Goal: Task Accomplishment & Management: Manage account settings

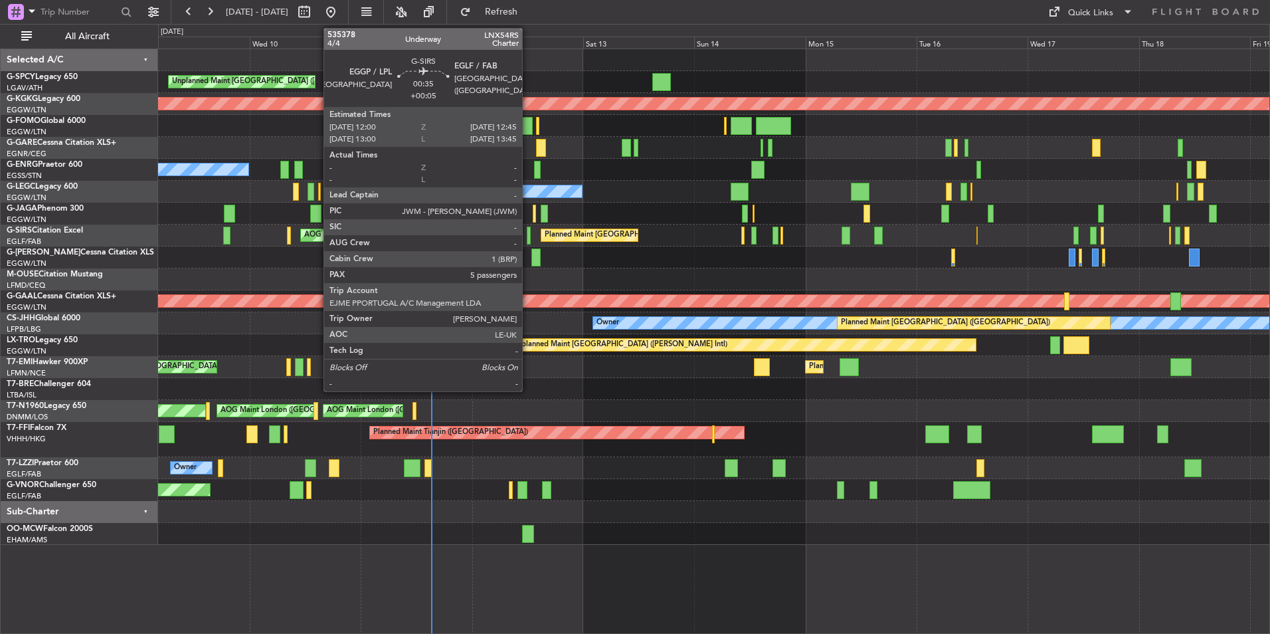
click at [528, 235] on div at bounding box center [529, 236] width 4 height 18
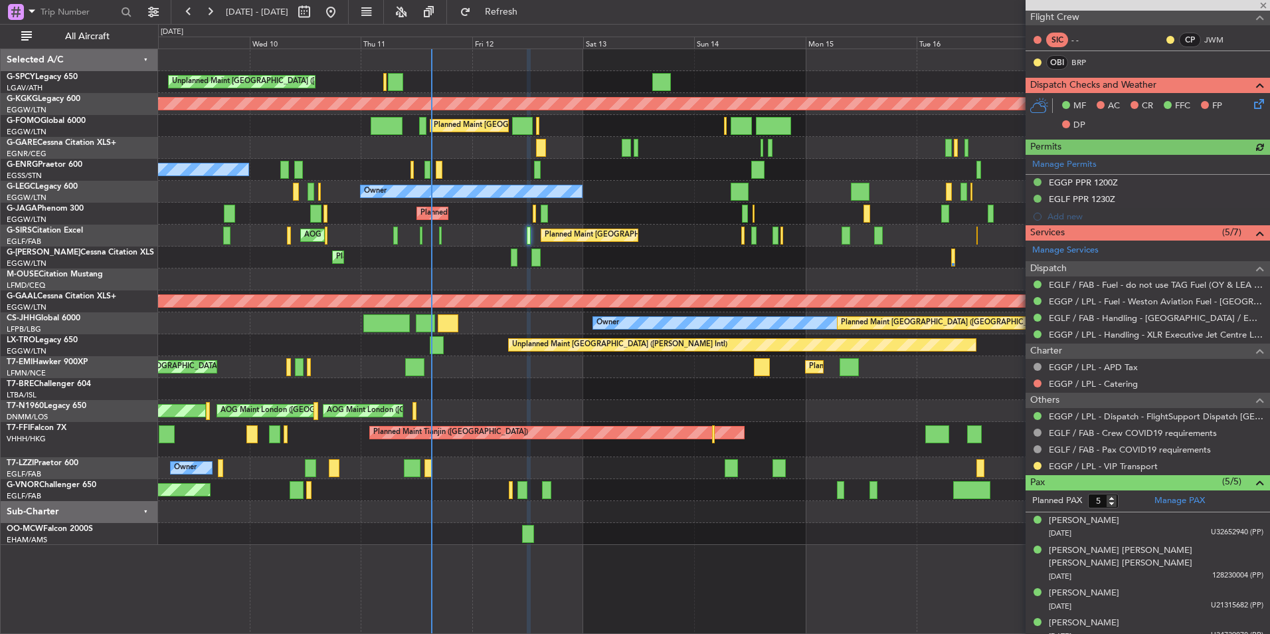
scroll to position [265, 0]
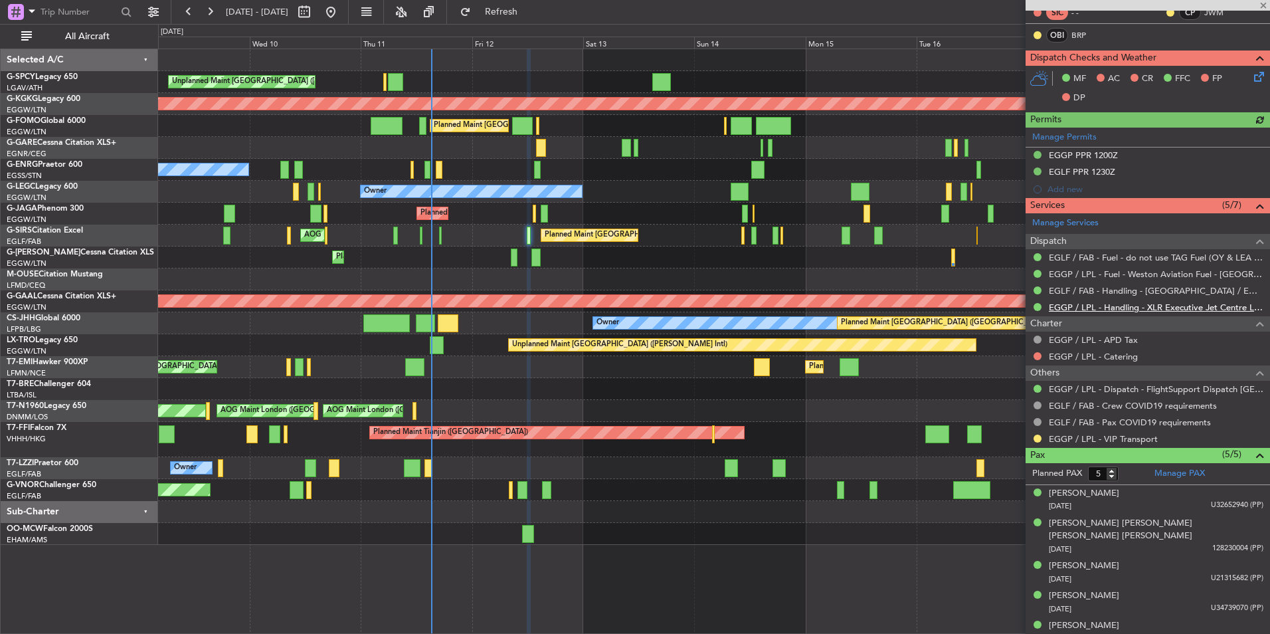
click at [1189, 304] on link "EGGP / LPL - Handling - XLR Executive Jet Centre Liverpool EGGP / LPL" at bounding box center [1156, 307] width 215 height 11
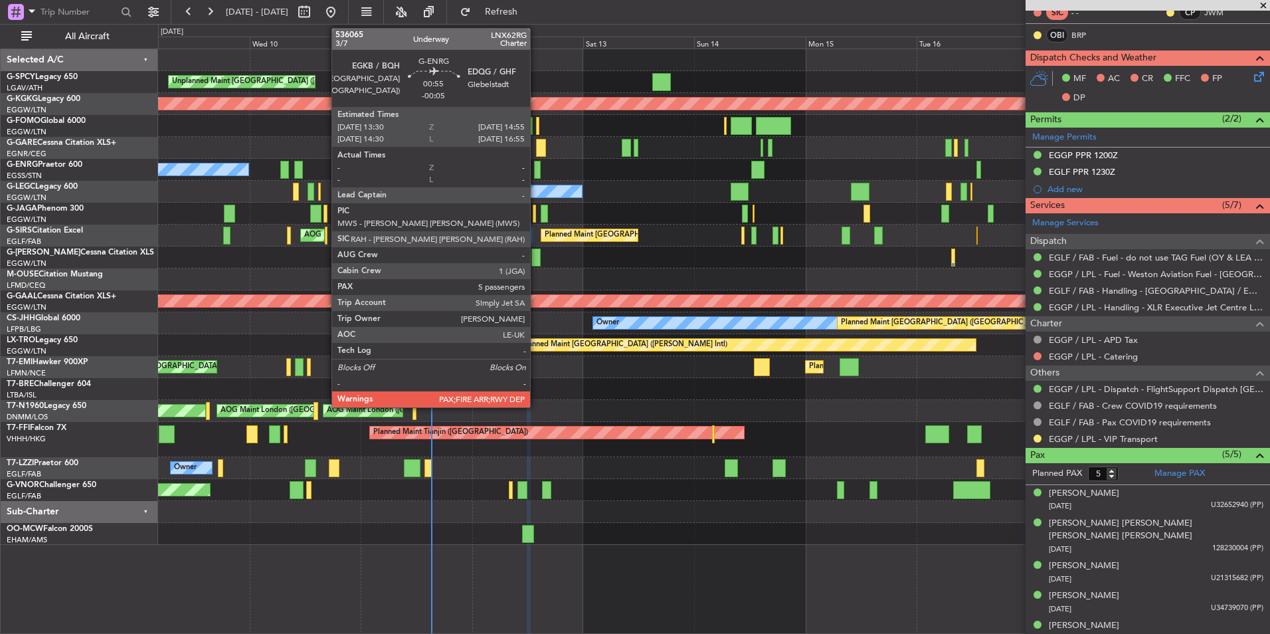
click at [536, 169] on div at bounding box center [537, 170] width 7 height 18
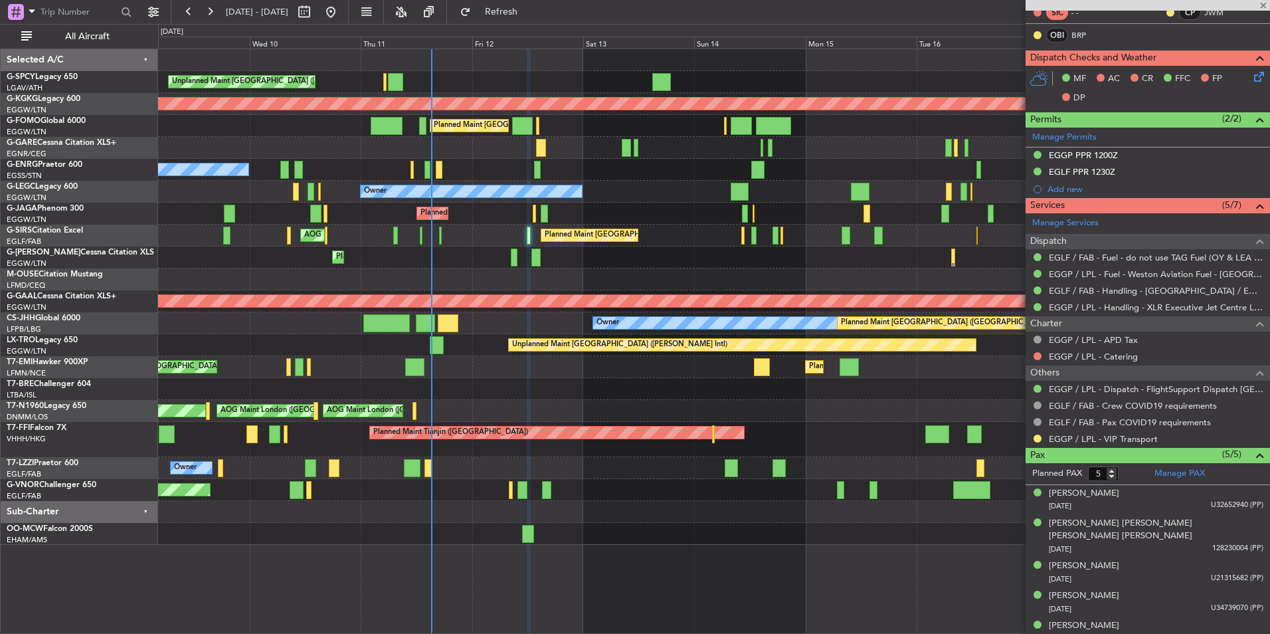
type input "-00:05"
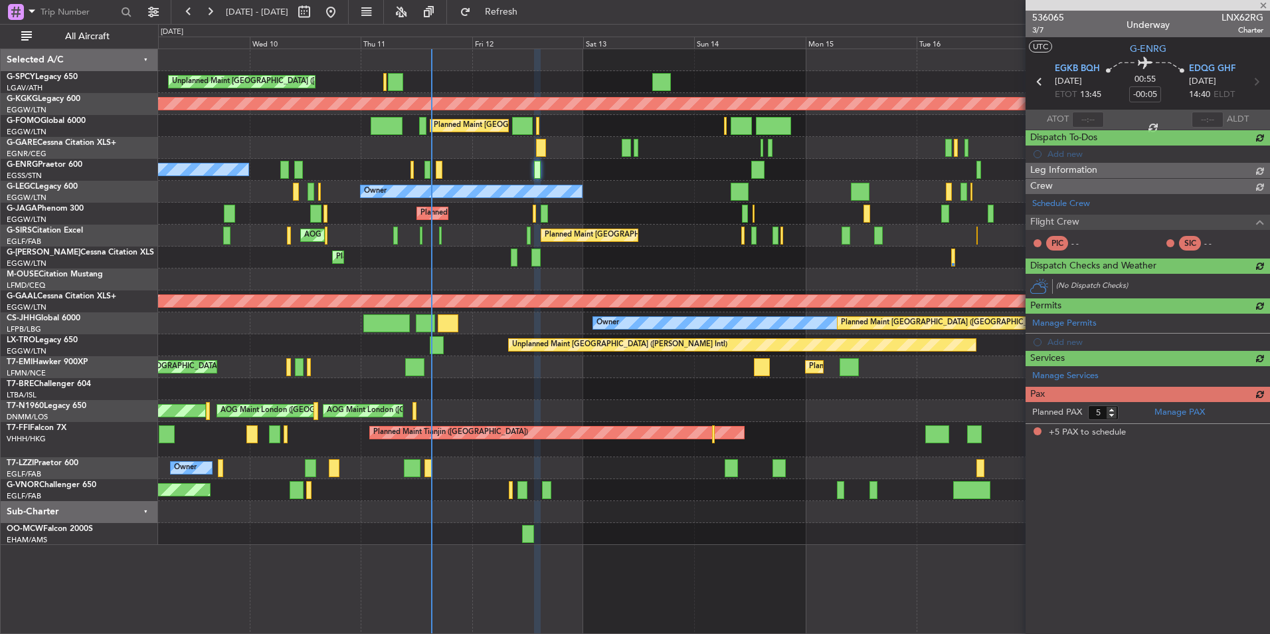
scroll to position [0, 0]
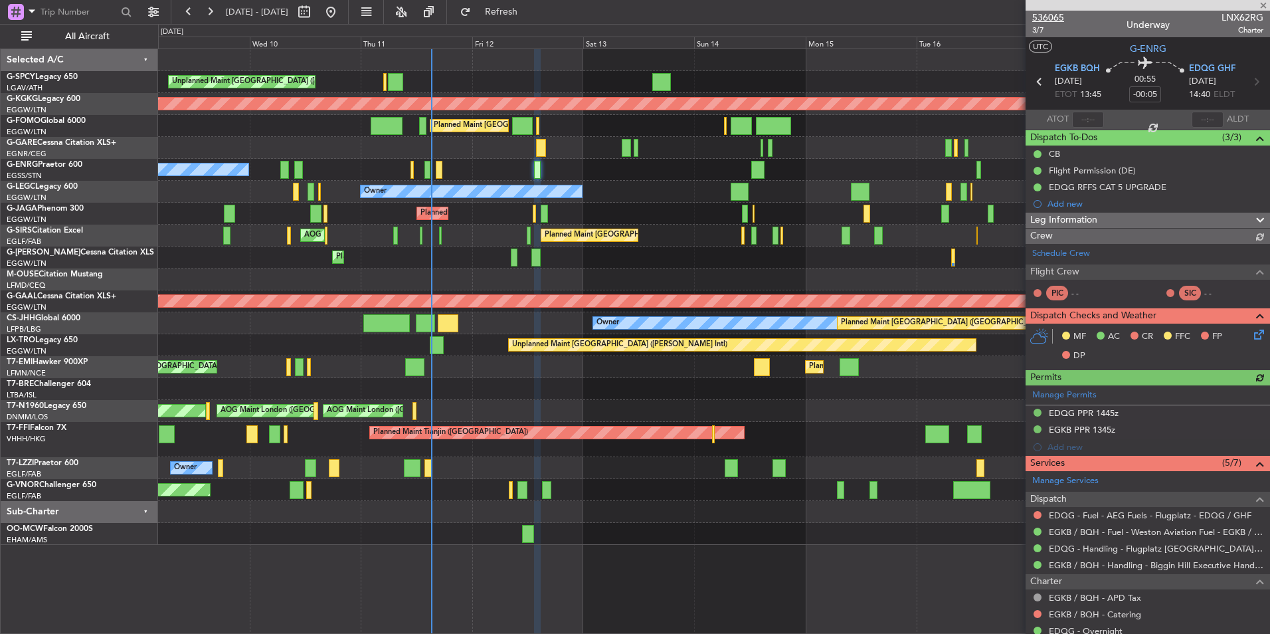
click at [1058, 12] on span "536065" at bounding box center [1048, 18] width 32 height 14
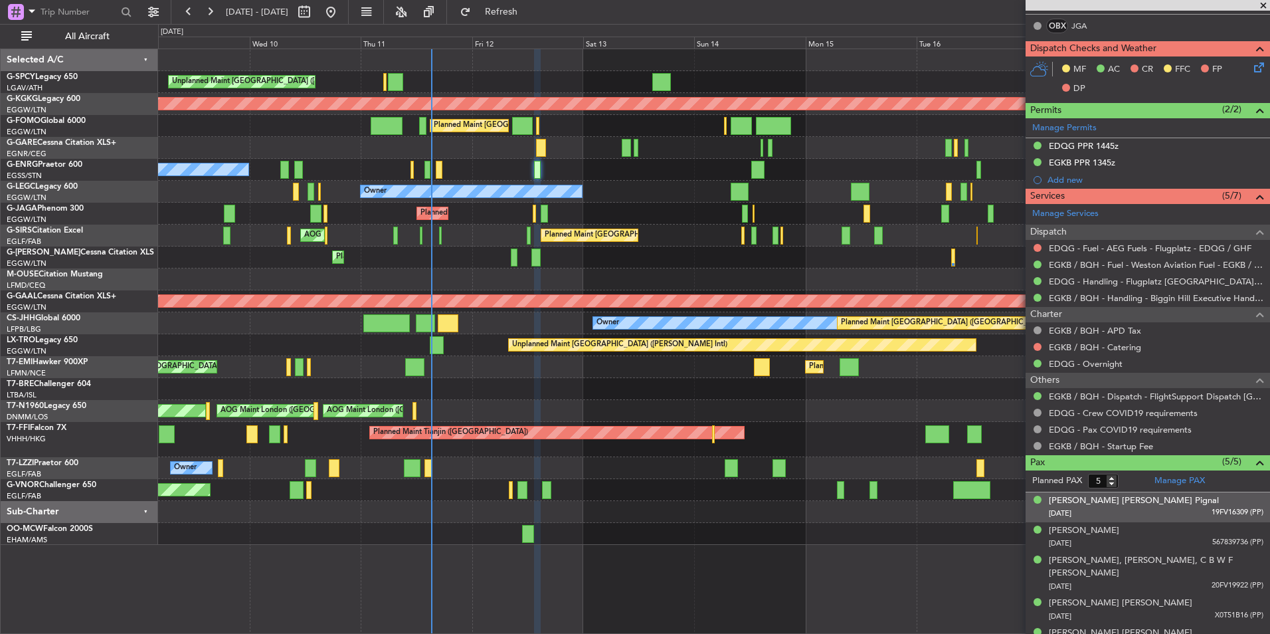
scroll to position [298, 0]
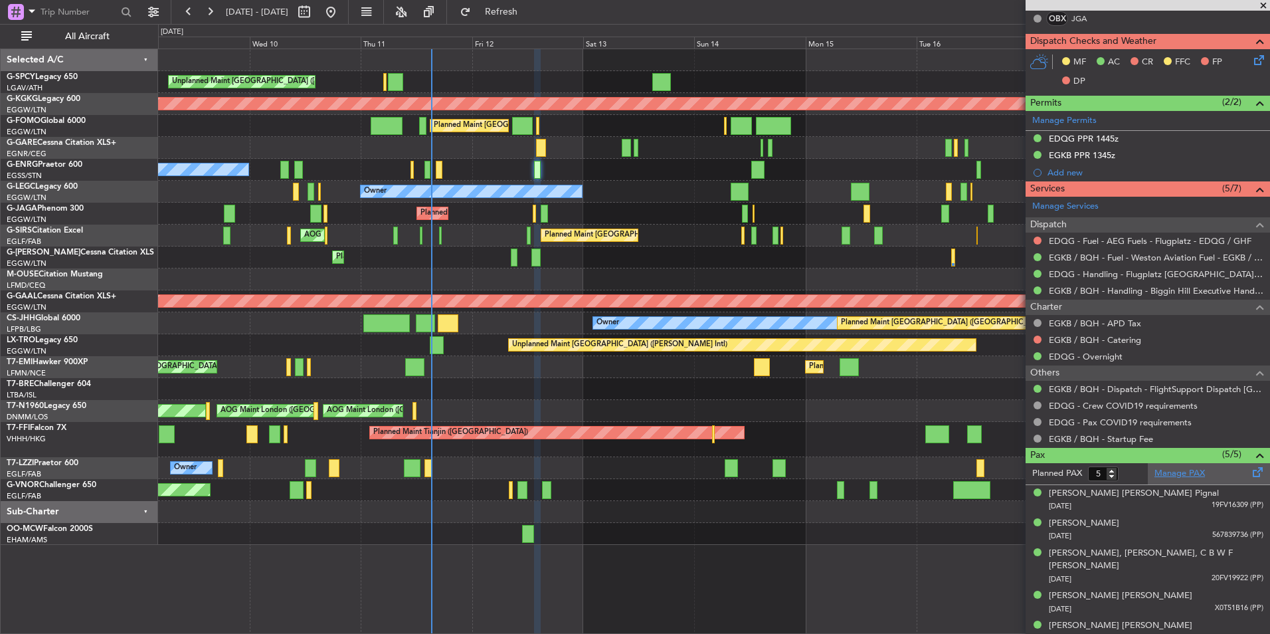
click at [1182, 473] on link "Manage PAX" at bounding box center [1180, 473] width 50 height 13
click at [526, 5] on button "Refresh" at bounding box center [494, 11] width 80 height 21
type input "6"
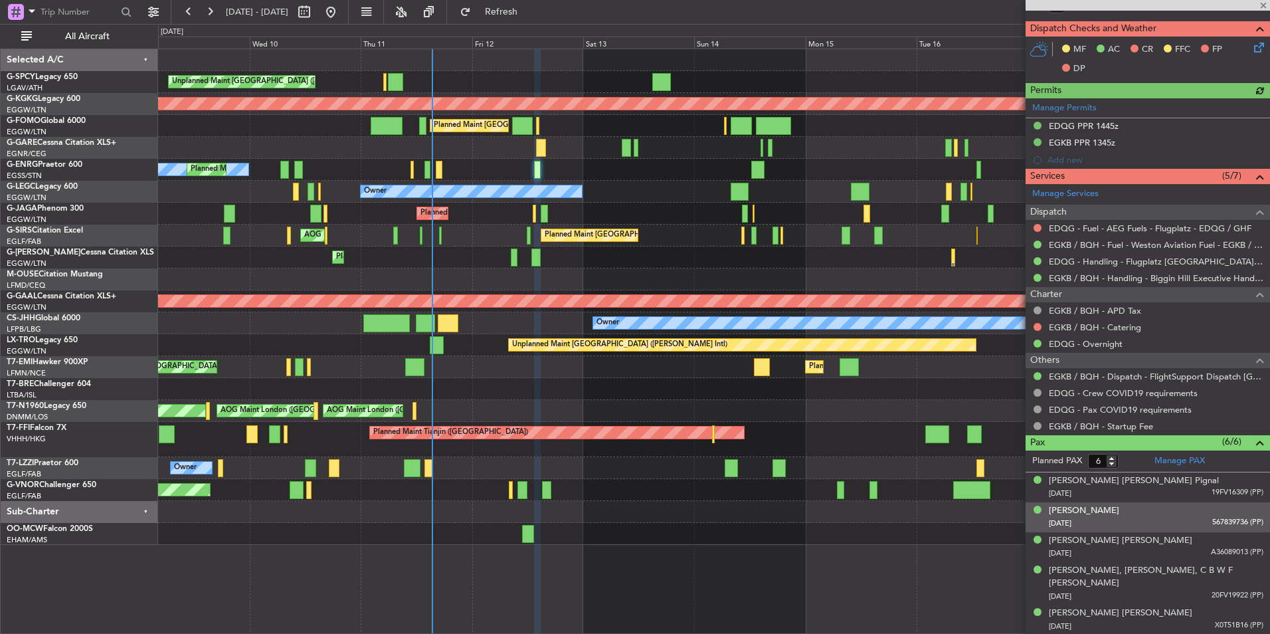
scroll to position [328, 0]
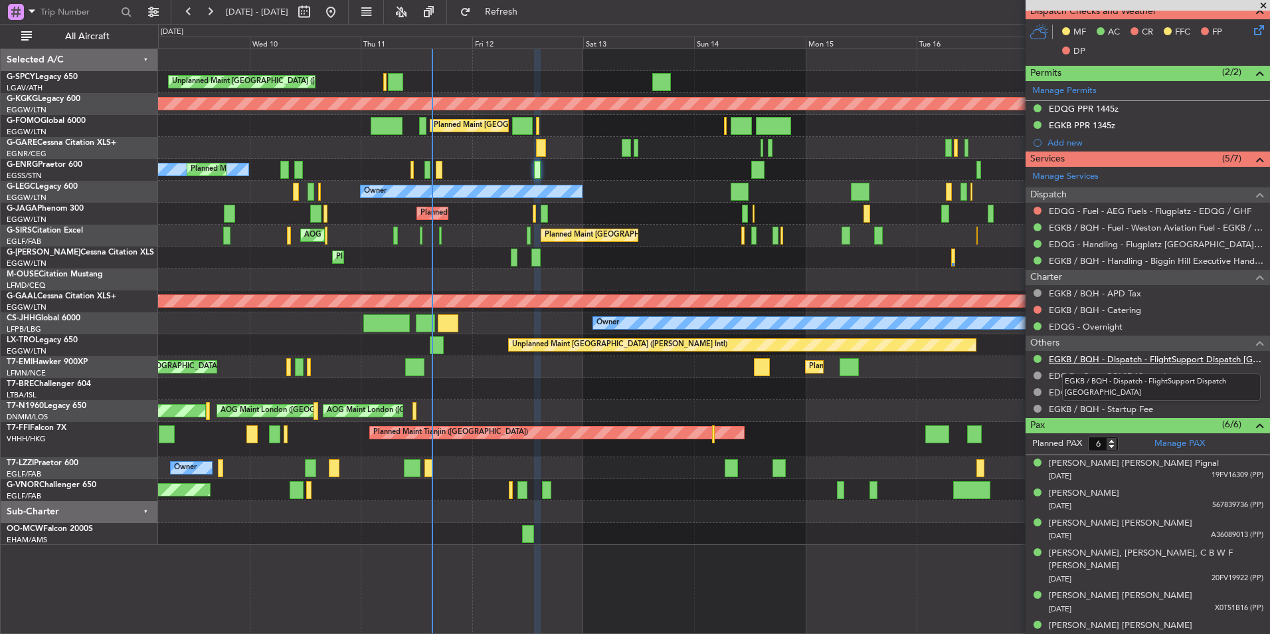
click at [1163, 353] on link "EGKB / BQH - Dispatch - FlightSupport Dispatch [GEOGRAPHIC_DATA]" at bounding box center [1156, 358] width 215 height 11
click at [529, 8] on span "Refresh" at bounding box center [502, 11] width 56 height 9
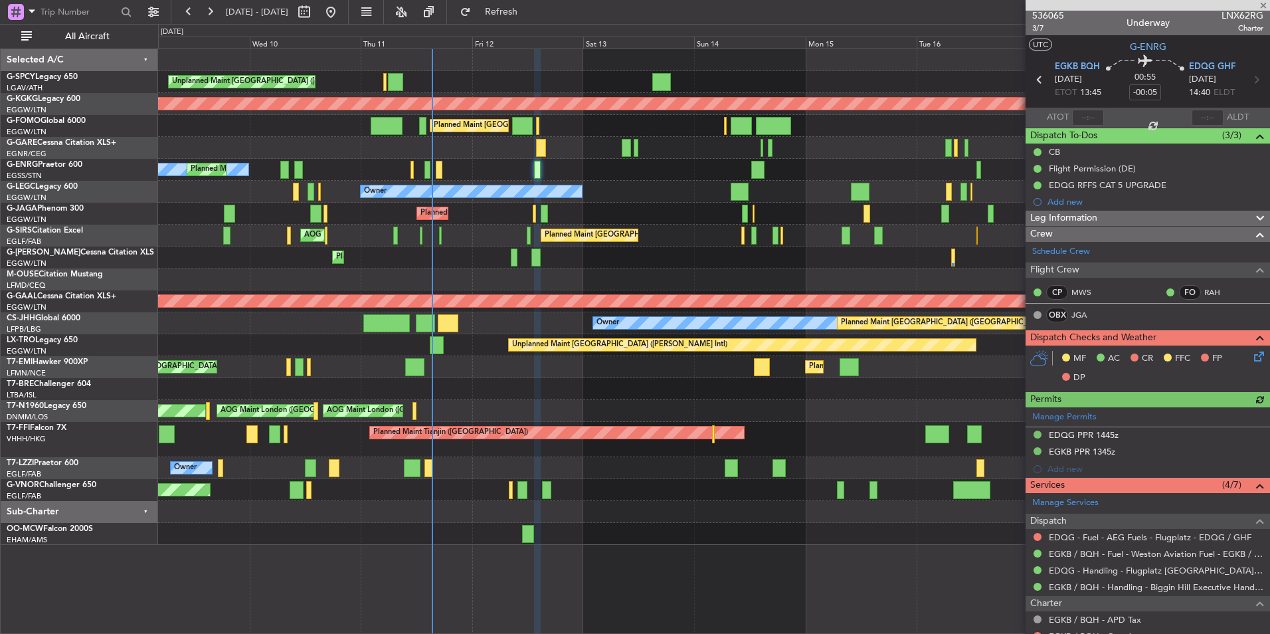
scroll to position [0, 0]
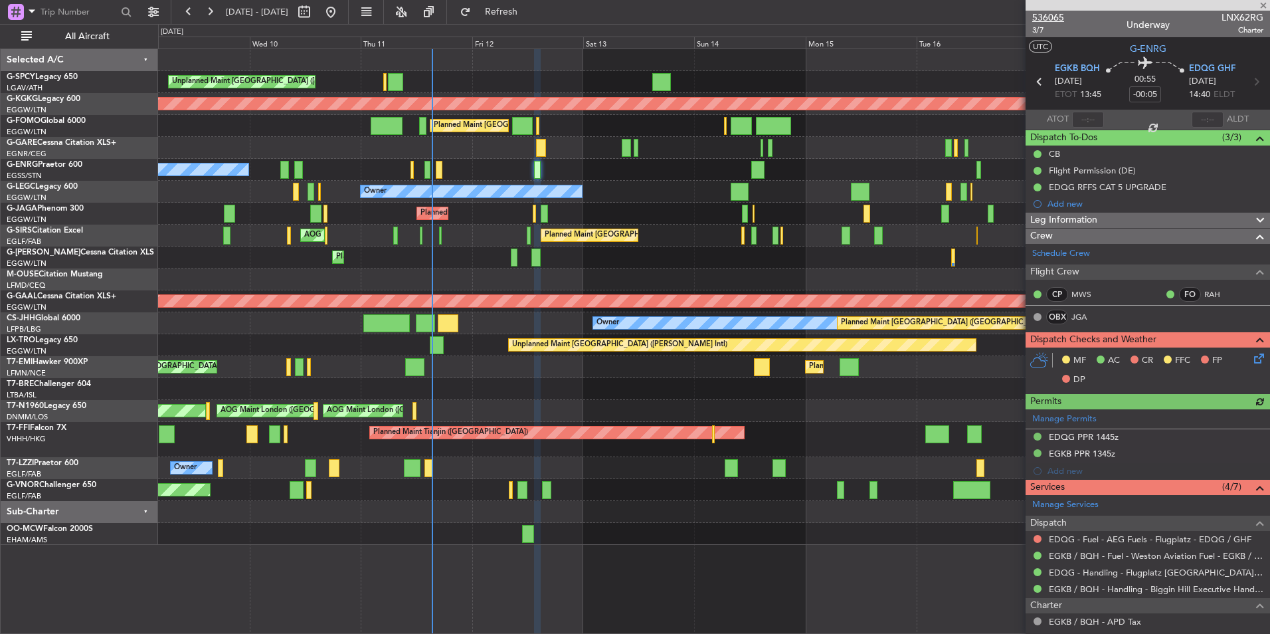
click at [1051, 15] on span "536065" at bounding box center [1048, 18] width 32 height 14
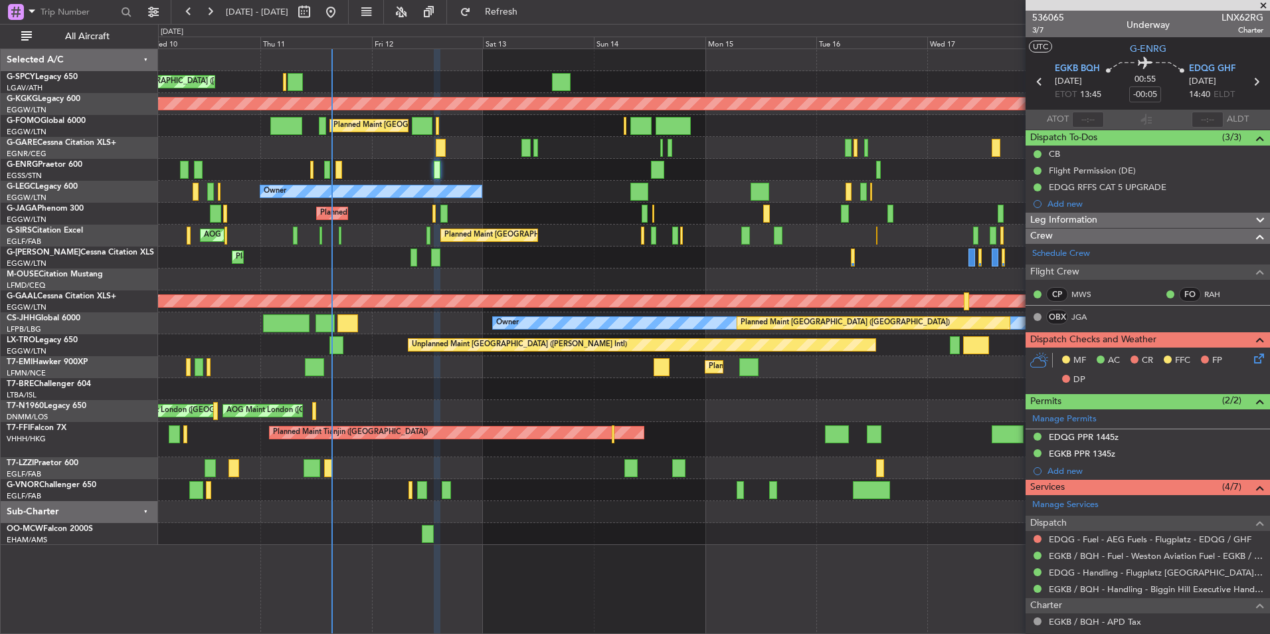
click at [768, 423] on div "Planned Maint Tianjin ([GEOGRAPHIC_DATA])" at bounding box center [713, 439] width 1111 height 35
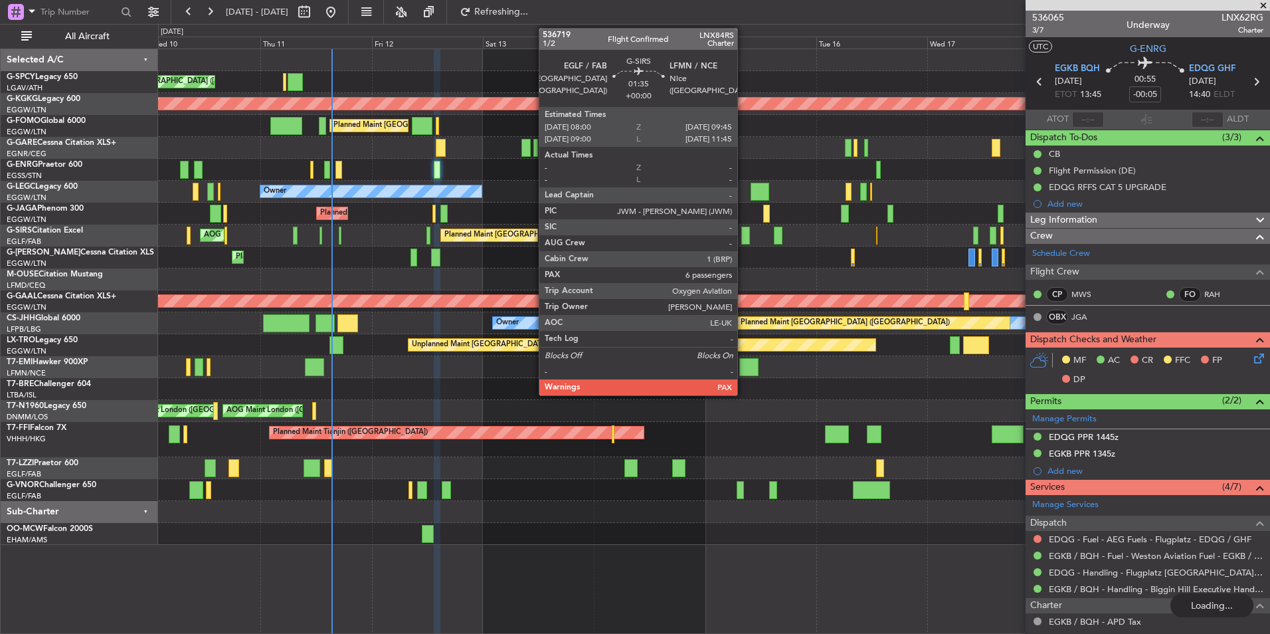
click at [743, 241] on div at bounding box center [745, 236] width 9 height 18
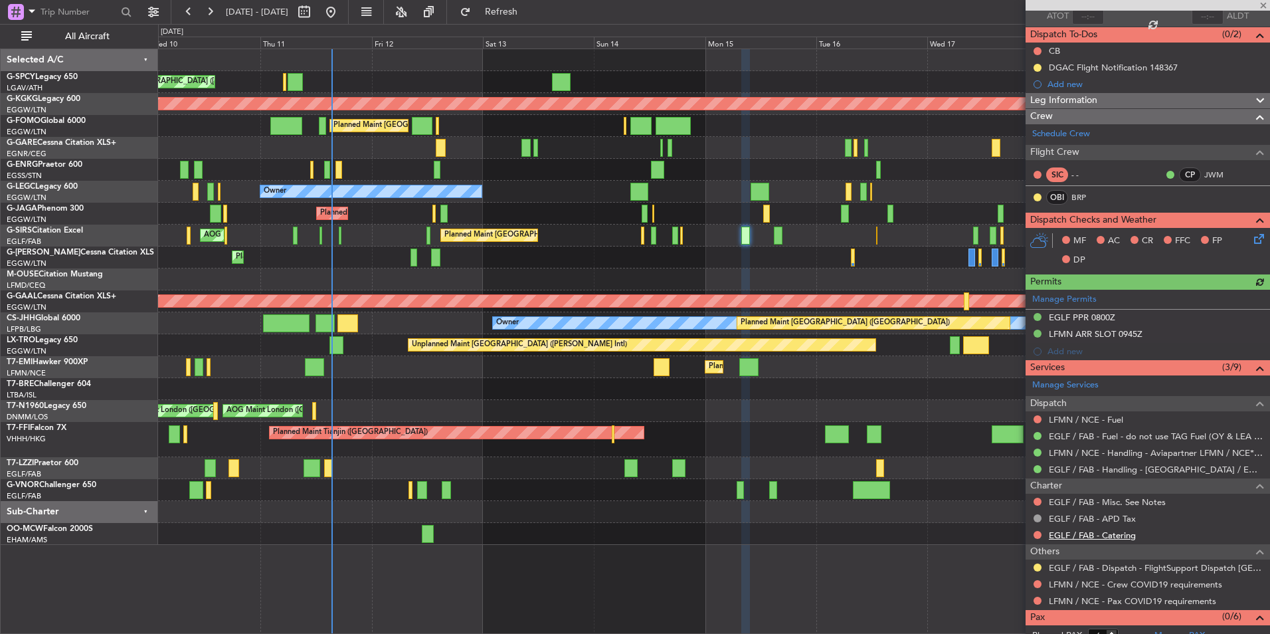
scroll to position [132, 0]
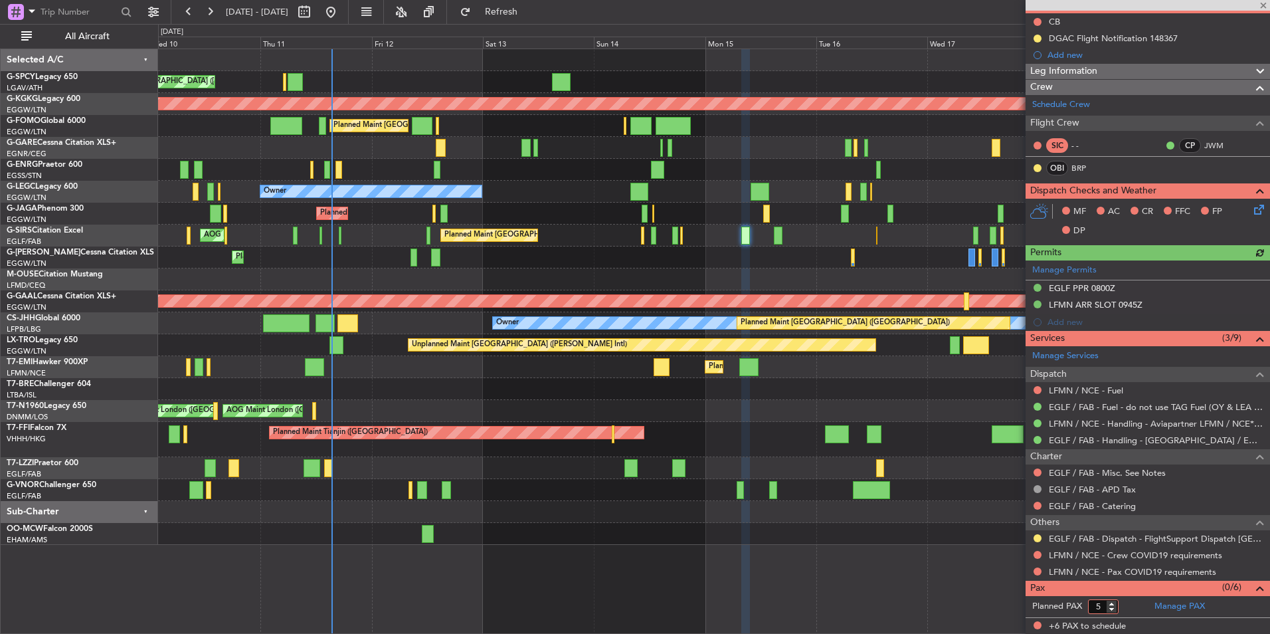
click at [1113, 611] on input "5" at bounding box center [1103, 606] width 31 height 15
click at [1113, 611] on input "4" at bounding box center [1103, 606] width 31 height 15
type input "3"
click at [1113, 611] on input "3" at bounding box center [1103, 606] width 31 height 15
click at [973, 581] on div "Unplanned Maint Athens (Eleftherios Venizelos Intl) AOG Maint Istanbul (Ataturk…" at bounding box center [714, 340] width 1112 height 585
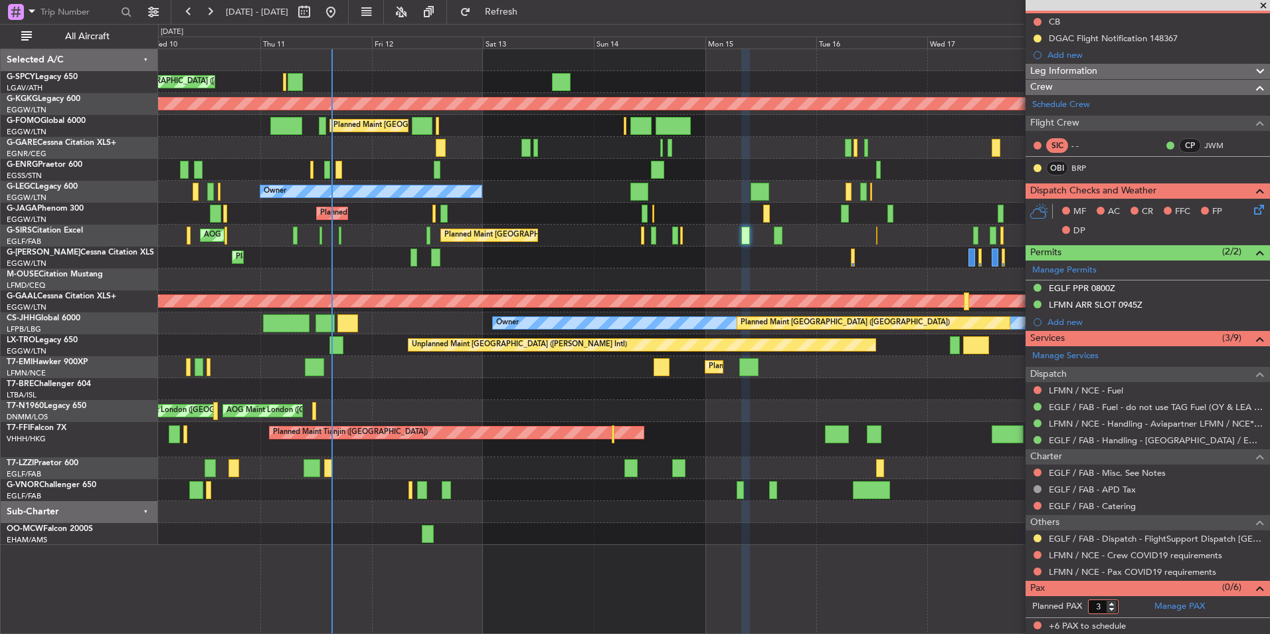
click at [973, 581] on div "Unplanned Maint Athens (Eleftherios Venizelos Intl) AOG Maint Istanbul (Ataturk…" at bounding box center [714, 340] width 1112 height 585
click at [1130, 611] on form "Planned PAX 3" at bounding box center [1087, 606] width 122 height 21
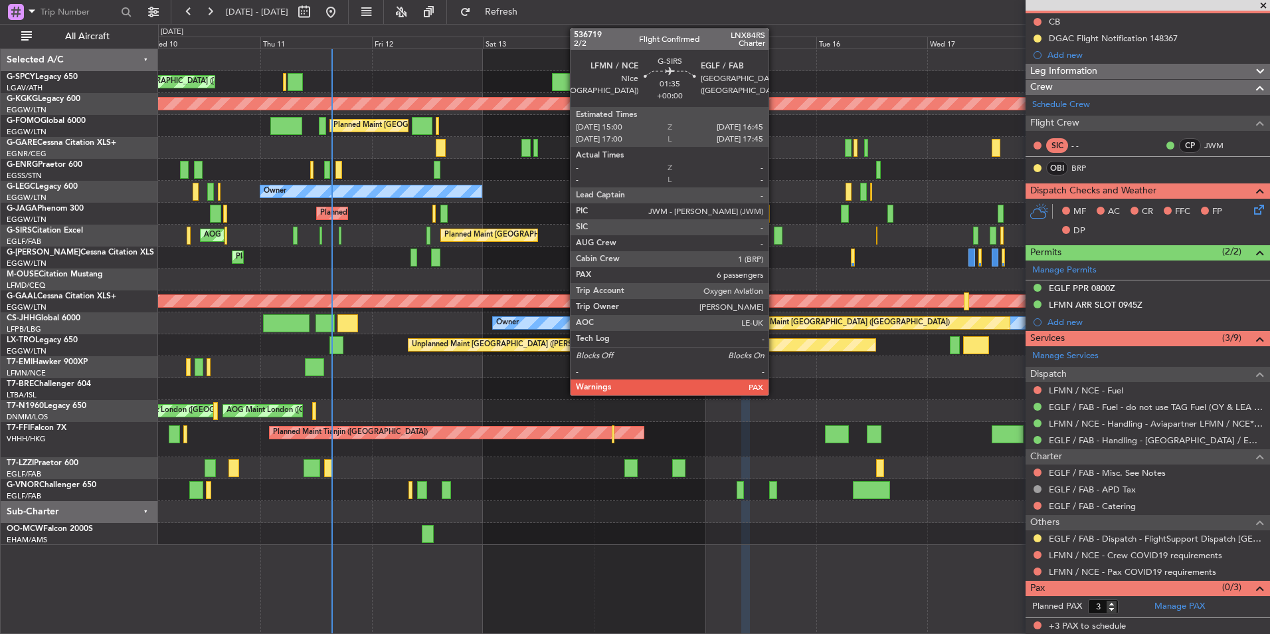
click at [775, 239] on div at bounding box center [778, 236] width 9 height 18
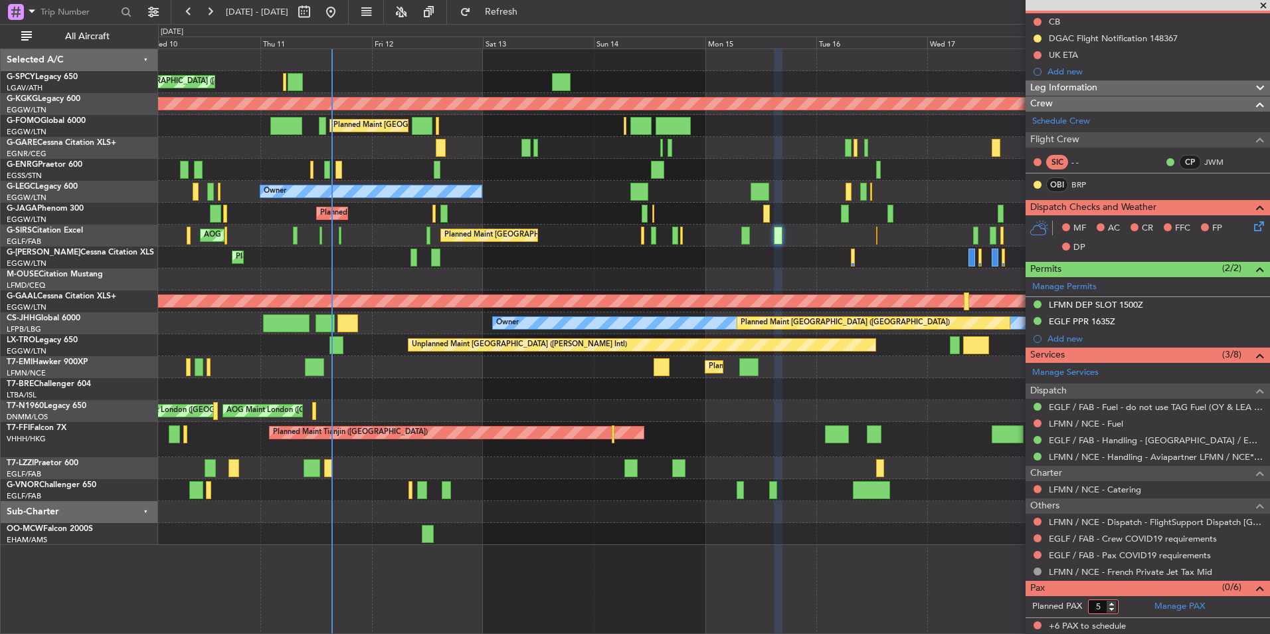
type input "5"
click at [1115, 610] on input "5" at bounding box center [1103, 606] width 31 height 15
click at [1132, 607] on form "Planned PAX" at bounding box center [1087, 606] width 122 height 21
click at [741, 241] on div "Planned Maint London (Farnborough) AOG Maint Kemble" at bounding box center [713, 236] width 1111 height 22
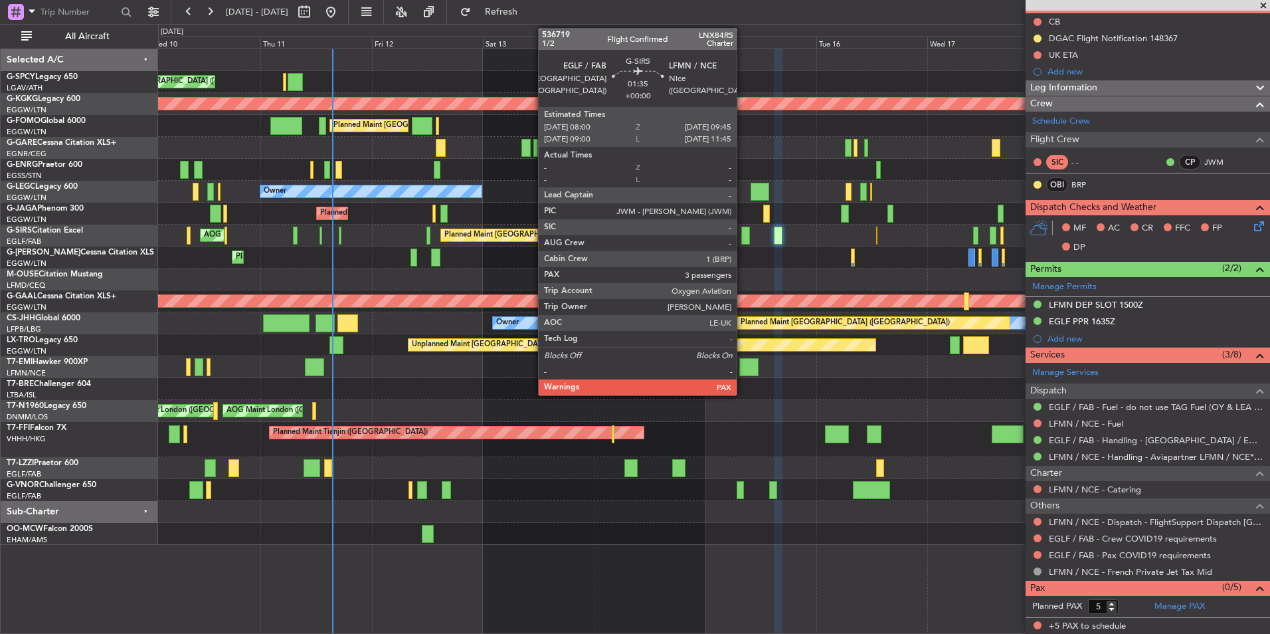
click at [743, 238] on div at bounding box center [745, 236] width 9 height 18
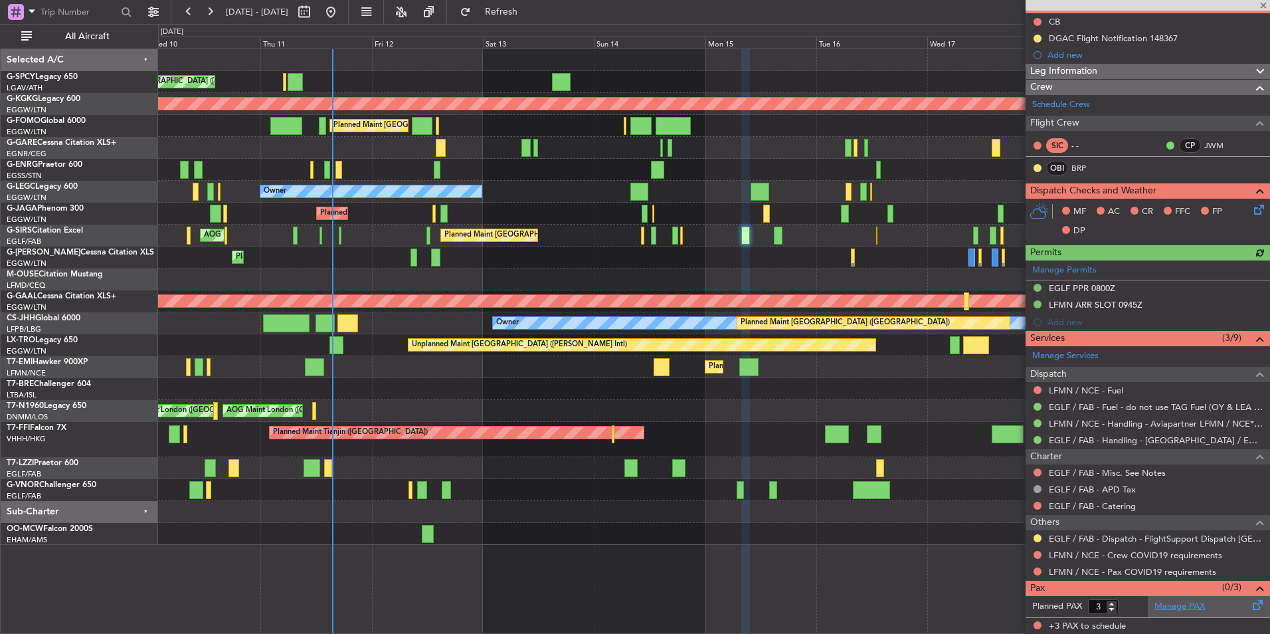
click at [1177, 605] on link "Manage PAX" at bounding box center [1180, 606] width 50 height 13
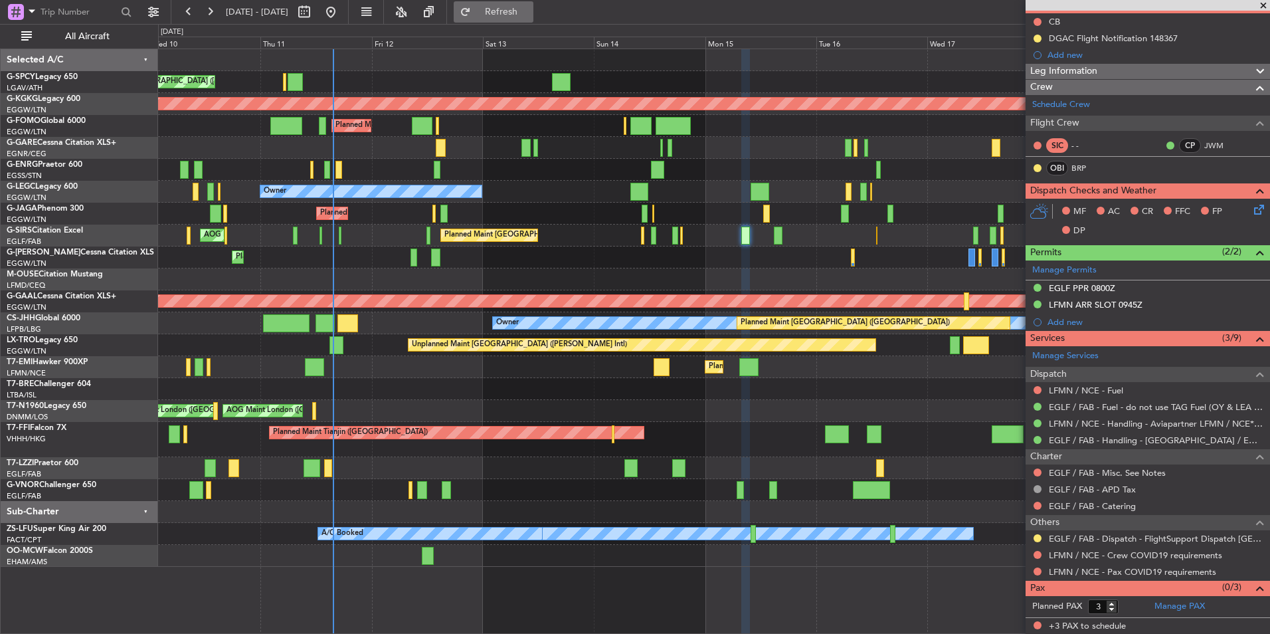
click at [527, 5] on button "Refresh" at bounding box center [494, 11] width 80 height 21
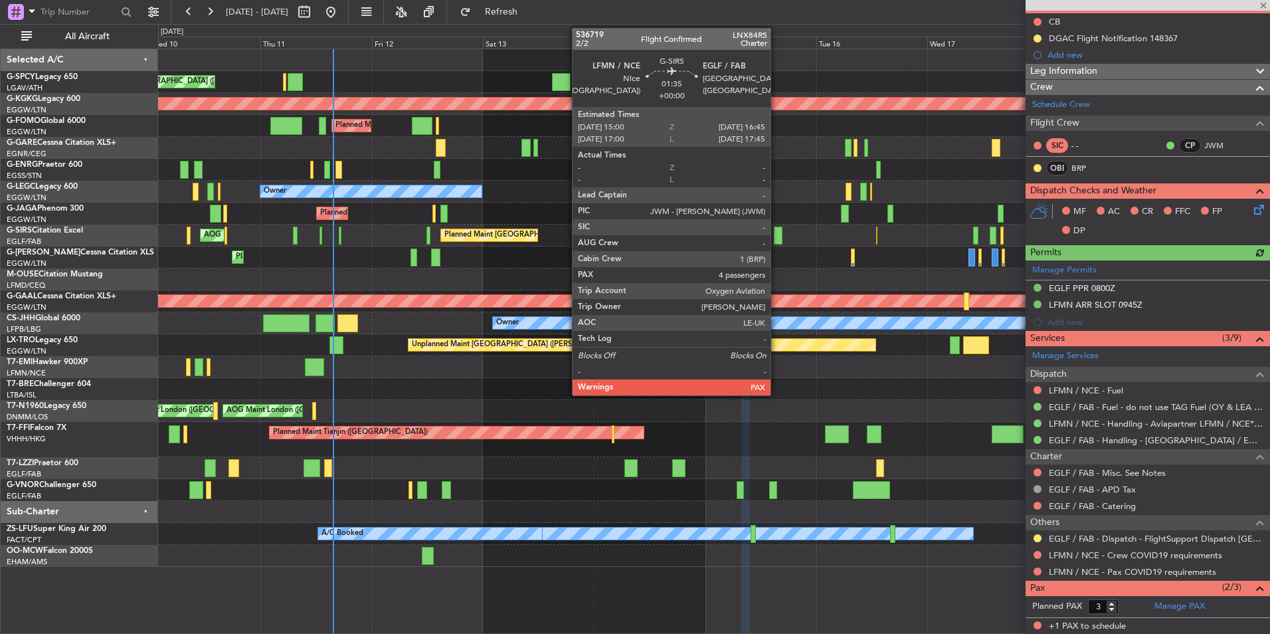
click at [777, 240] on div at bounding box center [778, 236] width 9 height 18
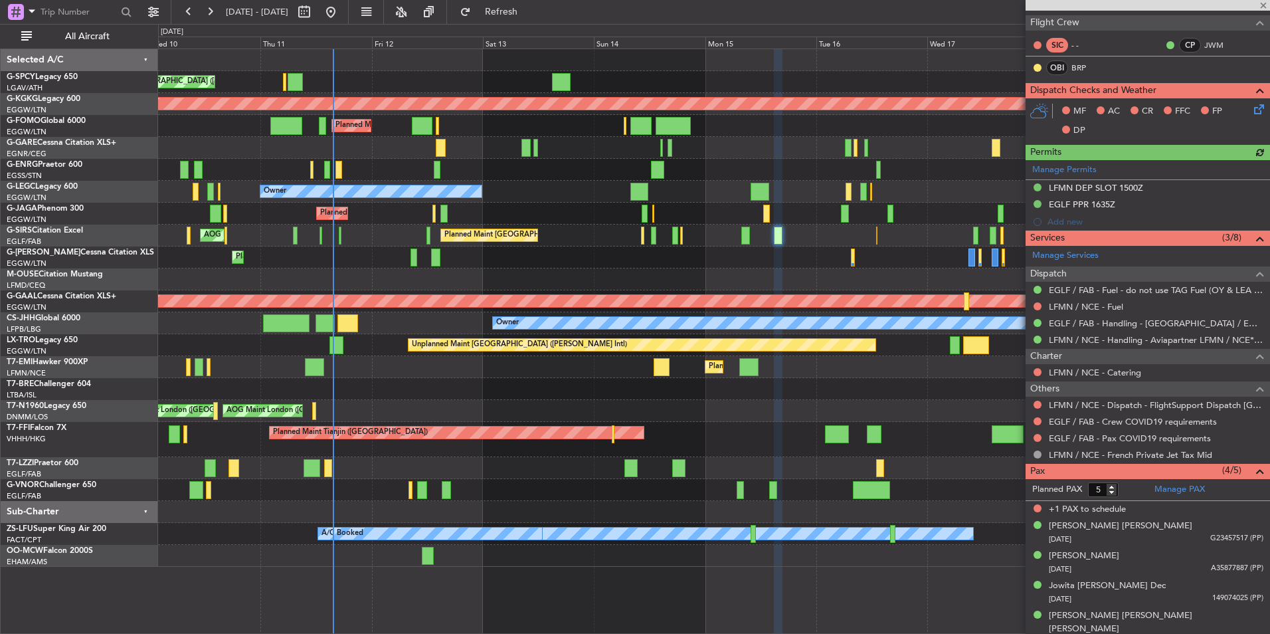
scroll to position [252, 0]
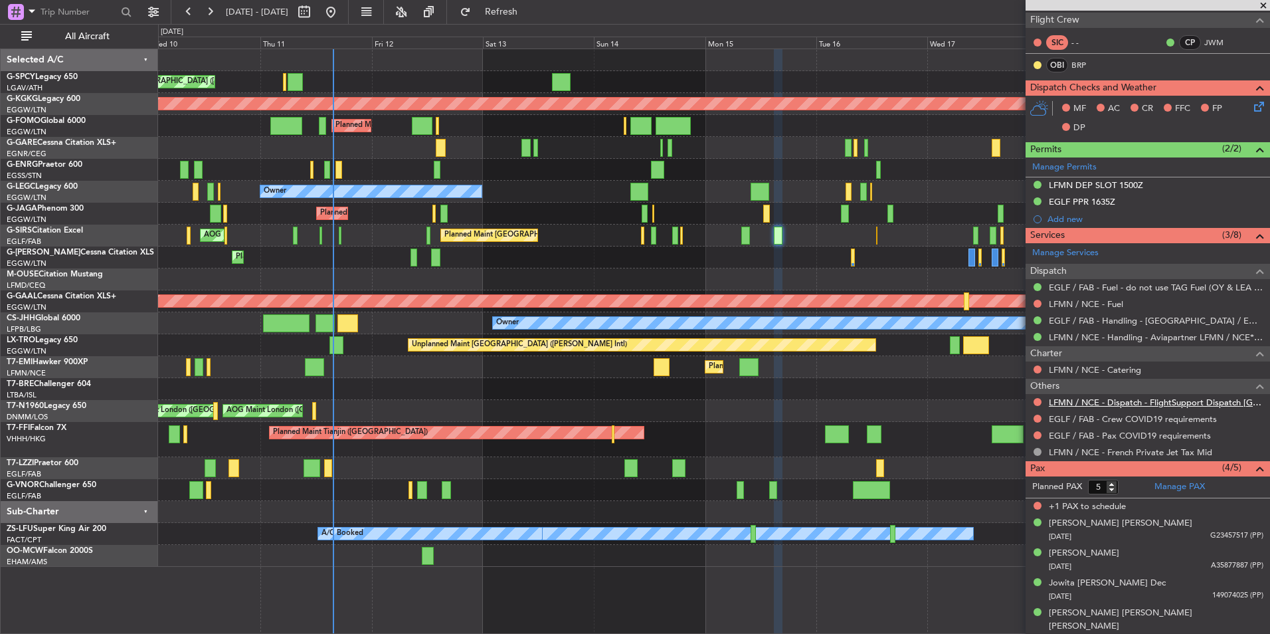
click at [1125, 406] on link "LFMN / NCE - Dispatch - FlightSupport Dispatch [GEOGRAPHIC_DATA]" at bounding box center [1156, 402] width 215 height 11
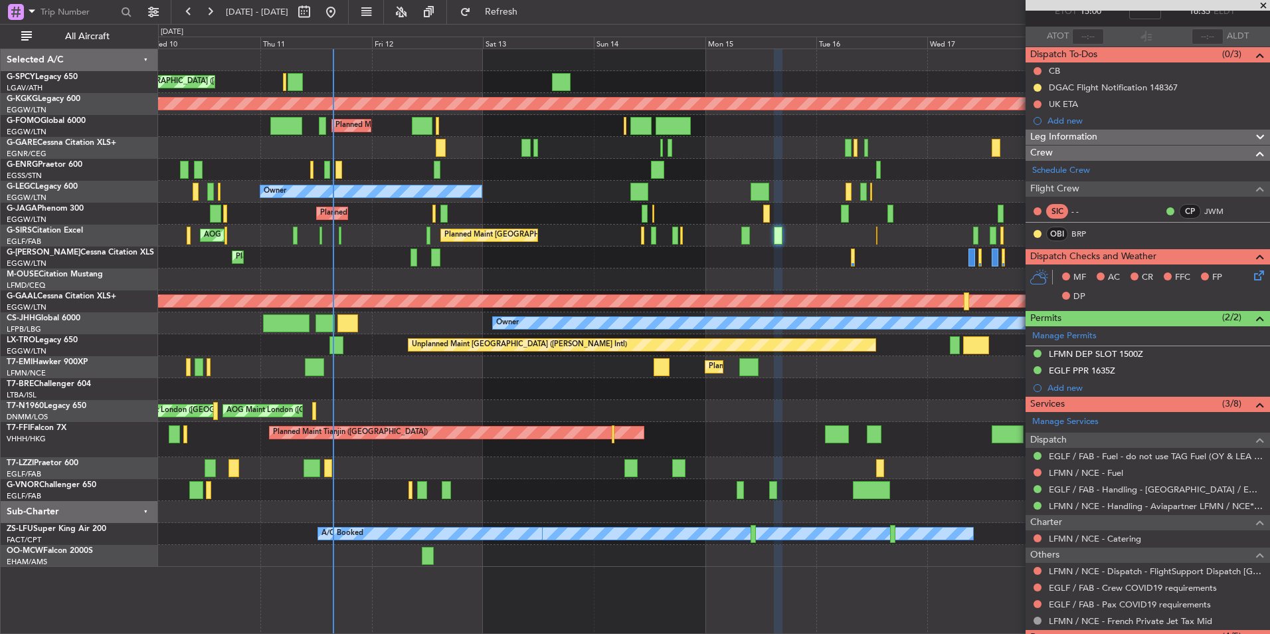
scroll to position [0, 0]
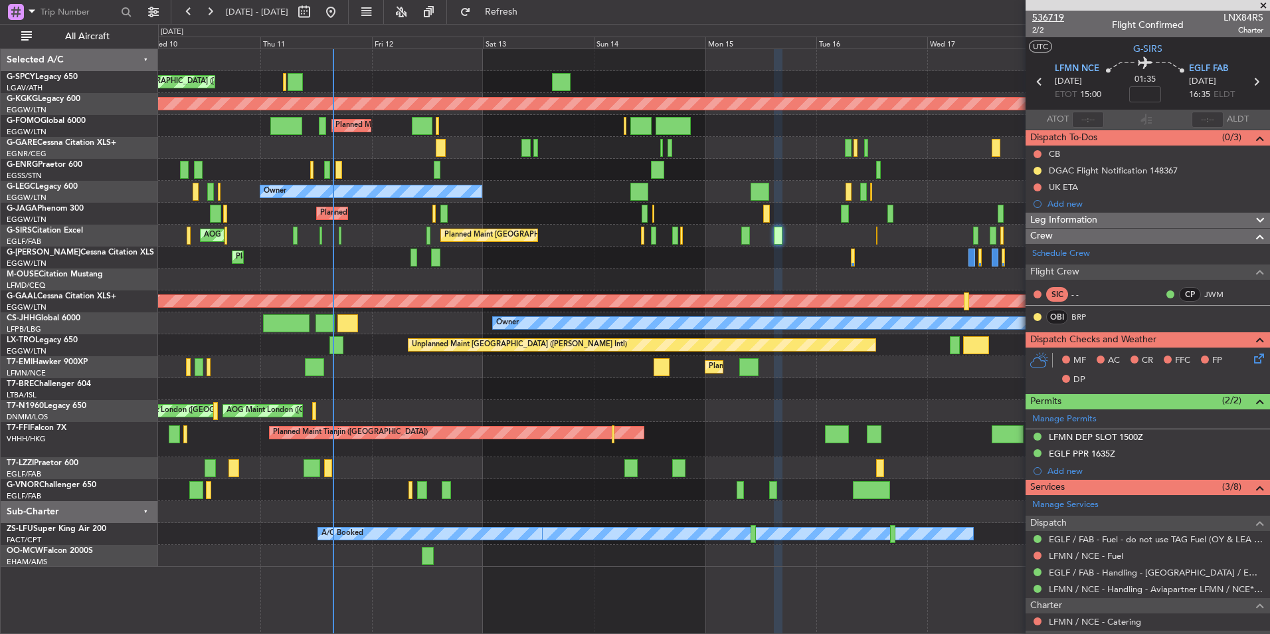
click at [1052, 14] on span "536719" at bounding box center [1048, 18] width 32 height 14
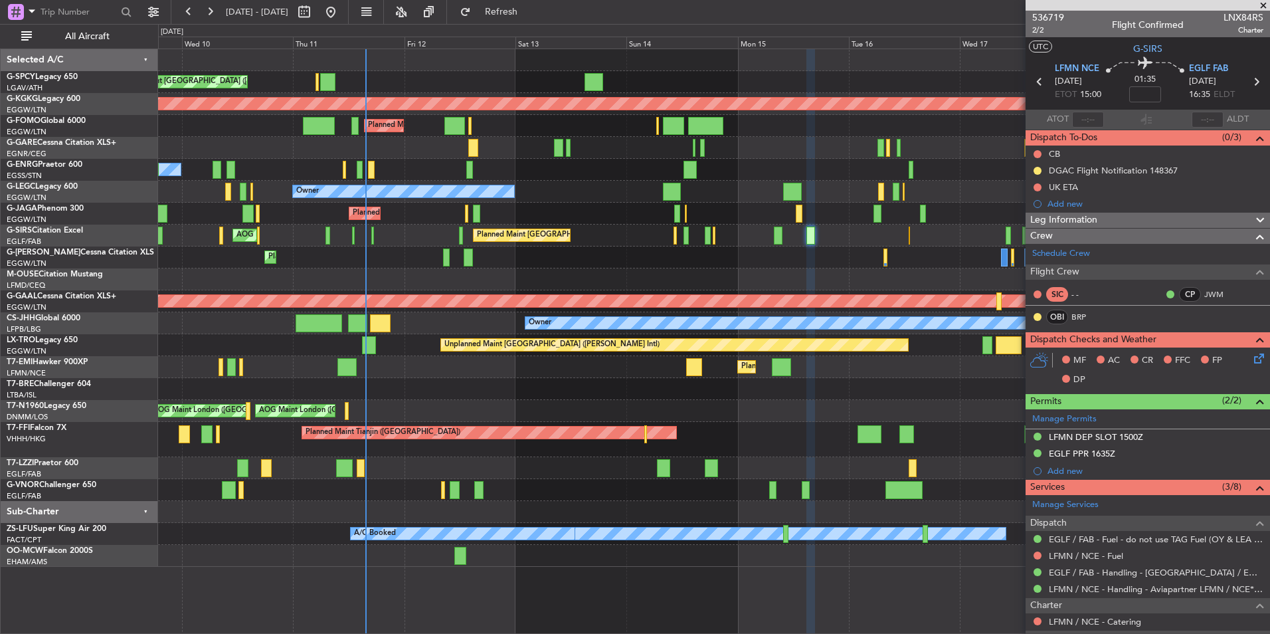
click at [678, 232] on div "Planned Maint London (Farnborough) AOG Maint Kemble" at bounding box center [713, 236] width 1111 height 22
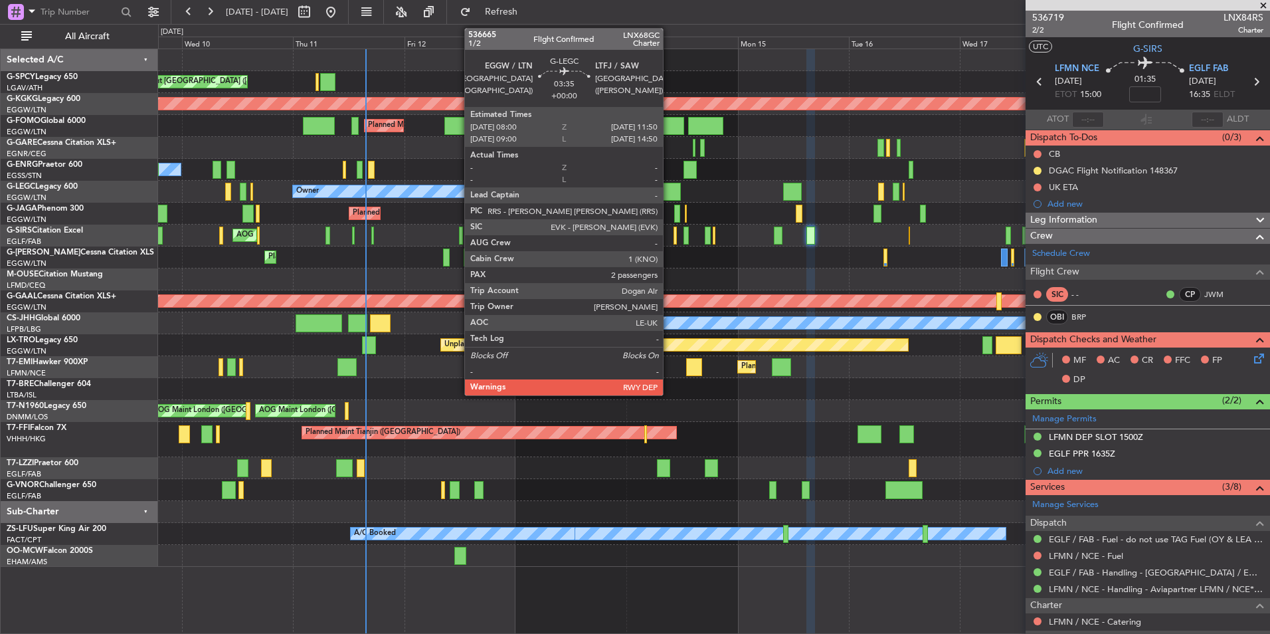
click at [669, 195] on div at bounding box center [672, 192] width 18 height 18
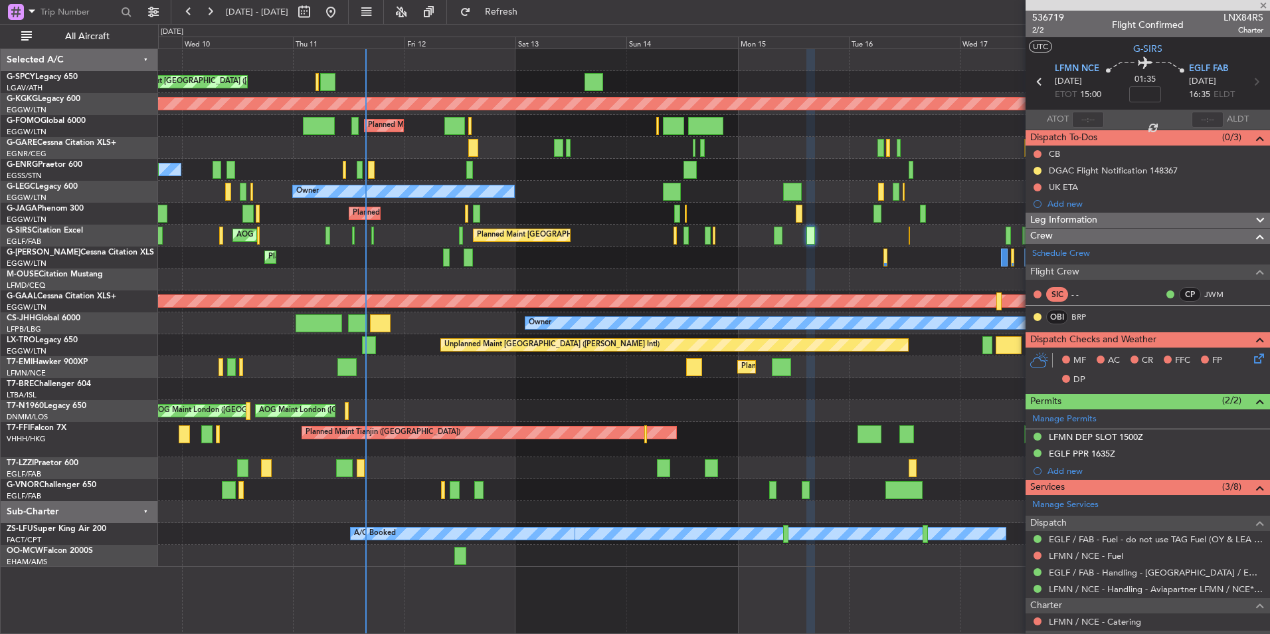
type input "2"
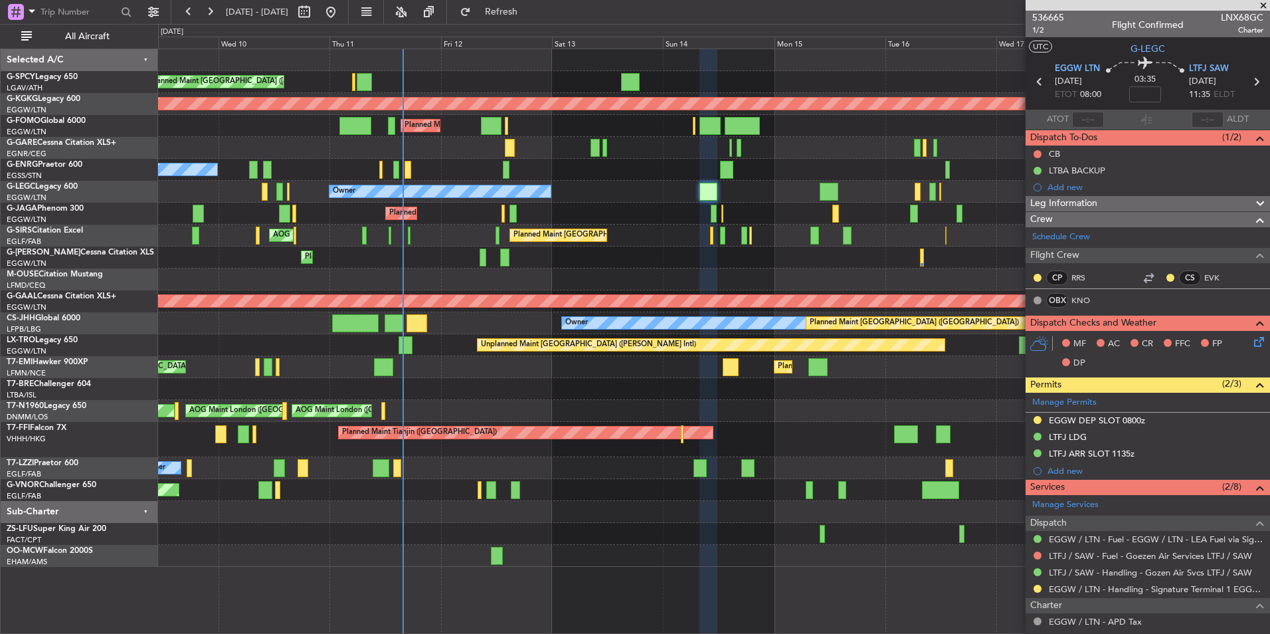
click at [584, 194] on div "Planned Maint London (Luton) Owner" at bounding box center [713, 192] width 1111 height 22
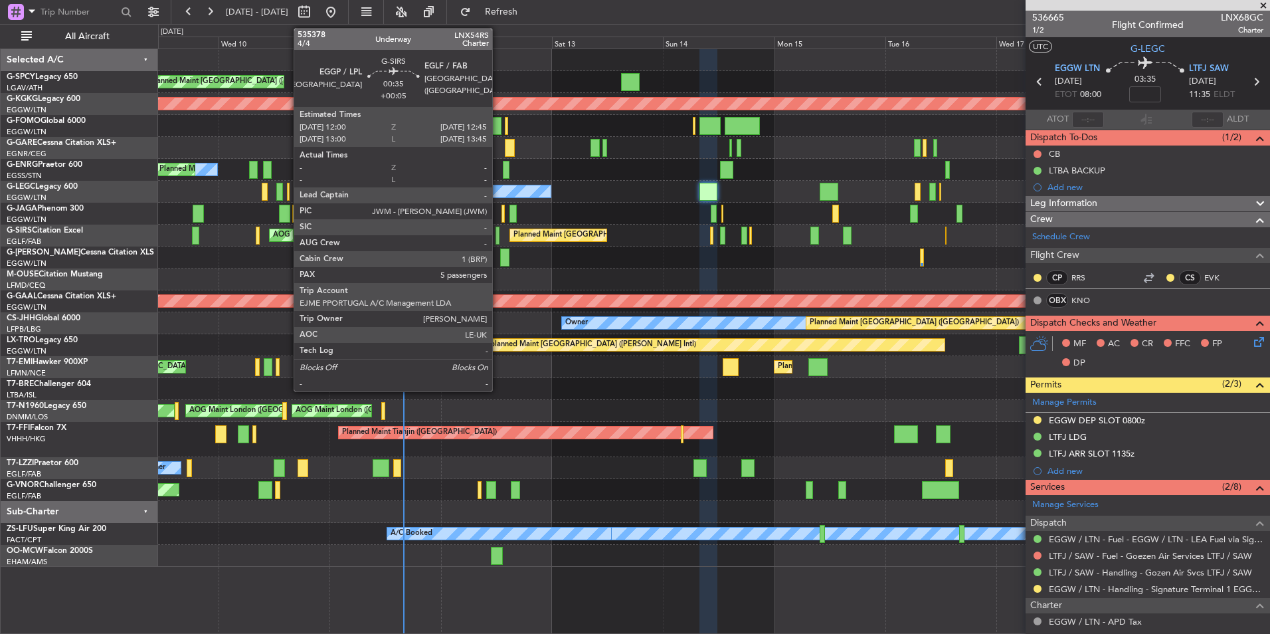
click at [498, 238] on div at bounding box center [498, 236] width 4 height 18
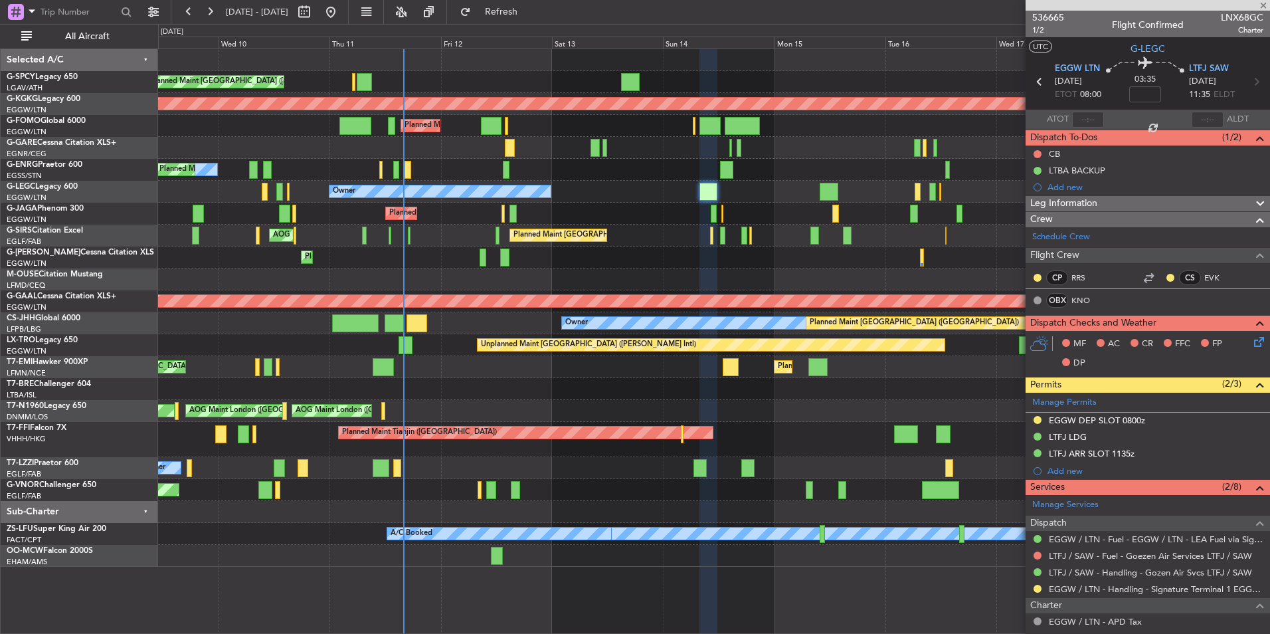
type input "+00:05"
type input "5"
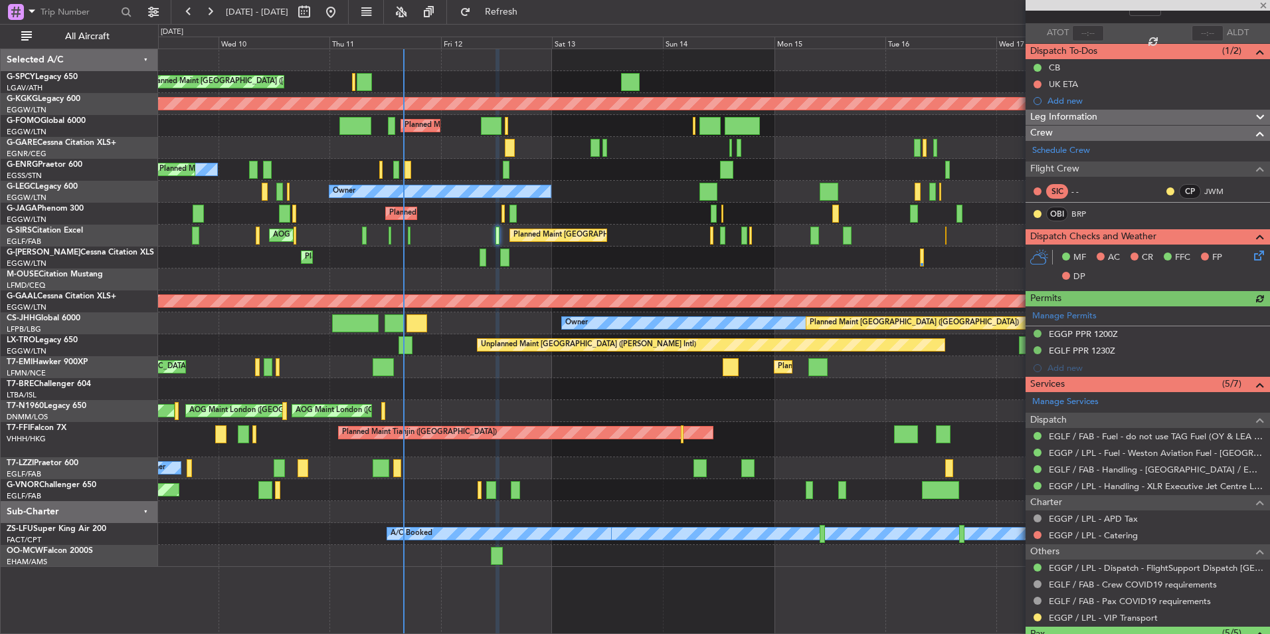
scroll to position [265, 0]
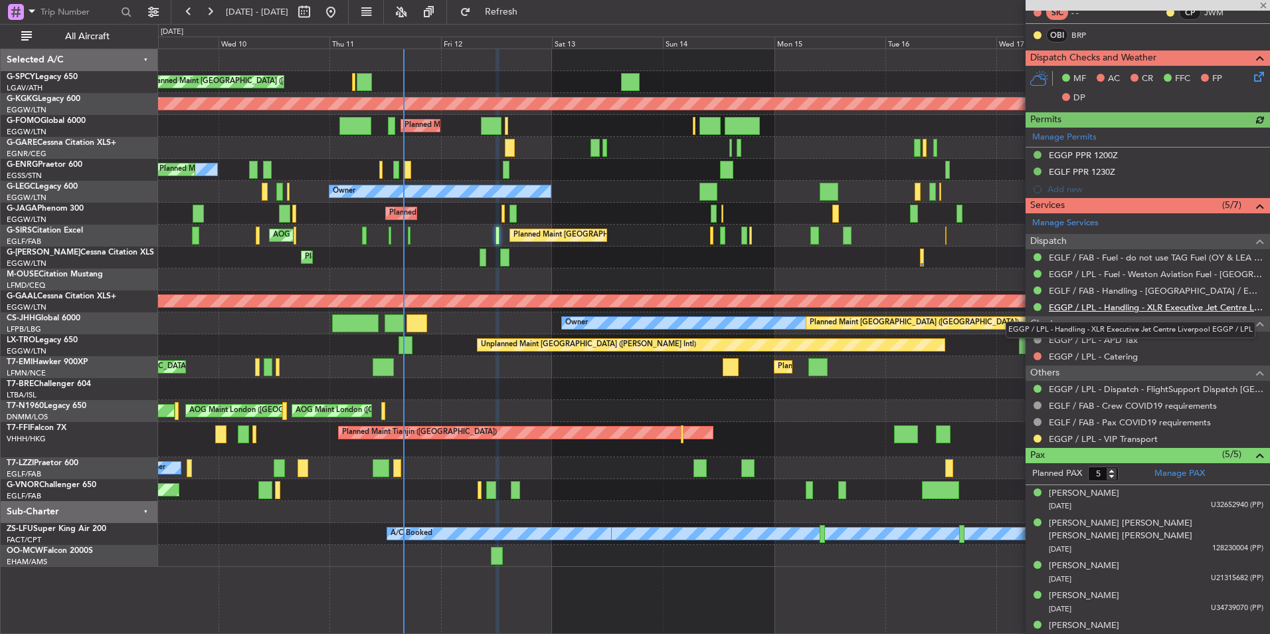
drag, startPoint x: 1147, startPoint y: 303, endPoint x: 1147, endPoint y: 311, distance: 8.0
click at [1147, 311] on link "EGGP / LPL - Handling - XLR Executive Jet Centre Liverpool EGGP / LPL" at bounding box center [1156, 307] width 215 height 11
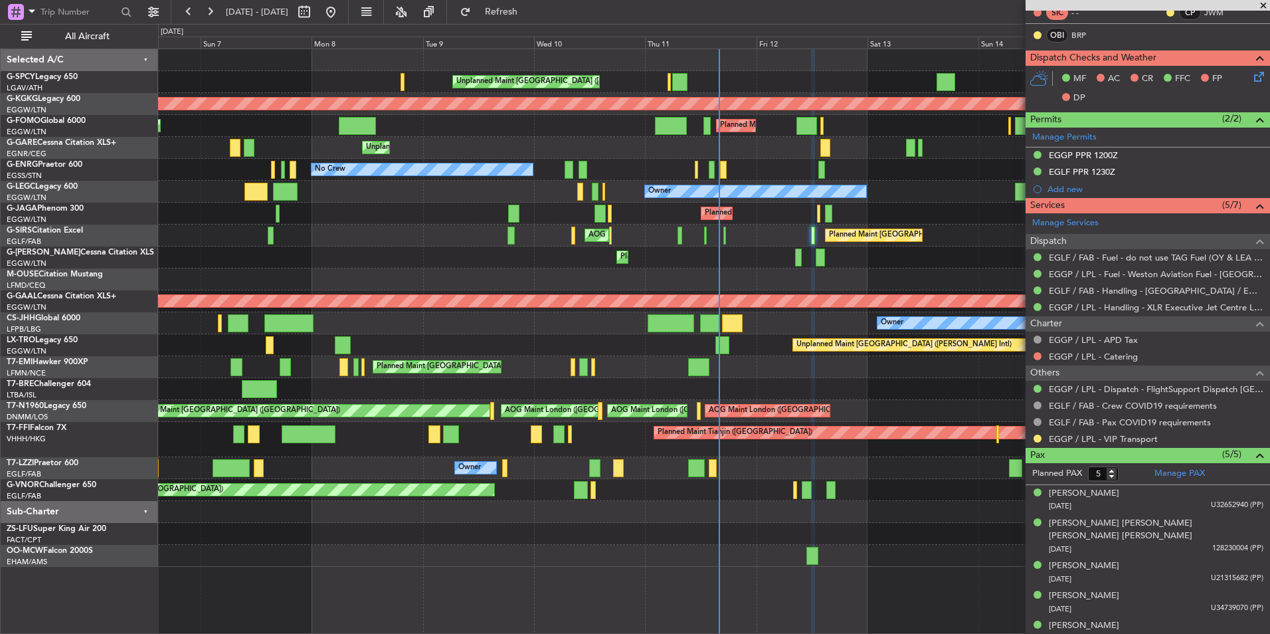
click at [643, 94] on div "Unplanned Maint Athens (Eleftherios Venizelos Intl) AOG Maint Istanbul (Ataturk…" at bounding box center [713, 308] width 1111 height 518
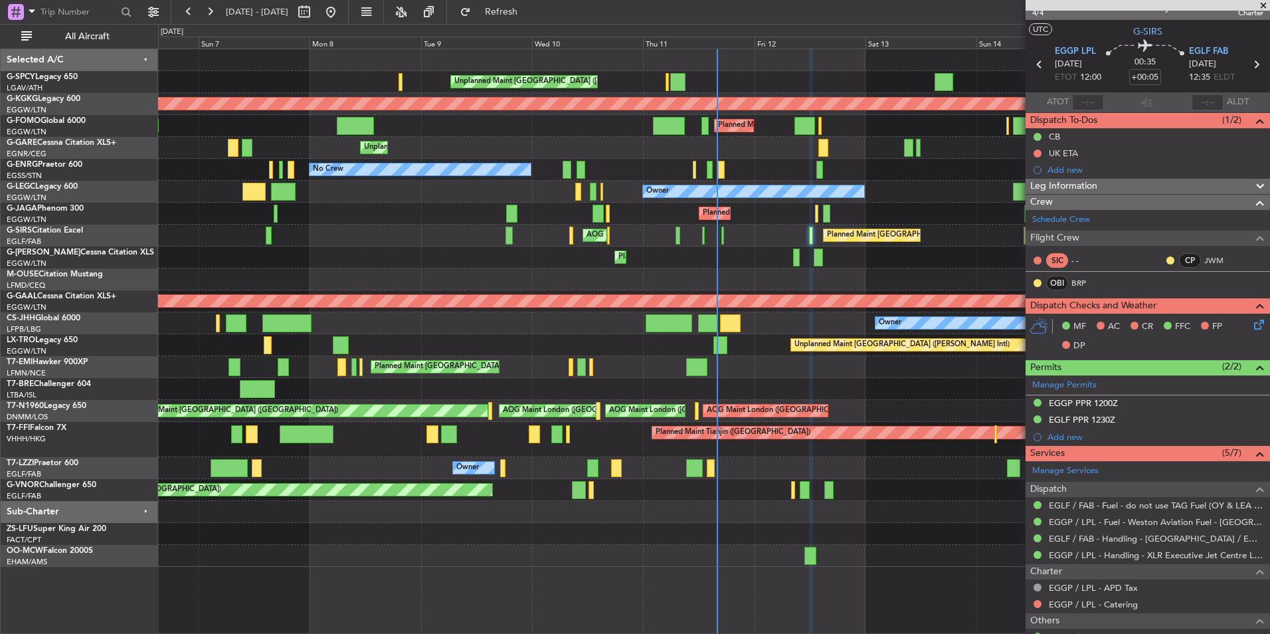
scroll to position [0, 0]
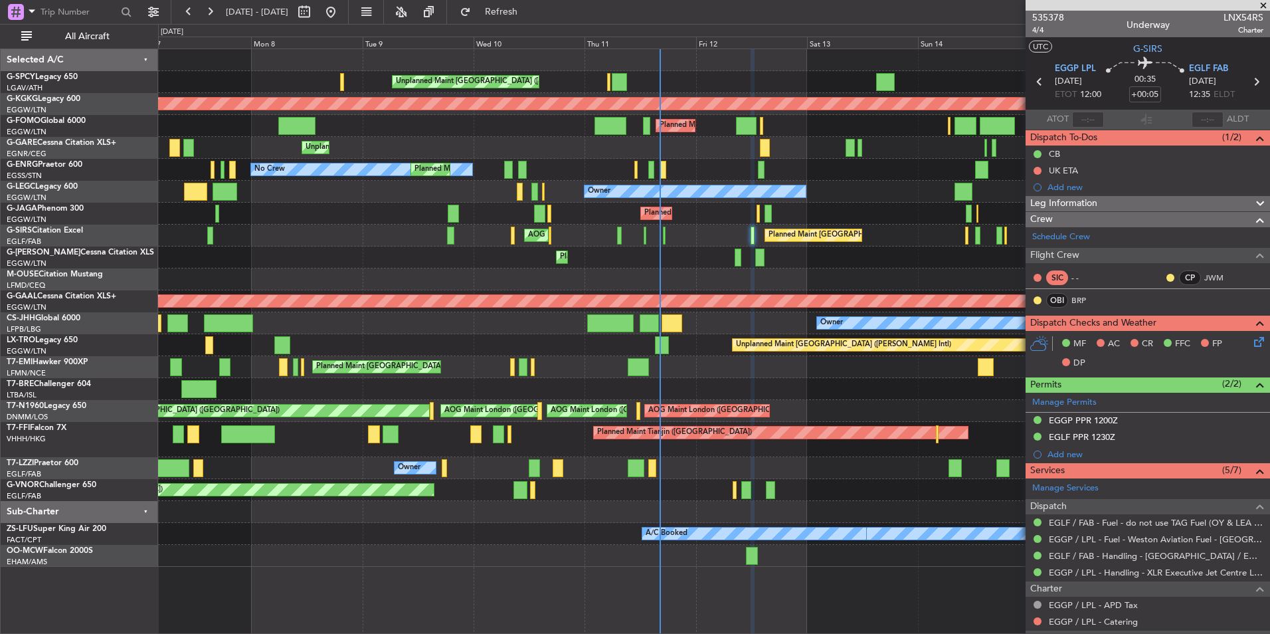
click at [731, 227] on div "Unplanned Maint Athens (Eleftherios Venizelos Intl) AOG Maint Istanbul (Ataturk…" at bounding box center [713, 308] width 1111 height 518
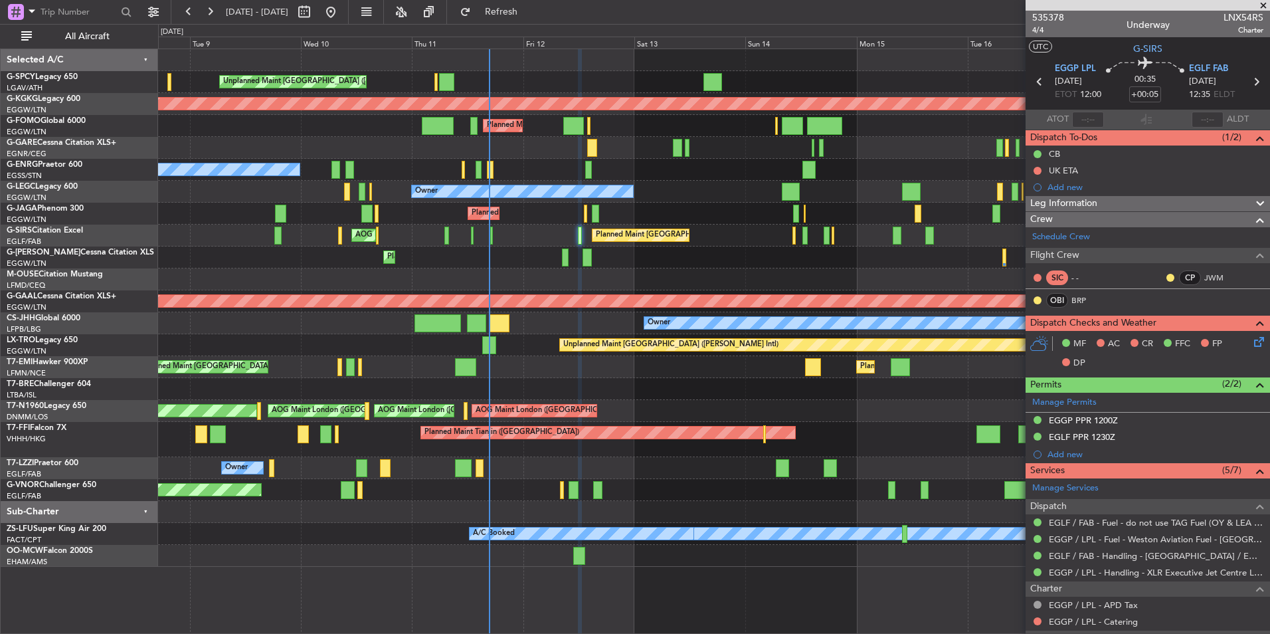
click at [548, 269] on div "Unplanned Maint Athens (Eleftherios Venizelos Intl) AOG Maint Istanbul (Ataturk…" at bounding box center [713, 308] width 1111 height 518
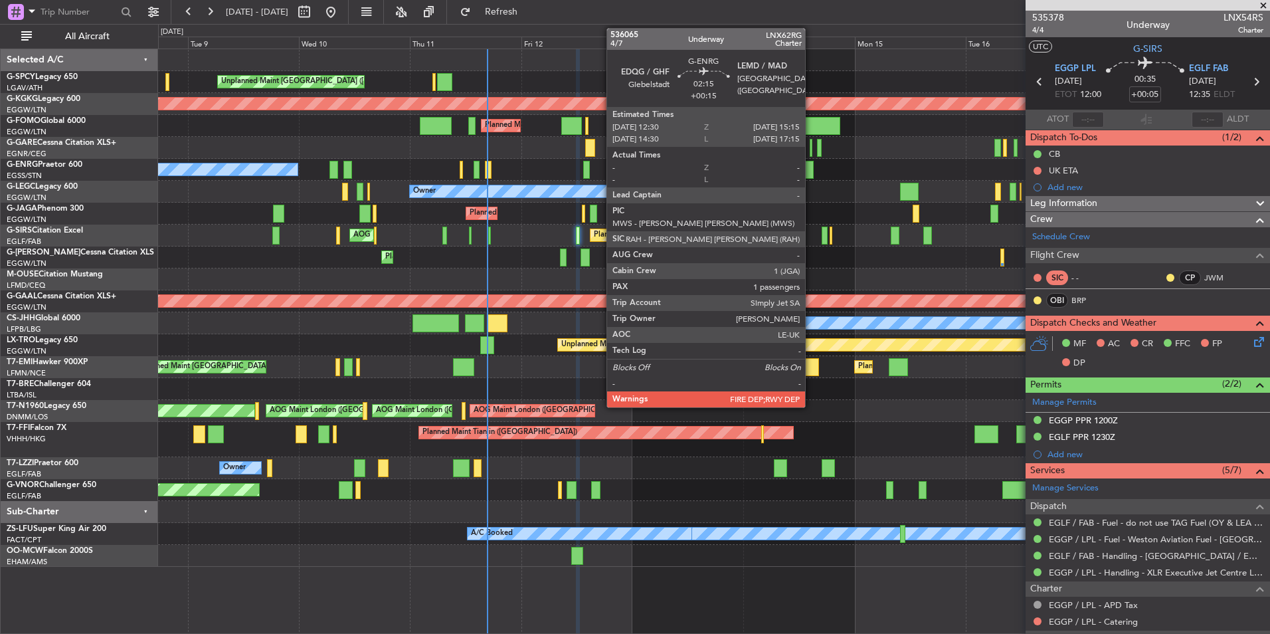
click at [811, 171] on div at bounding box center [807, 170] width 13 height 18
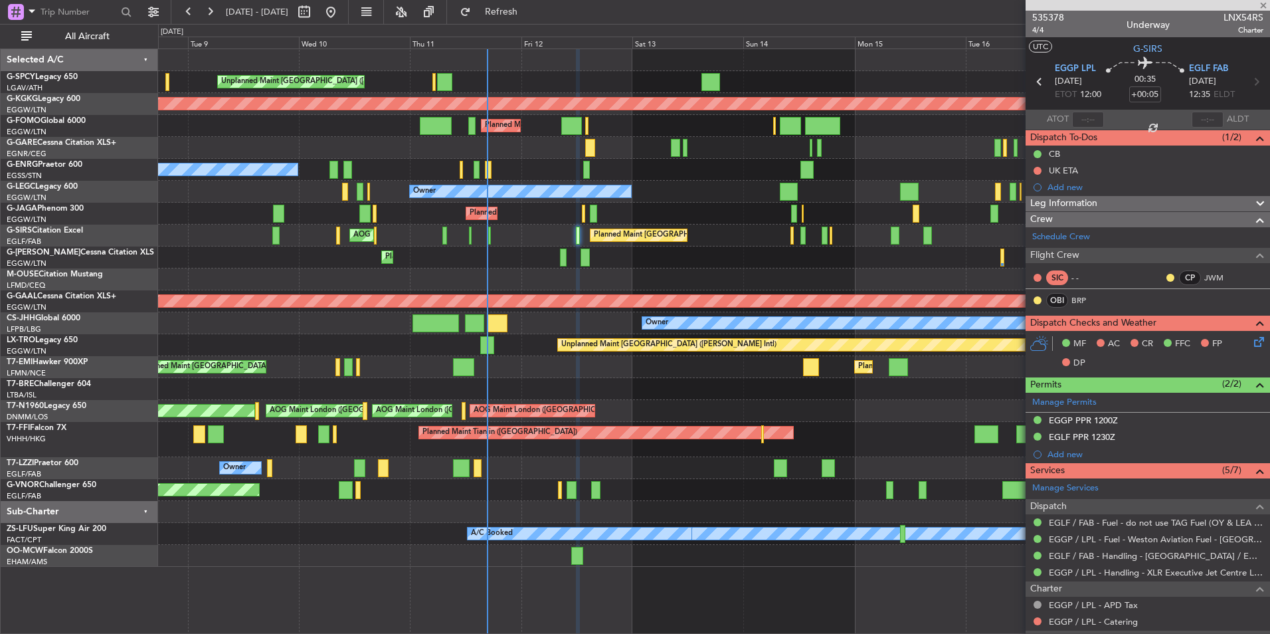
type input "+00:15"
type input "1"
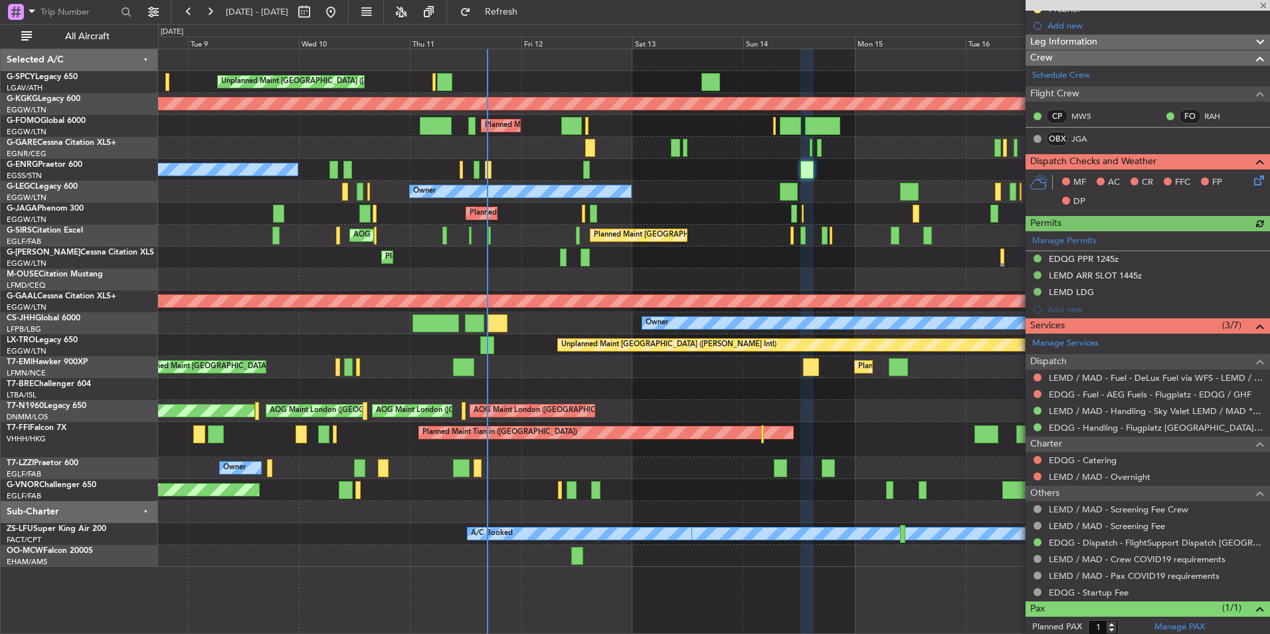
scroll to position [199, 0]
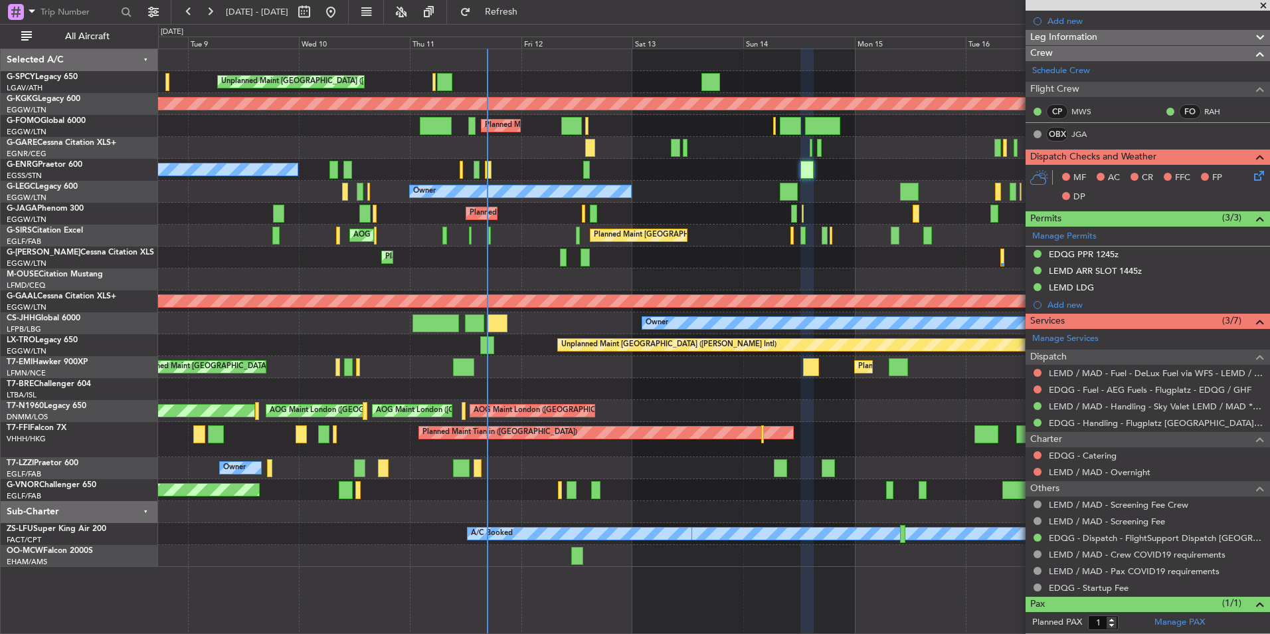
click at [529, 159] on div "Planned Maint London (Stansted) No Crew" at bounding box center [713, 170] width 1111 height 22
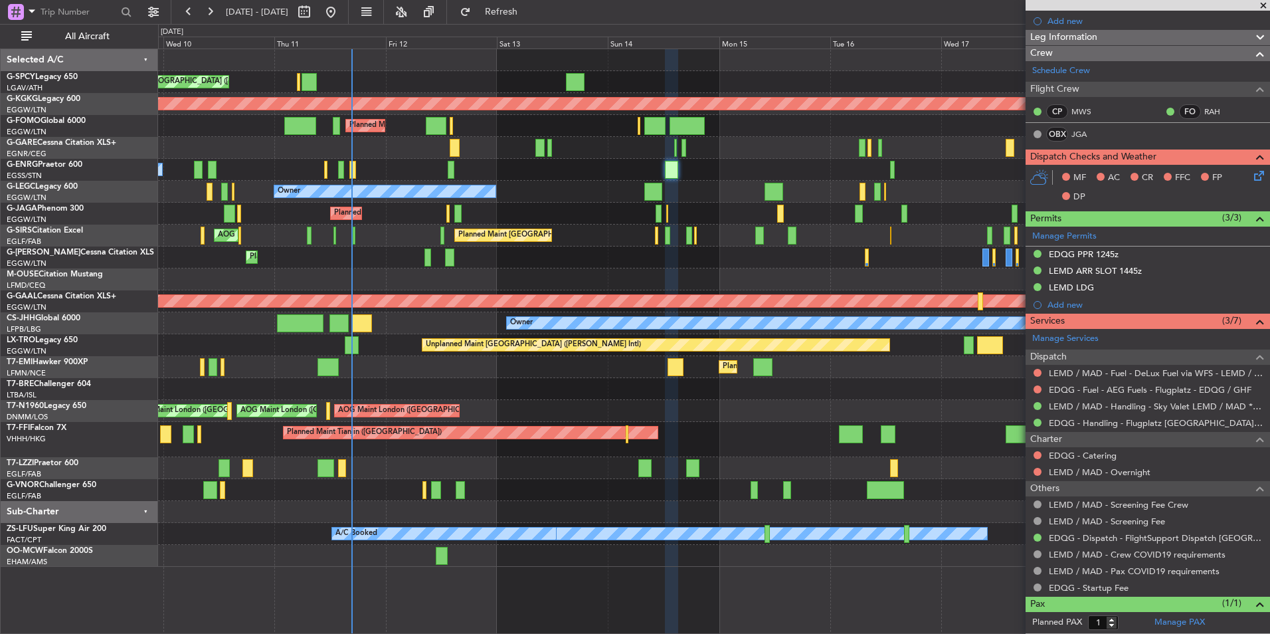
click at [585, 208] on div "Unplanned Maint Athens (Eleftherios Venizelos Intl) AOG Maint Istanbul (Ataturk…" at bounding box center [713, 308] width 1111 height 518
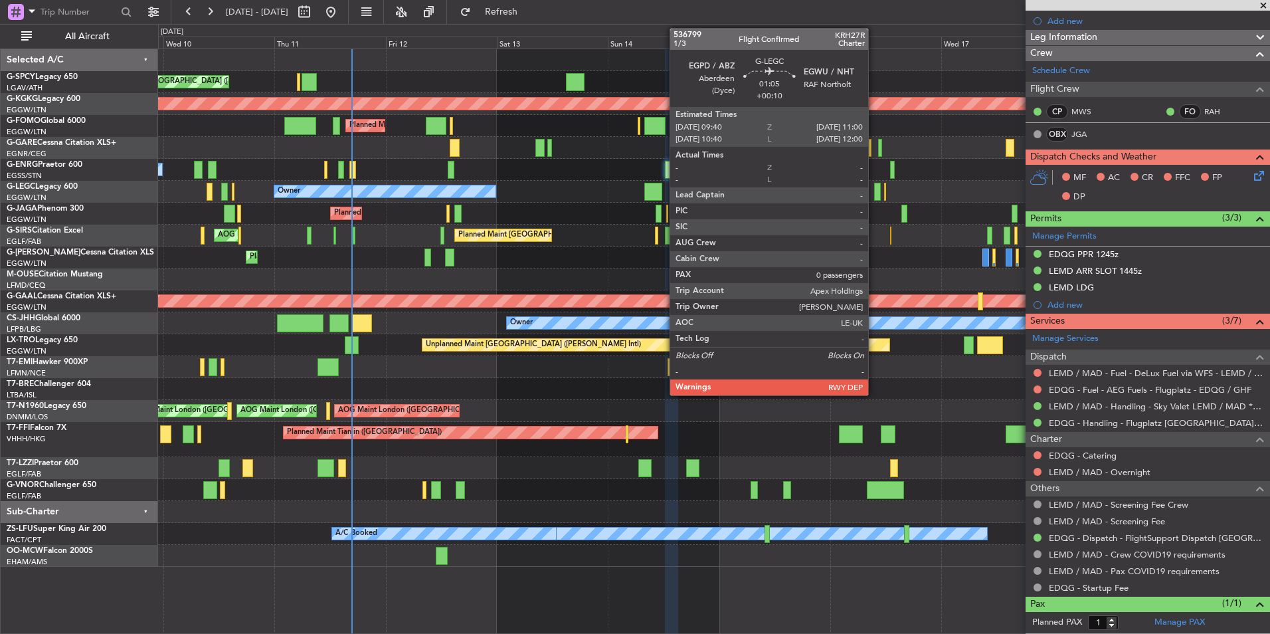
click at [874, 193] on div at bounding box center [877, 192] width 7 height 18
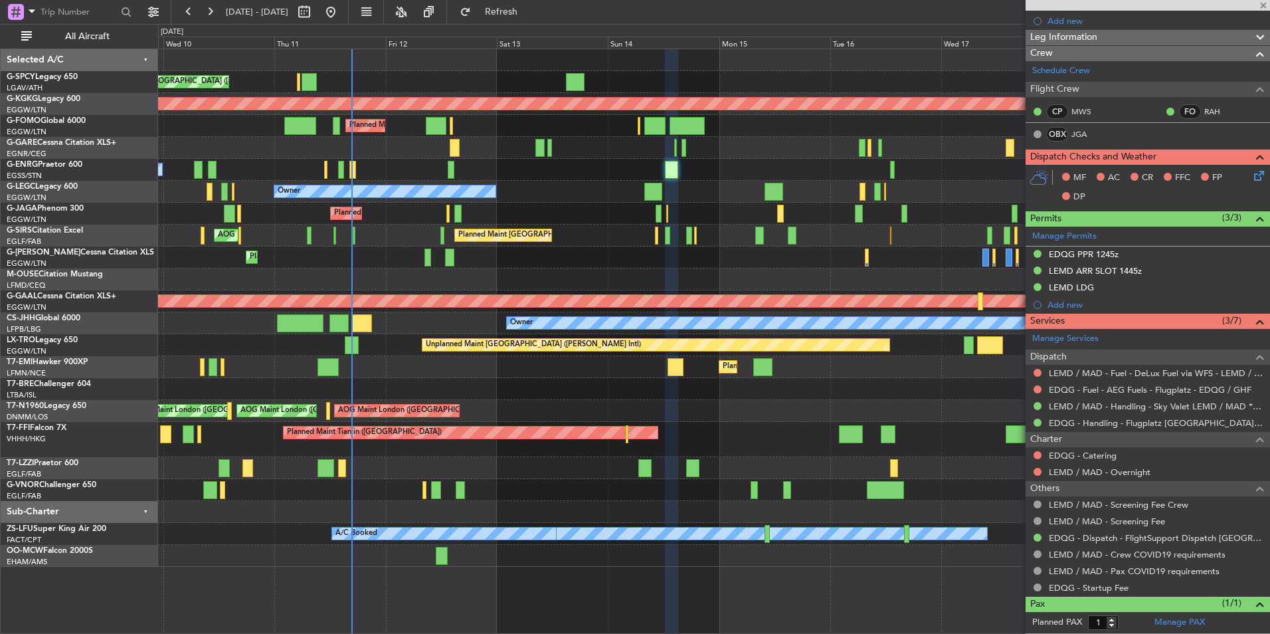
type input "+00:10"
type input "0"
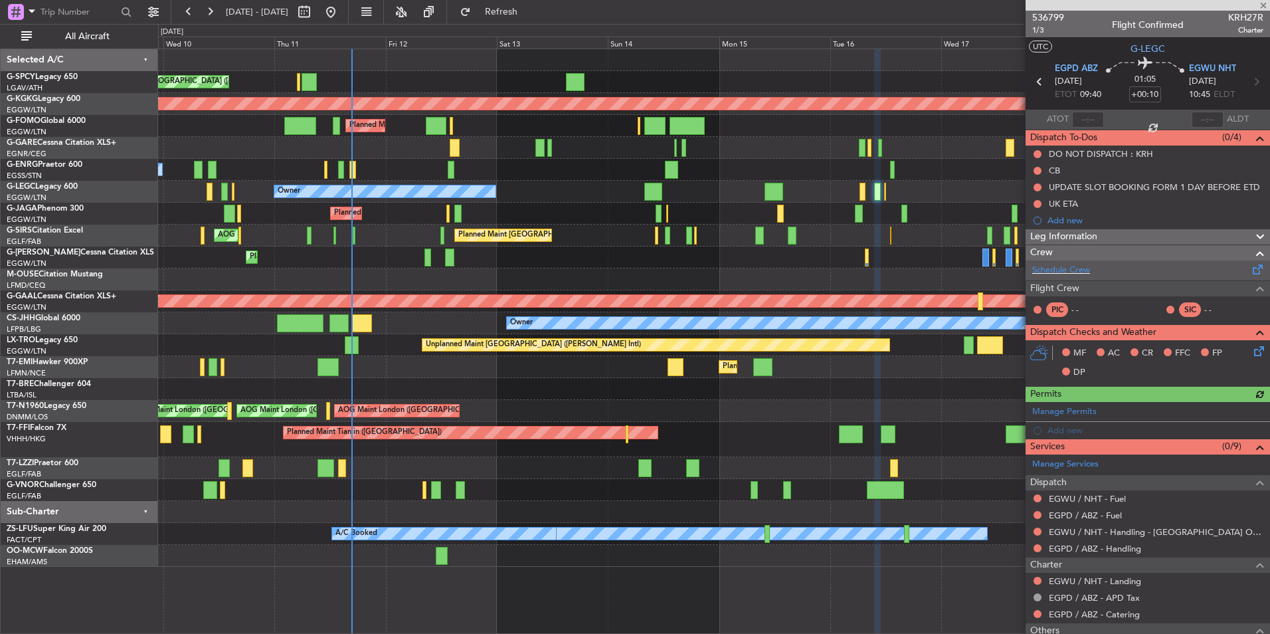
click at [1071, 262] on div "Schedule Crew" at bounding box center [1148, 270] width 244 height 20
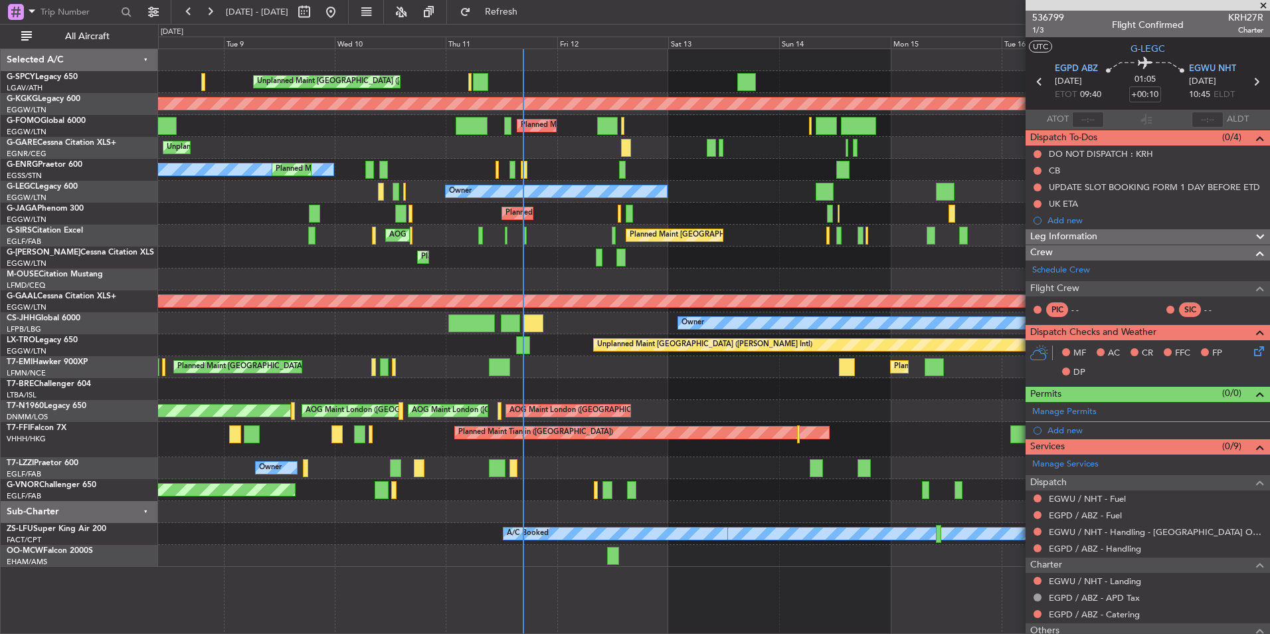
click at [741, 263] on div "Unplanned Maint Athens (Eleftherios Venizelos Intl) AOG Maint Istanbul (Ataturk…" at bounding box center [713, 308] width 1111 height 518
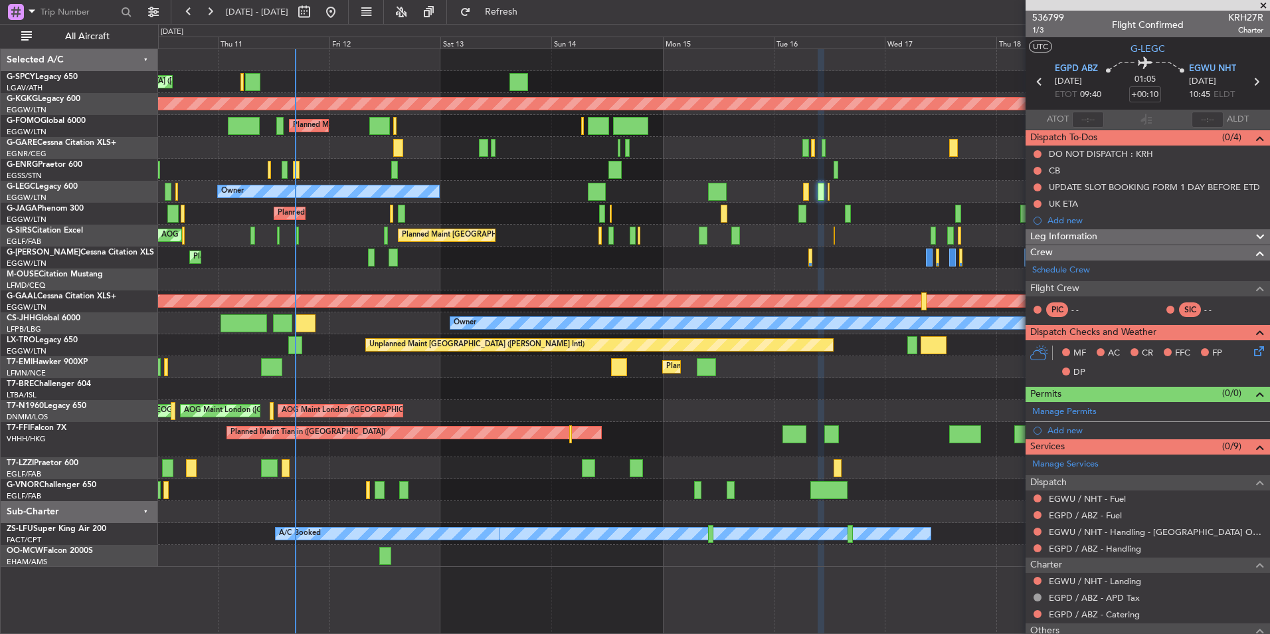
click at [556, 201] on div "Planned Maint London (Luton) Owner" at bounding box center [713, 192] width 1111 height 22
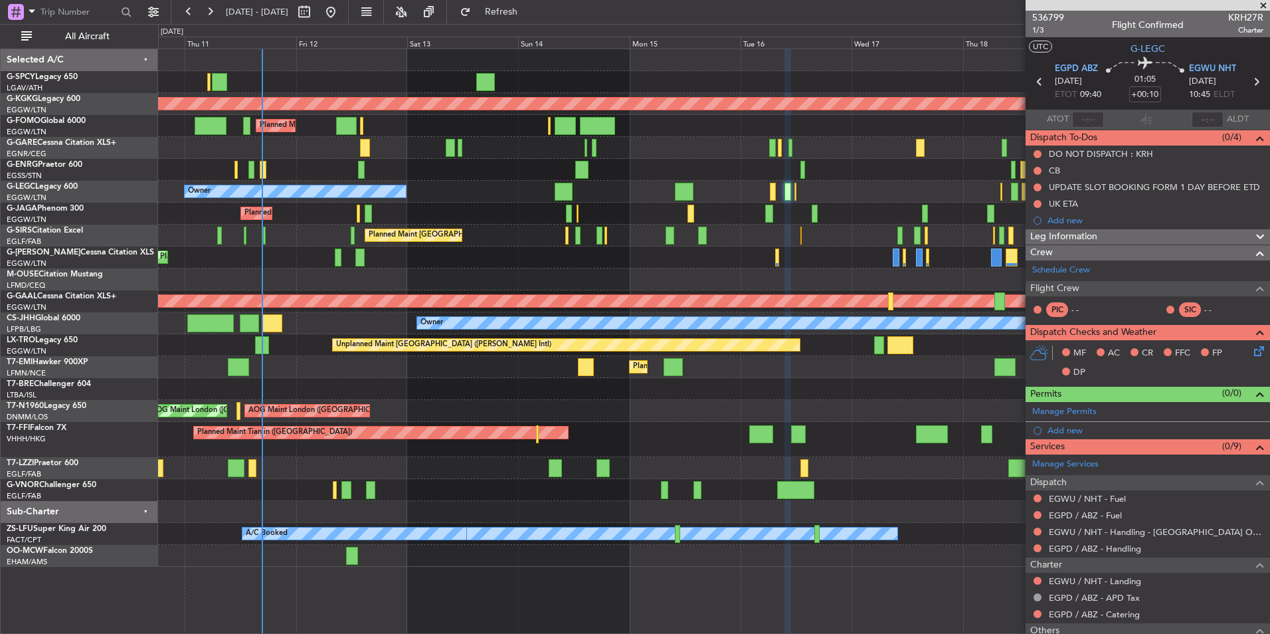
click at [653, 209] on div "Unplanned Maint Athens (Eleftherios Venizelos Intl) AOG Maint Istanbul (Ataturk…" at bounding box center [713, 308] width 1111 height 518
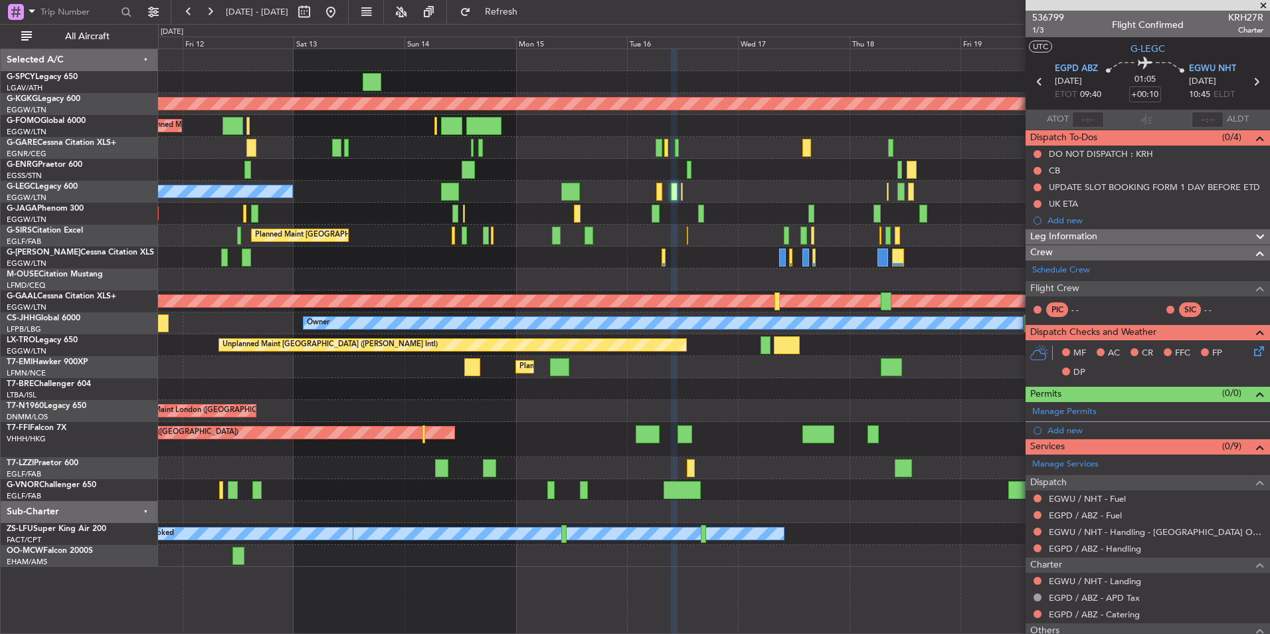
click at [600, 188] on div "Owner Planned Maint London (Luton) A/C Unavailable London (Luton)" at bounding box center [713, 192] width 1111 height 22
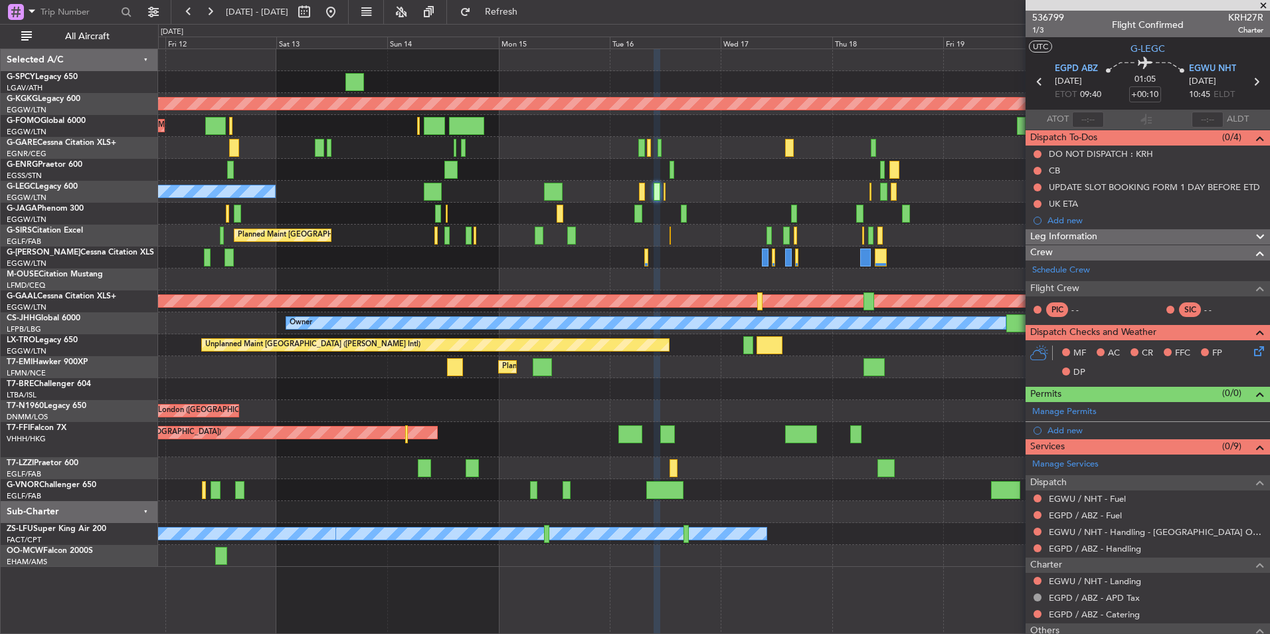
click at [787, 197] on div "Owner Planned Maint London (Luton) A/C Unavailable London (Luton)" at bounding box center [713, 192] width 1111 height 22
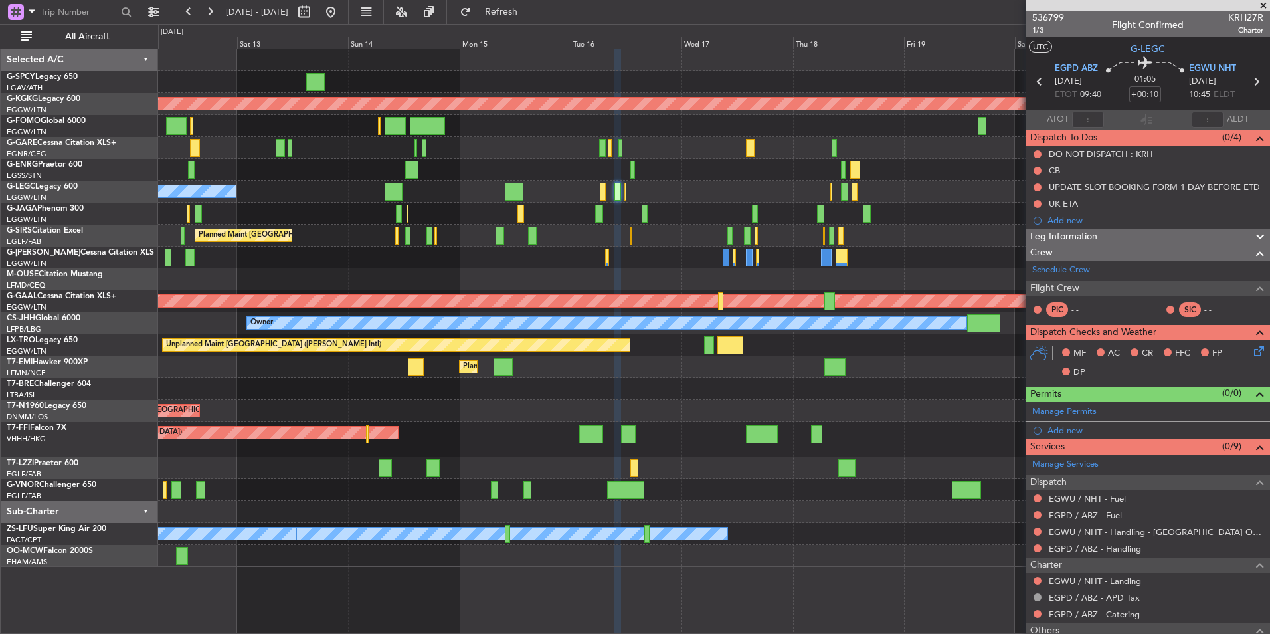
click at [692, 207] on div "Planned Maint [GEOGRAPHIC_DATA] ([GEOGRAPHIC_DATA])" at bounding box center [713, 214] width 1111 height 22
click at [1056, 270] on link "Schedule Crew" at bounding box center [1061, 270] width 58 height 13
click at [529, 7] on span "Refresh" at bounding box center [502, 11] width 56 height 9
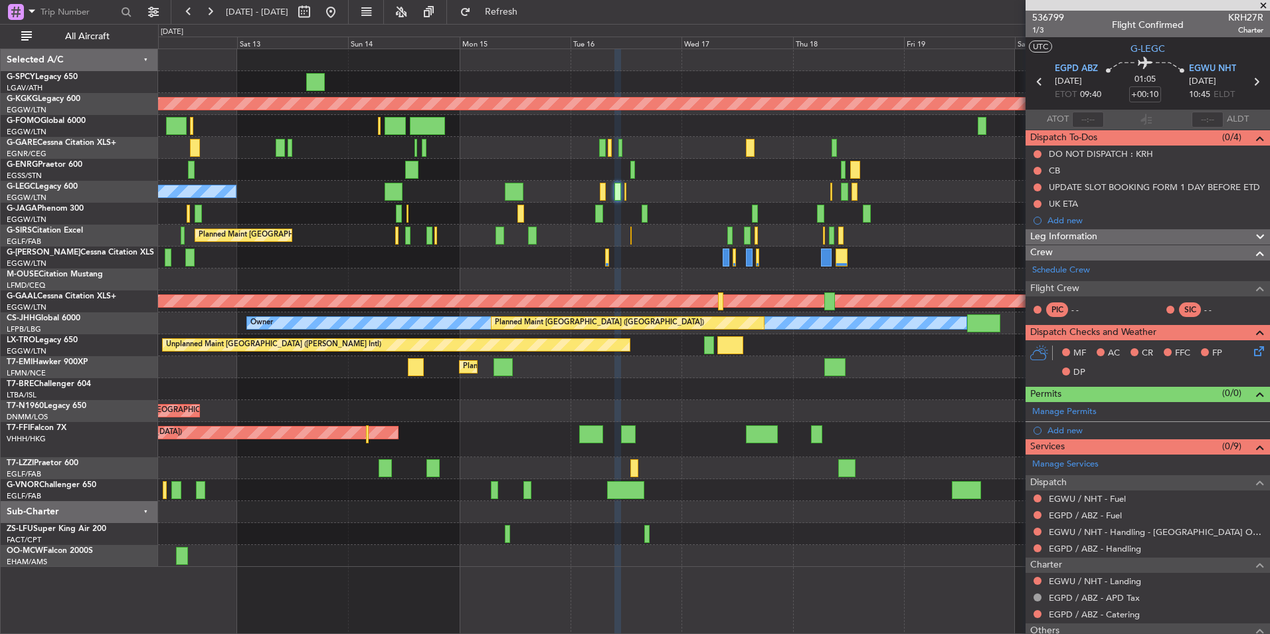
click at [1262, 6] on span at bounding box center [1263, 6] width 13 height 12
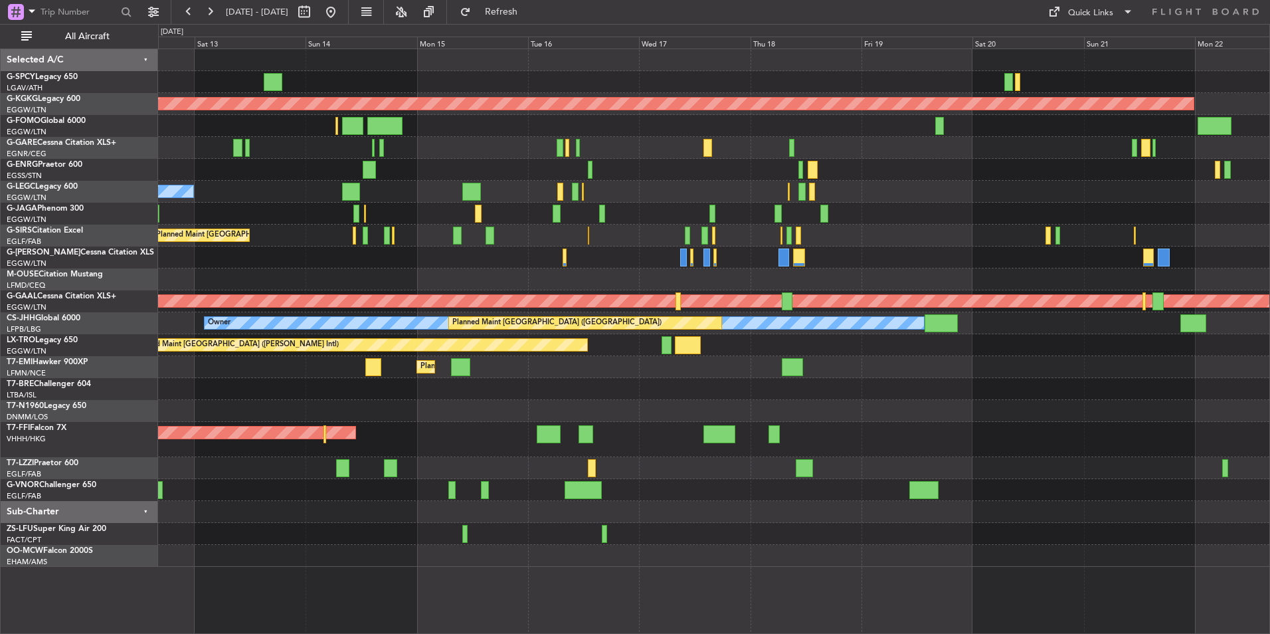
click at [531, 194] on div "Owner Planned Maint London (Luton) A/C Unavailable London (Luton)" at bounding box center [713, 192] width 1111 height 22
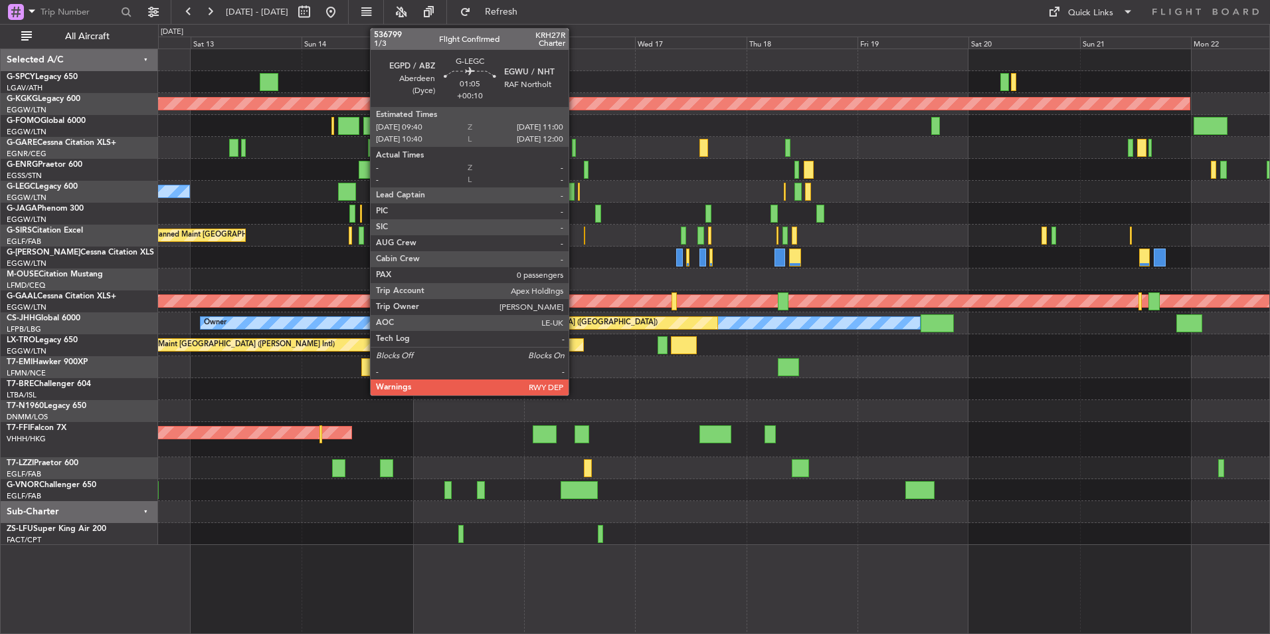
click at [575, 198] on div at bounding box center [571, 192] width 7 height 18
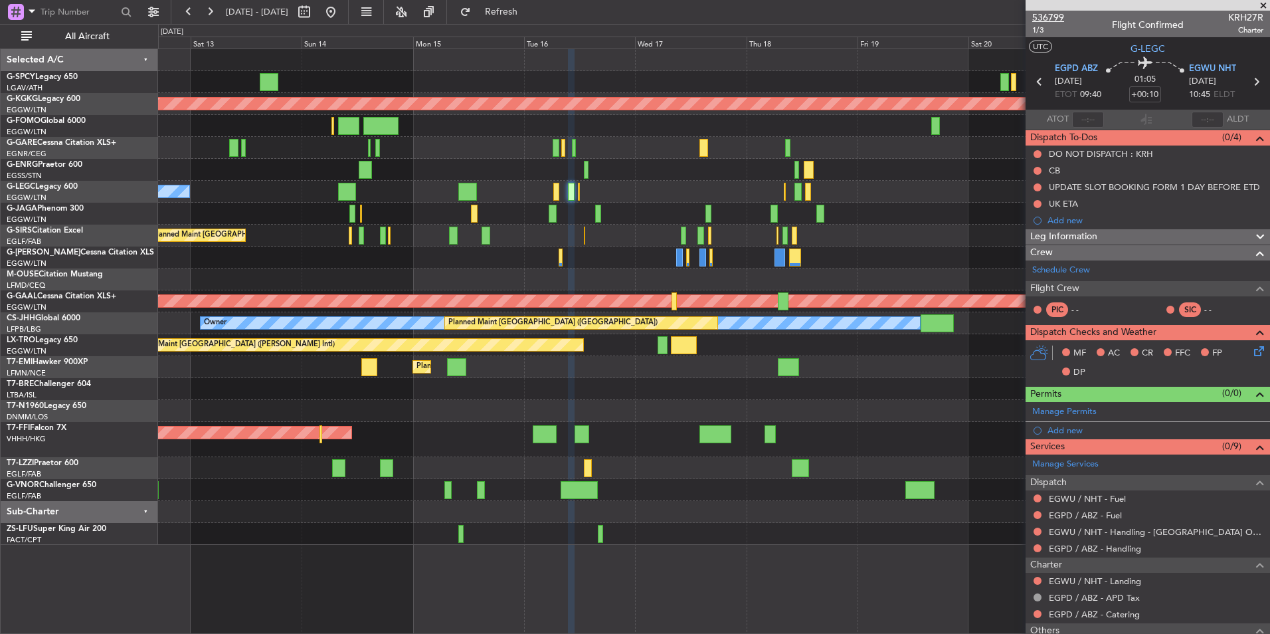
click at [1052, 17] on span "536799" at bounding box center [1048, 18] width 32 height 14
click at [1260, 7] on span at bounding box center [1263, 6] width 13 height 12
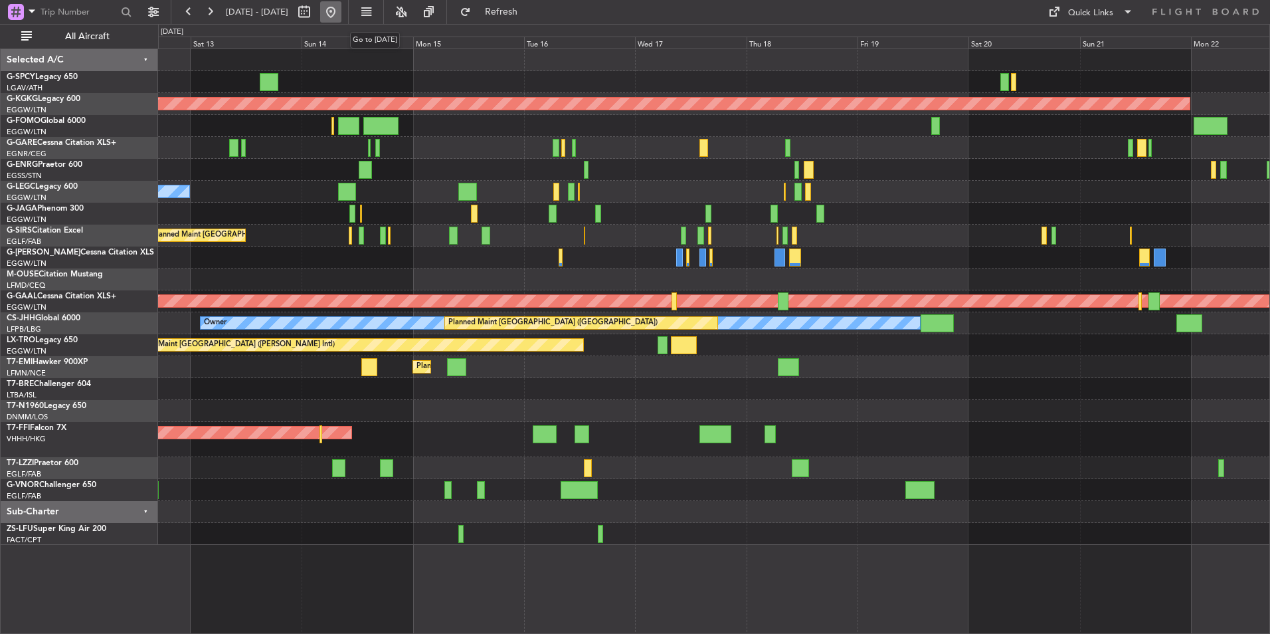
click at [341, 5] on button at bounding box center [330, 11] width 21 height 21
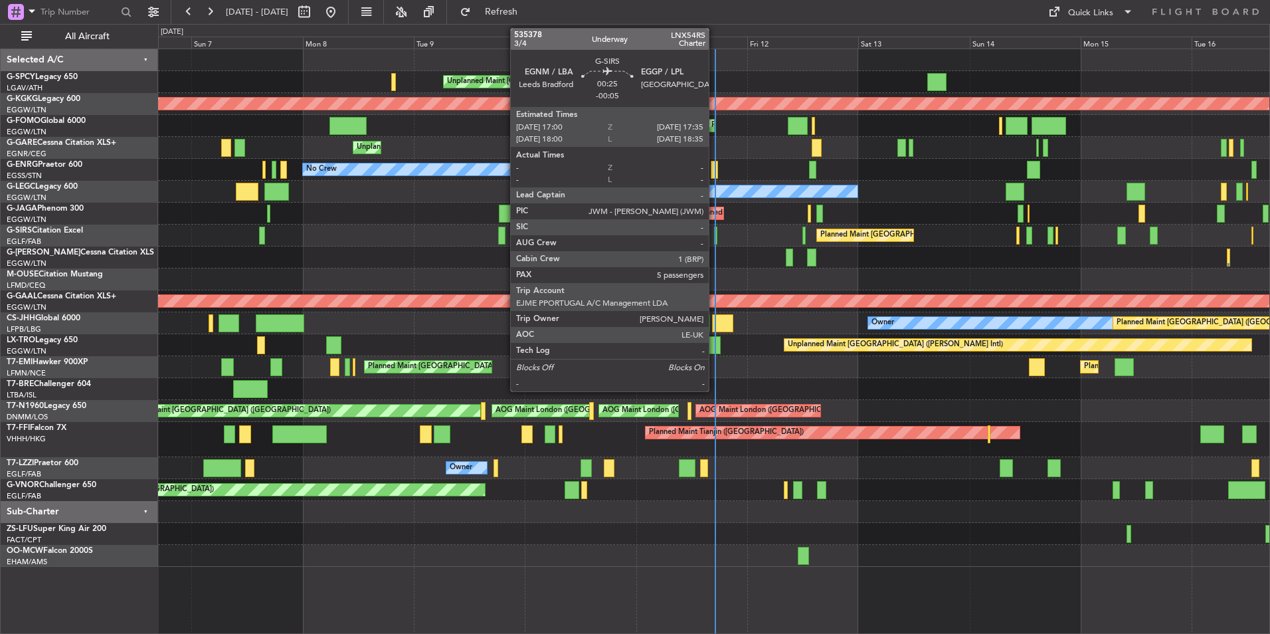
click at [715, 236] on div at bounding box center [715, 236] width 3 height 18
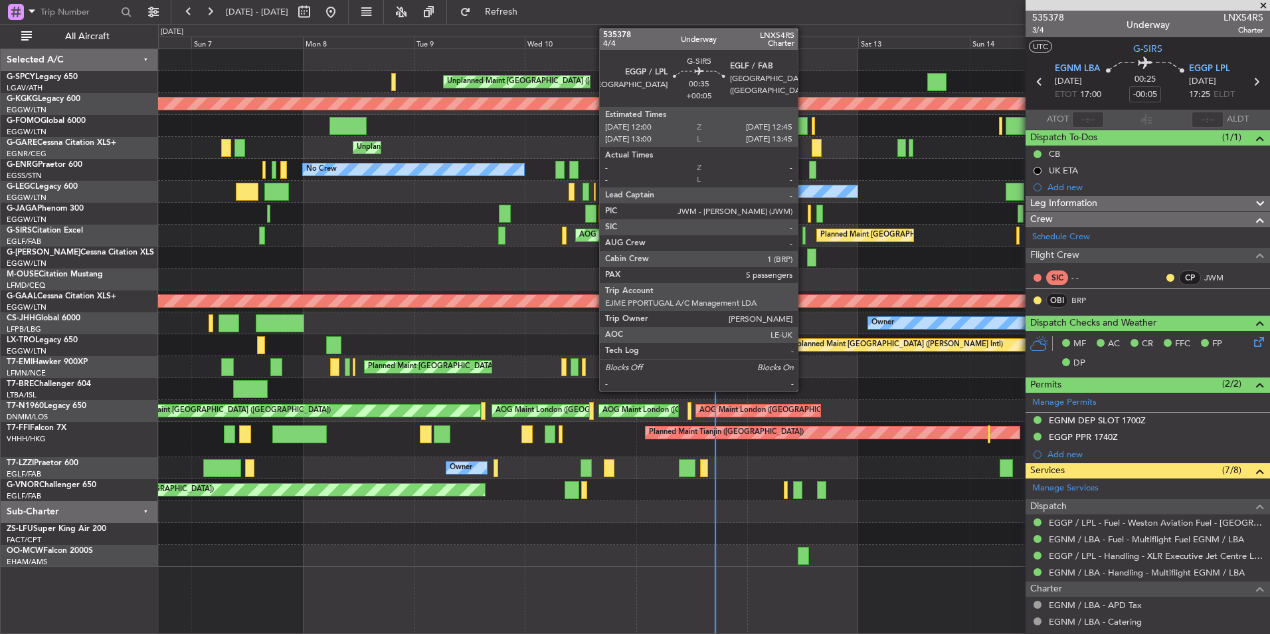
click at [804, 234] on div at bounding box center [805, 236] width 4 height 18
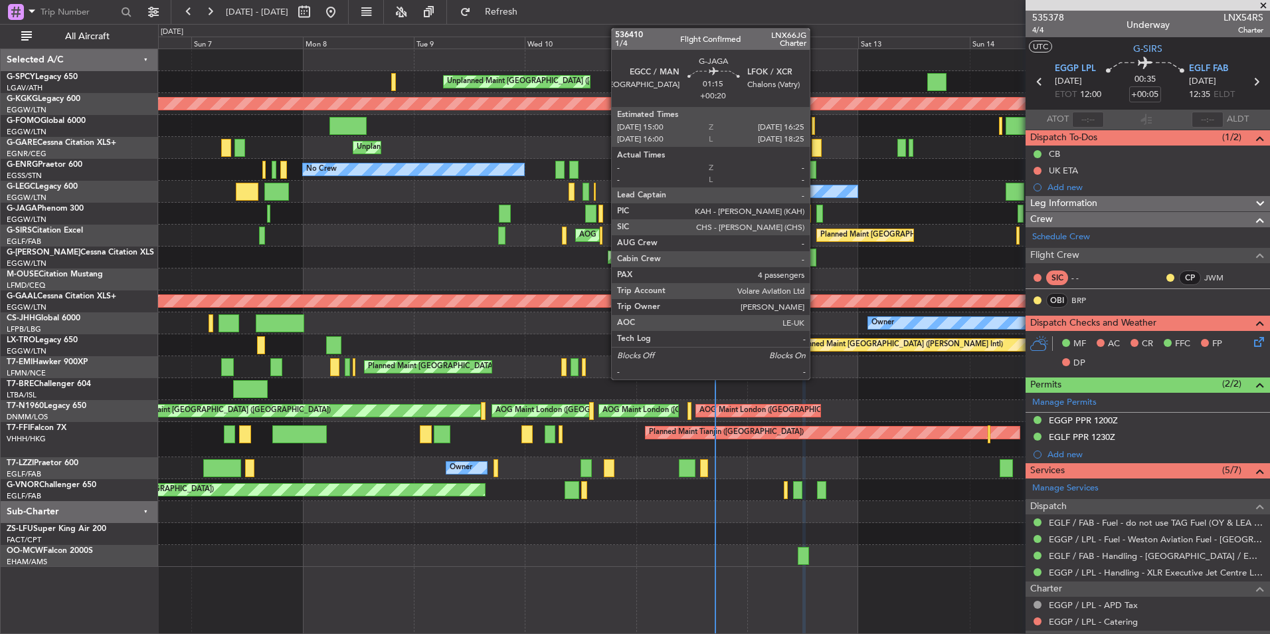
click at [816, 214] on div at bounding box center [819, 214] width 7 height 18
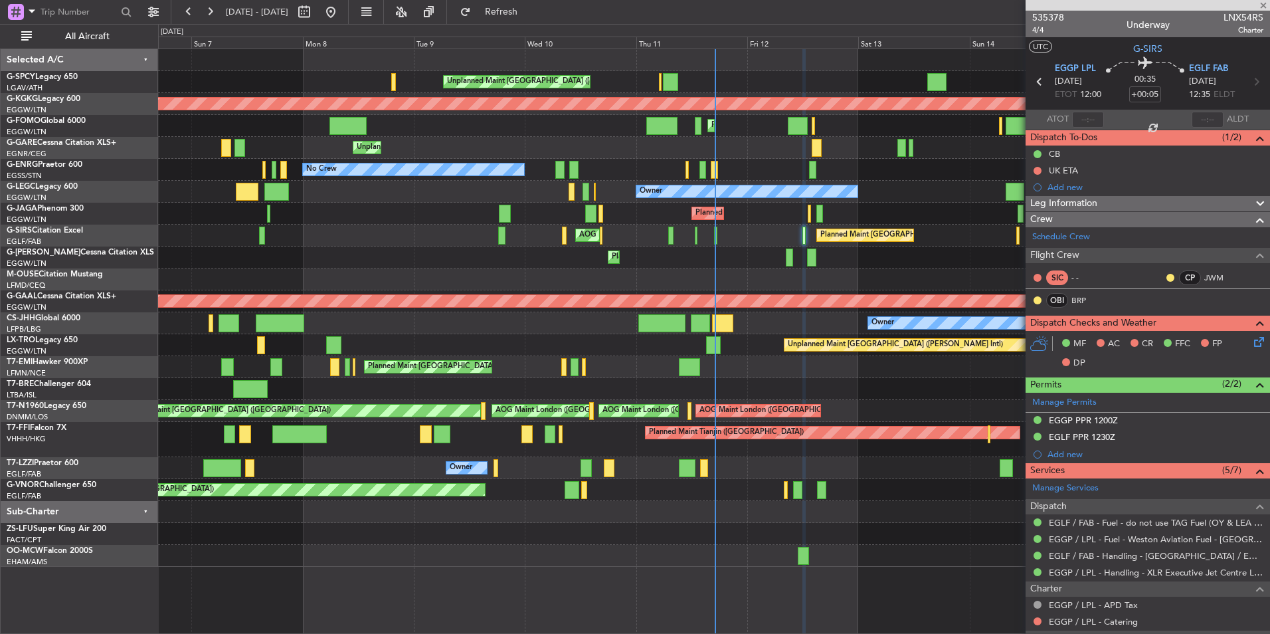
type input "+00:20"
type input "4"
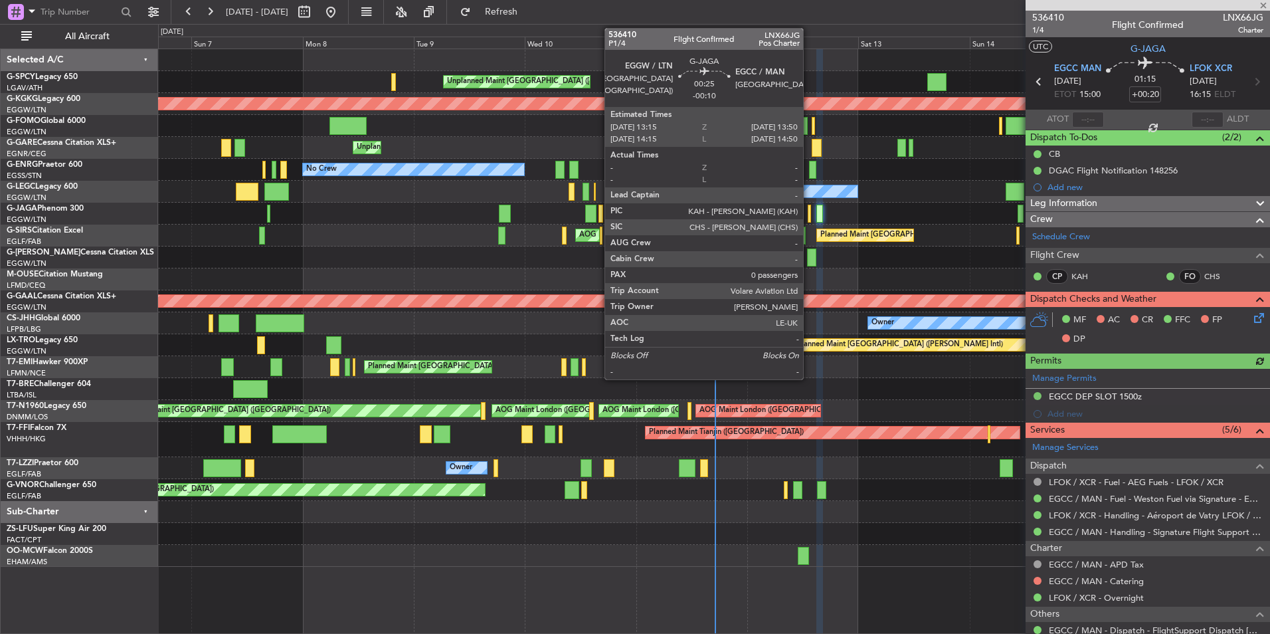
click at [809, 214] on div at bounding box center [809, 214] width 3 height 18
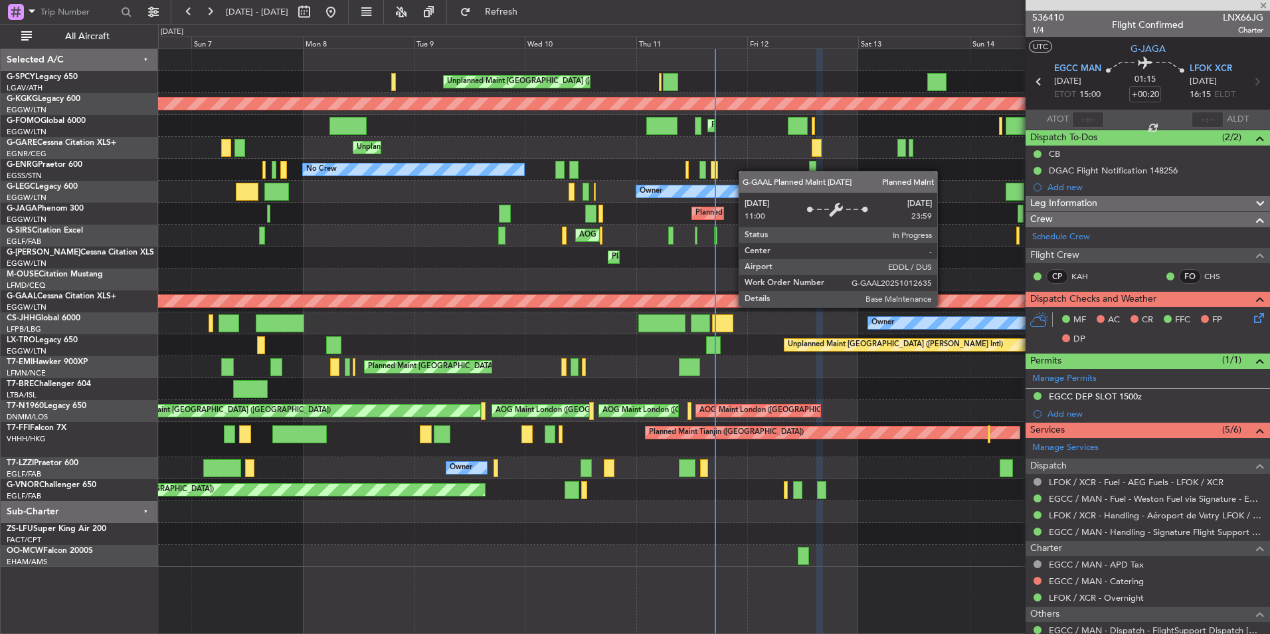
type input "-00:10"
type input "0"
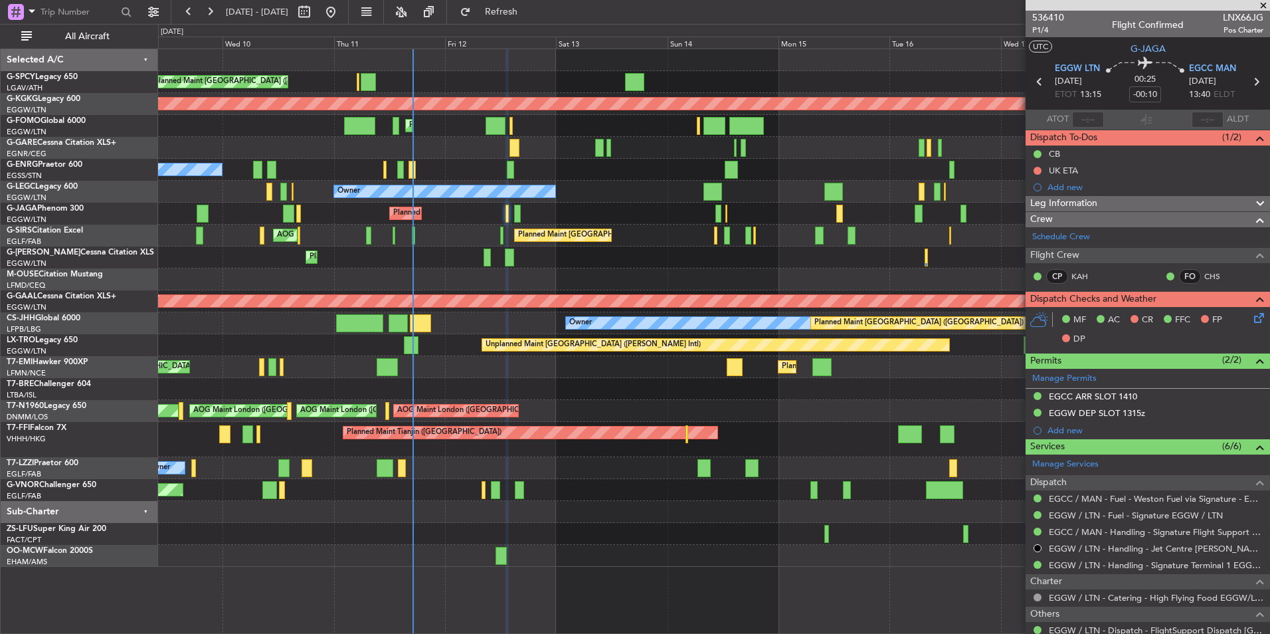
click at [412, 206] on div "Unplanned Maint Athens (Eleftherios Venizelos Intl) AOG Maint Istanbul (Ataturk…" at bounding box center [713, 308] width 1111 height 518
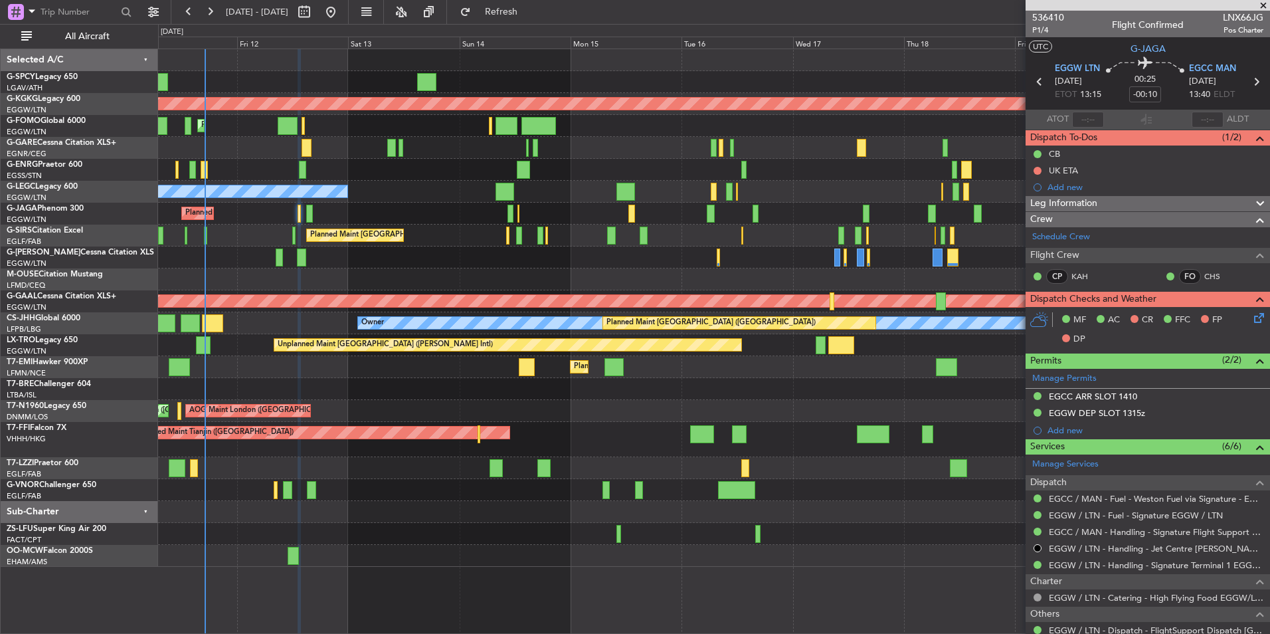
click at [395, 230] on div "Planned Maint London (Farnborough) AOG Maint Kemble" at bounding box center [713, 236] width 1111 height 22
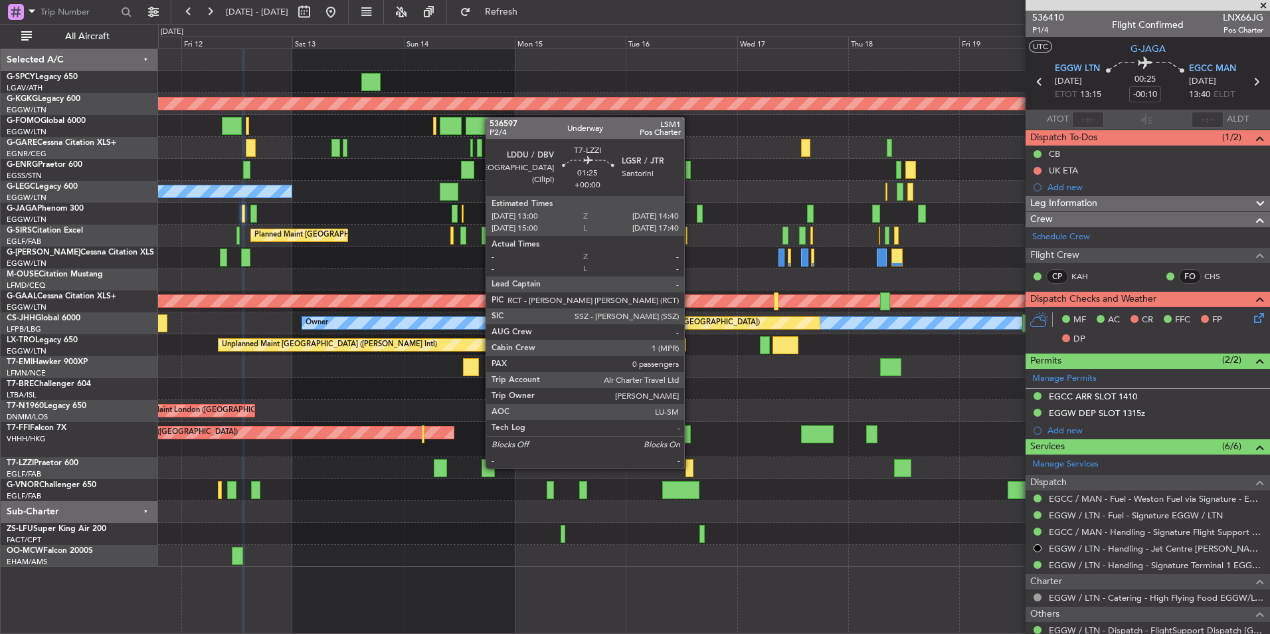
click at [690, 467] on div at bounding box center [690, 468] width 8 height 18
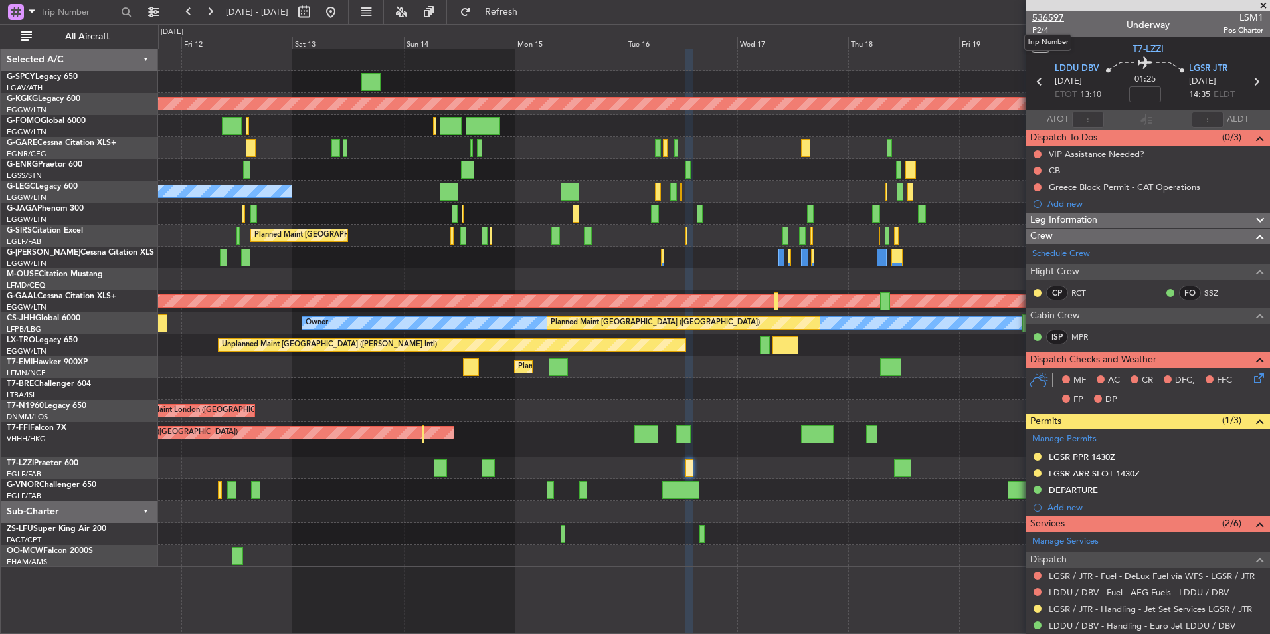
click at [1058, 20] on span "536597" at bounding box center [1048, 18] width 32 height 14
click at [503, 19] on button "Refresh" at bounding box center [494, 11] width 80 height 21
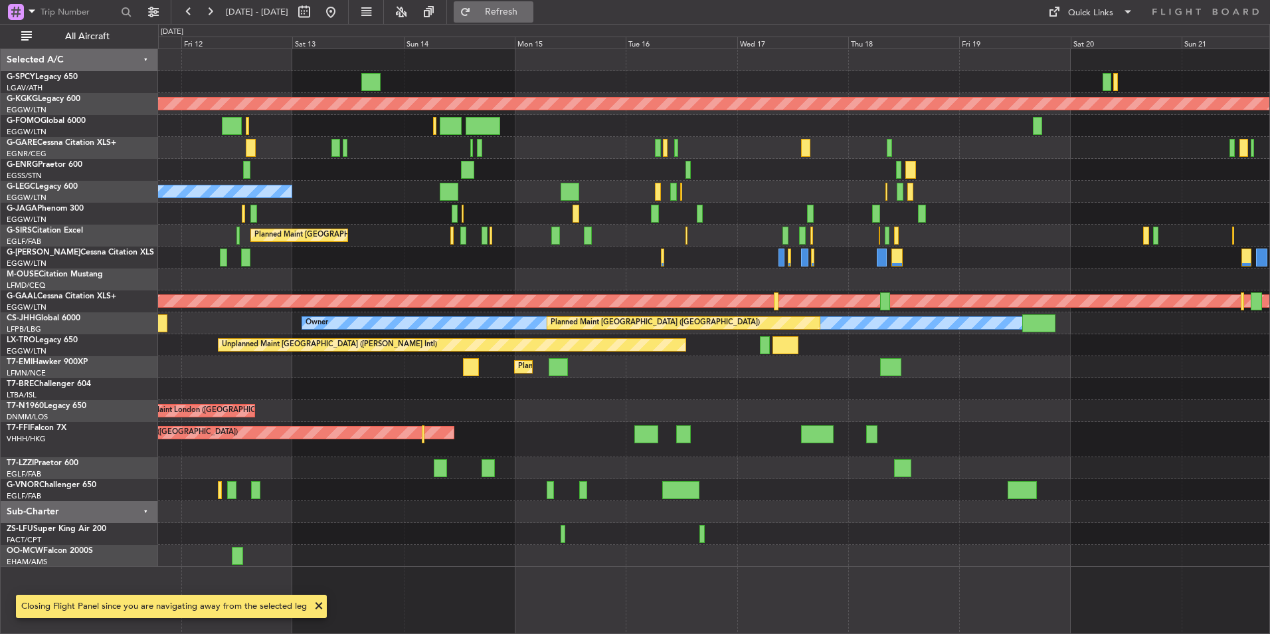
click at [521, 19] on button "Refresh" at bounding box center [494, 11] width 80 height 21
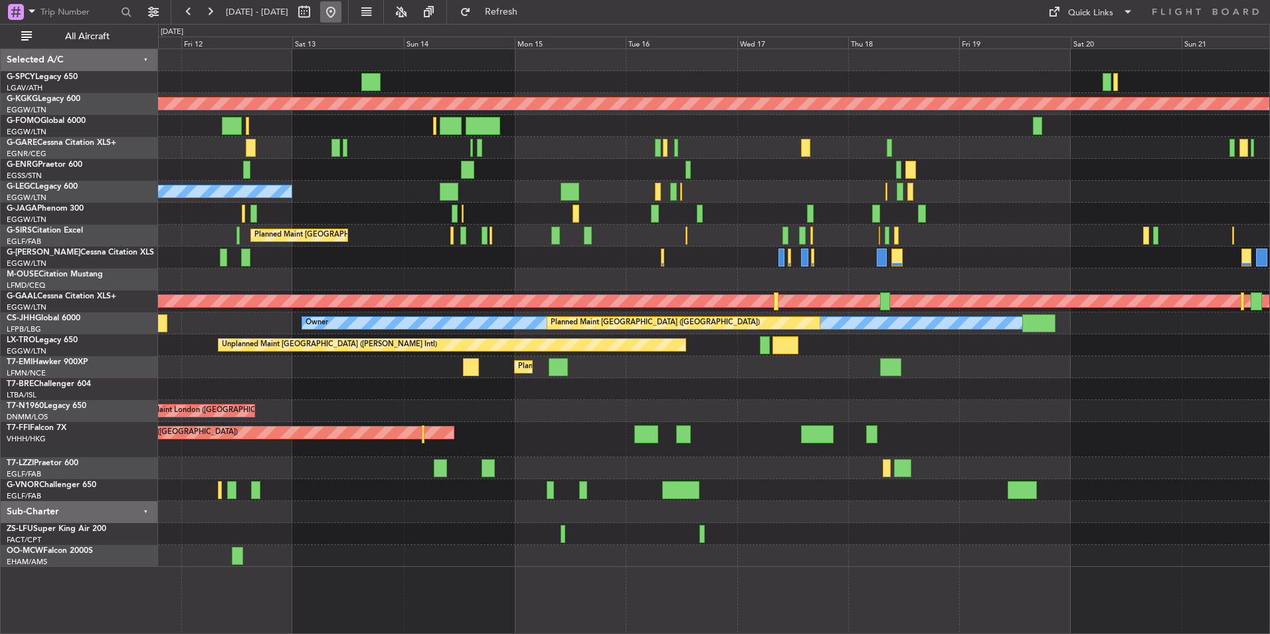
click at [341, 13] on button at bounding box center [330, 11] width 21 height 21
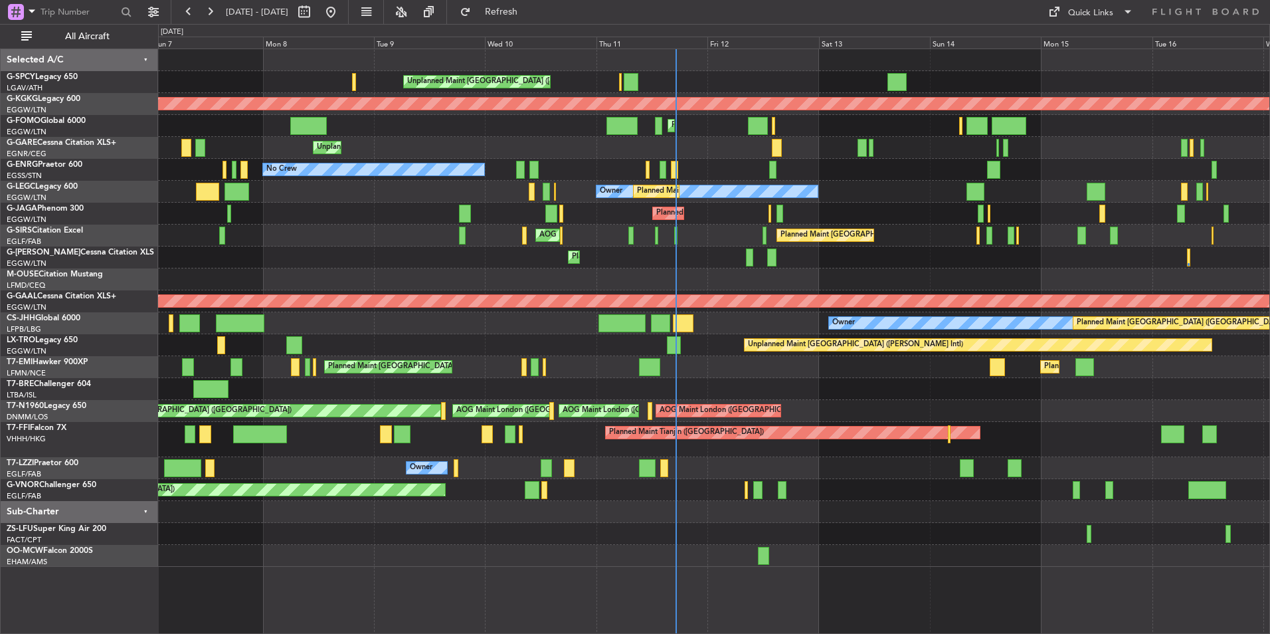
click at [913, 155] on div "Unplanned Maint [PERSON_NAME]" at bounding box center [713, 148] width 1111 height 22
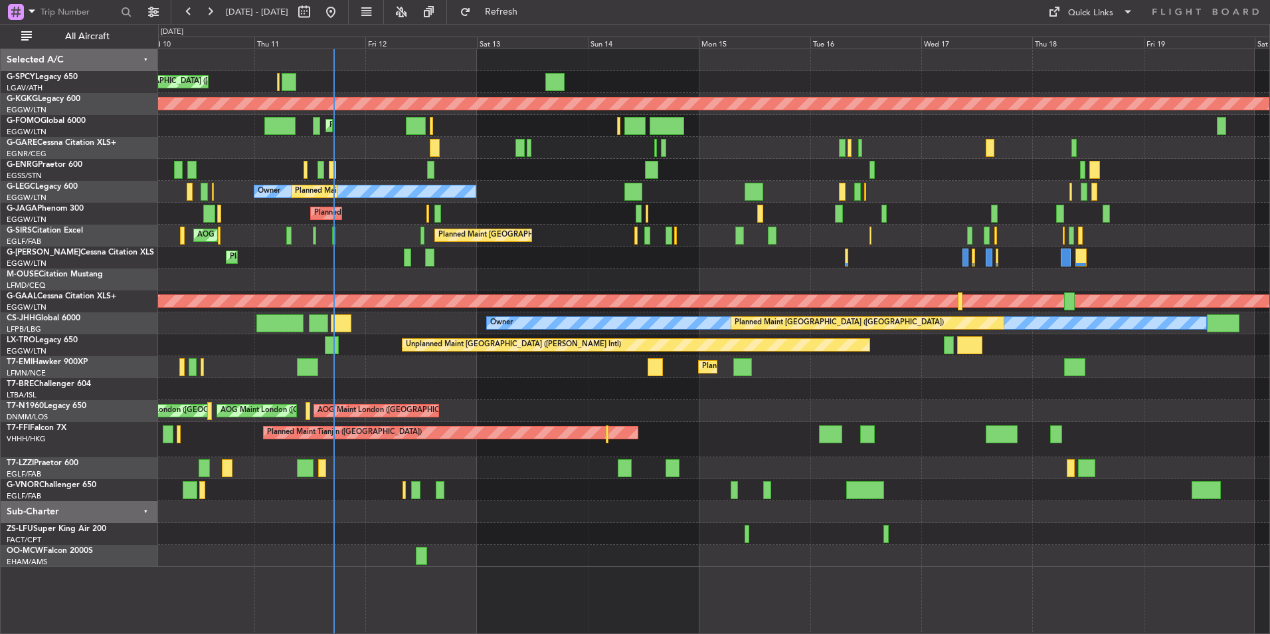
click at [767, 116] on div "Planned Maint [GEOGRAPHIC_DATA] ([GEOGRAPHIC_DATA])" at bounding box center [713, 126] width 1111 height 22
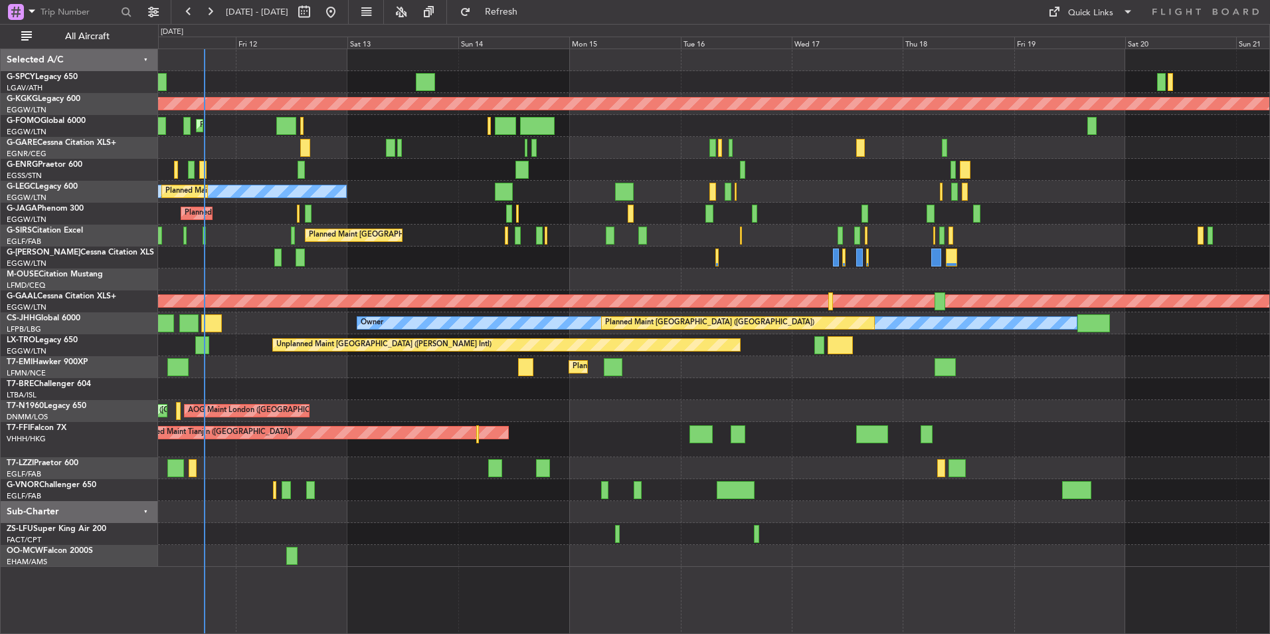
click at [734, 126] on div "Planned Maint [GEOGRAPHIC_DATA] ([GEOGRAPHIC_DATA])" at bounding box center [713, 126] width 1111 height 22
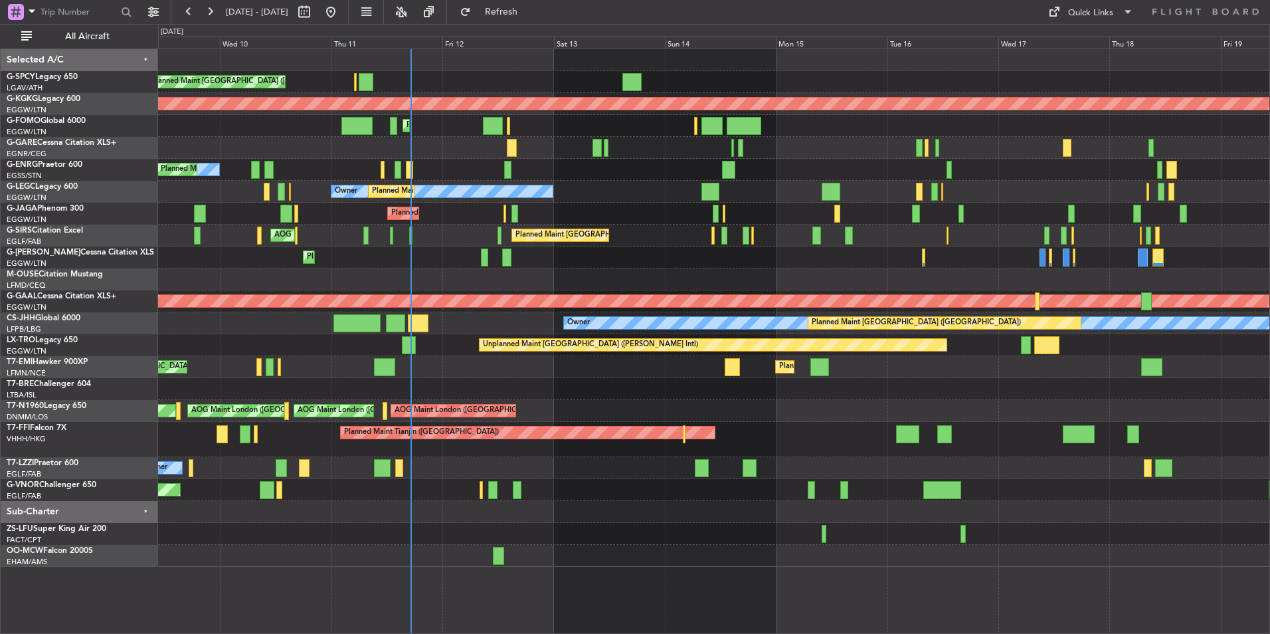
click at [979, 149] on div "Unplanned Maint Athens (Eleftherios Venizelos Intl) AOG Maint Istanbul (Ataturk…" at bounding box center [713, 308] width 1111 height 518
click at [14, 254] on div "Unplanned Maint Athens (Eleftherios Venizelos Intl) AOG Maint Istanbul (Ataturk…" at bounding box center [635, 329] width 1270 height 610
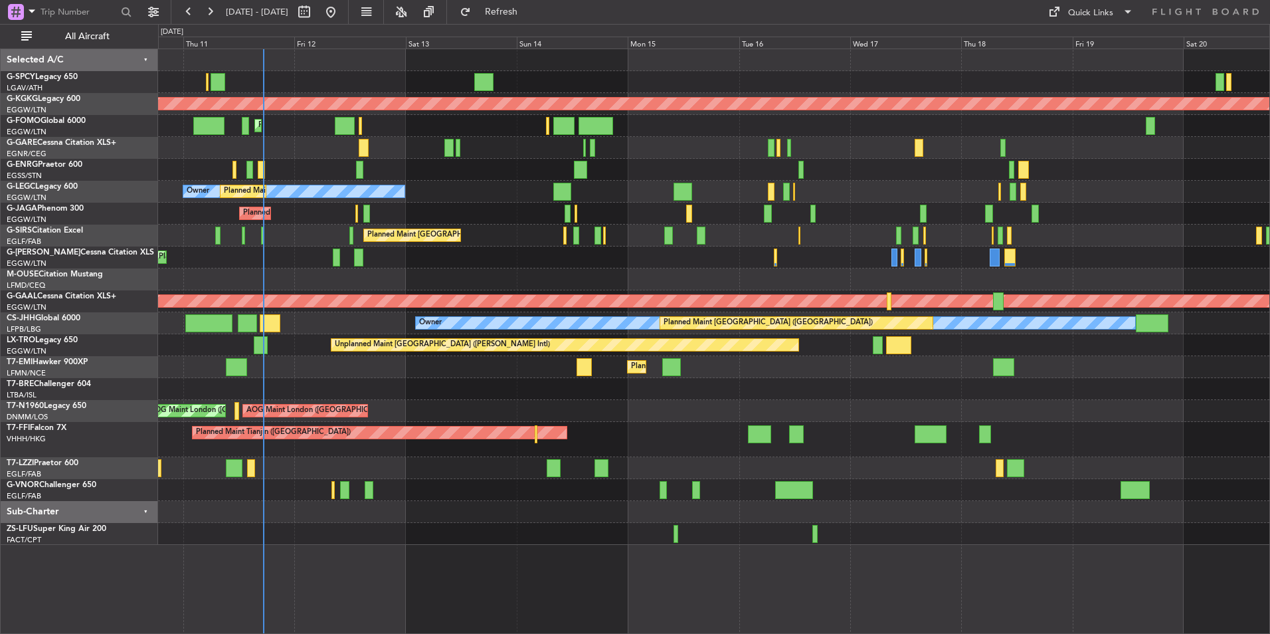
click at [936, 234] on div "Planned Maint London (Farnborough) AOG Maint Kemble" at bounding box center [713, 236] width 1111 height 22
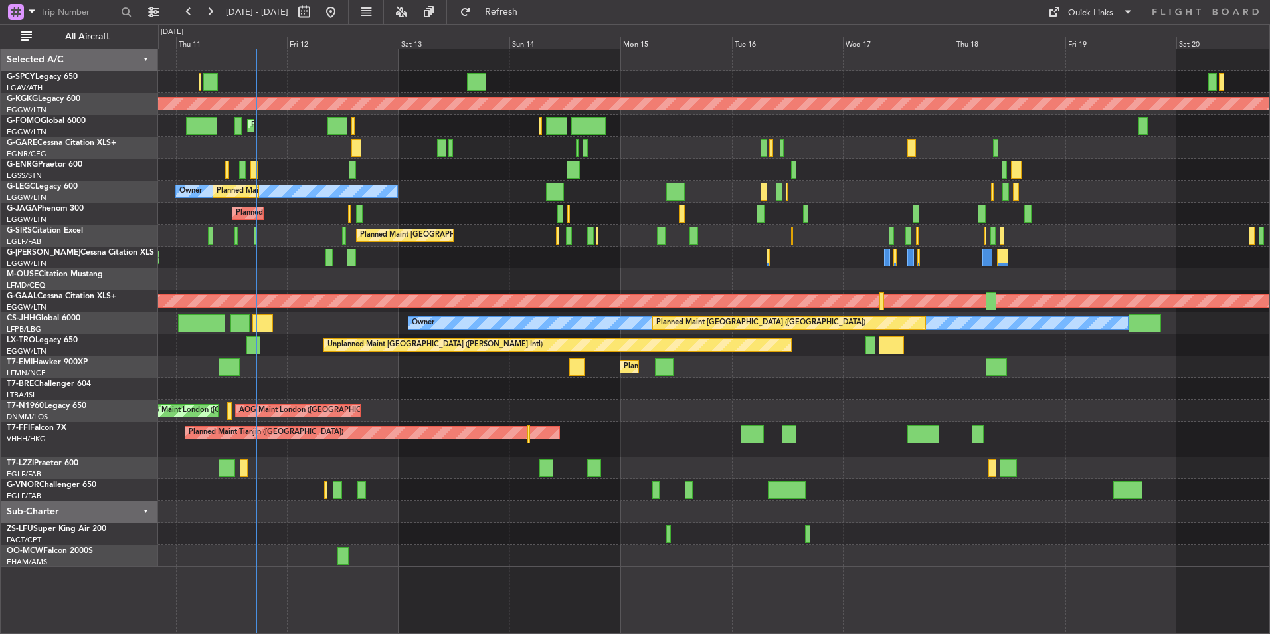
click at [484, 219] on div "Unplanned Maint Athens (Eleftherios Venizelos Intl) AOG Maint Istanbul (Ataturk…" at bounding box center [713, 308] width 1111 height 518
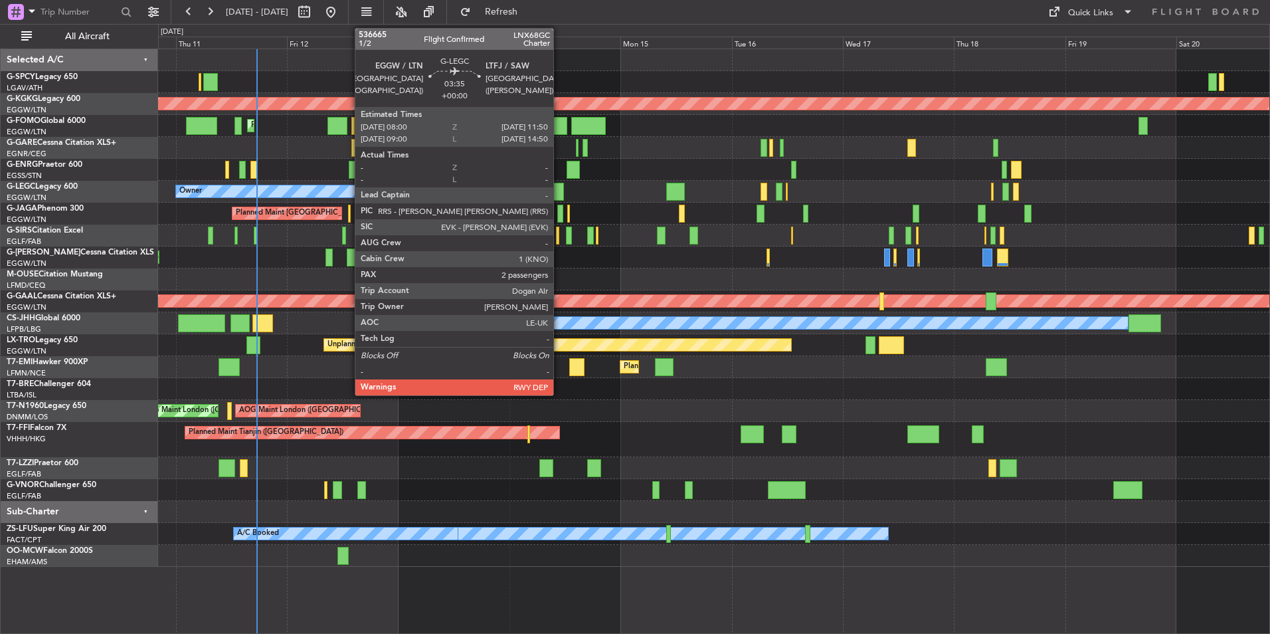
click at [559, 190] on div at bounding box center [555, 192] width 18 height 18
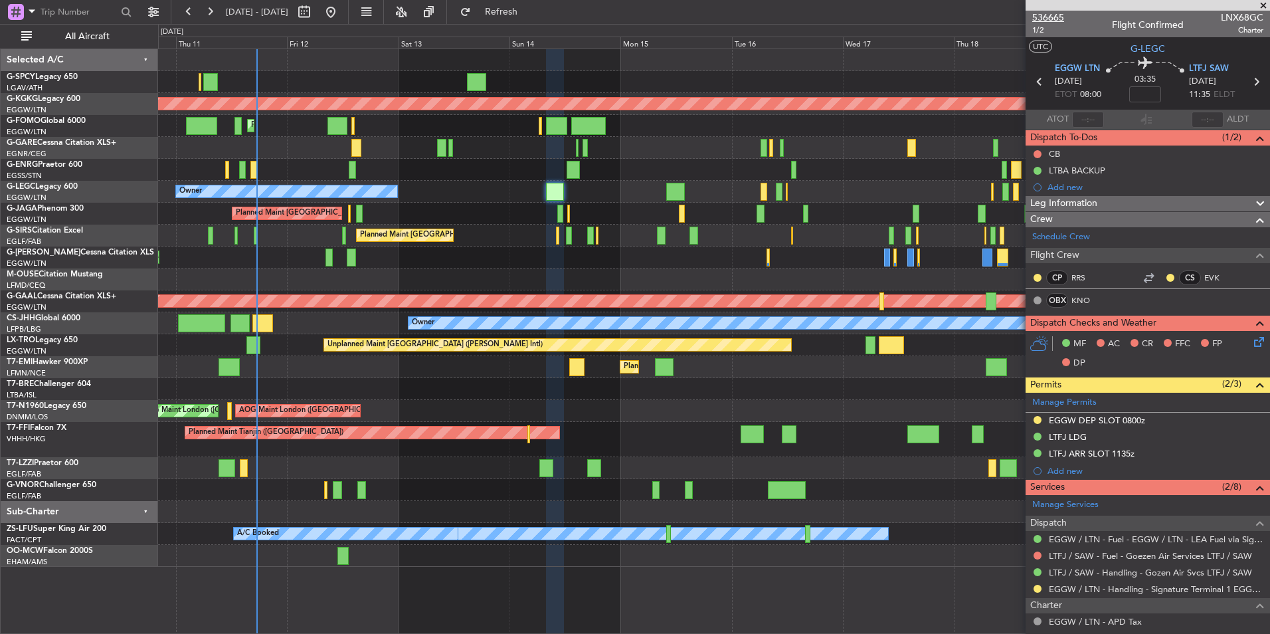
click at [1058, 17] on span "536665" at bounding box center [1048, 18] width 32 height 14
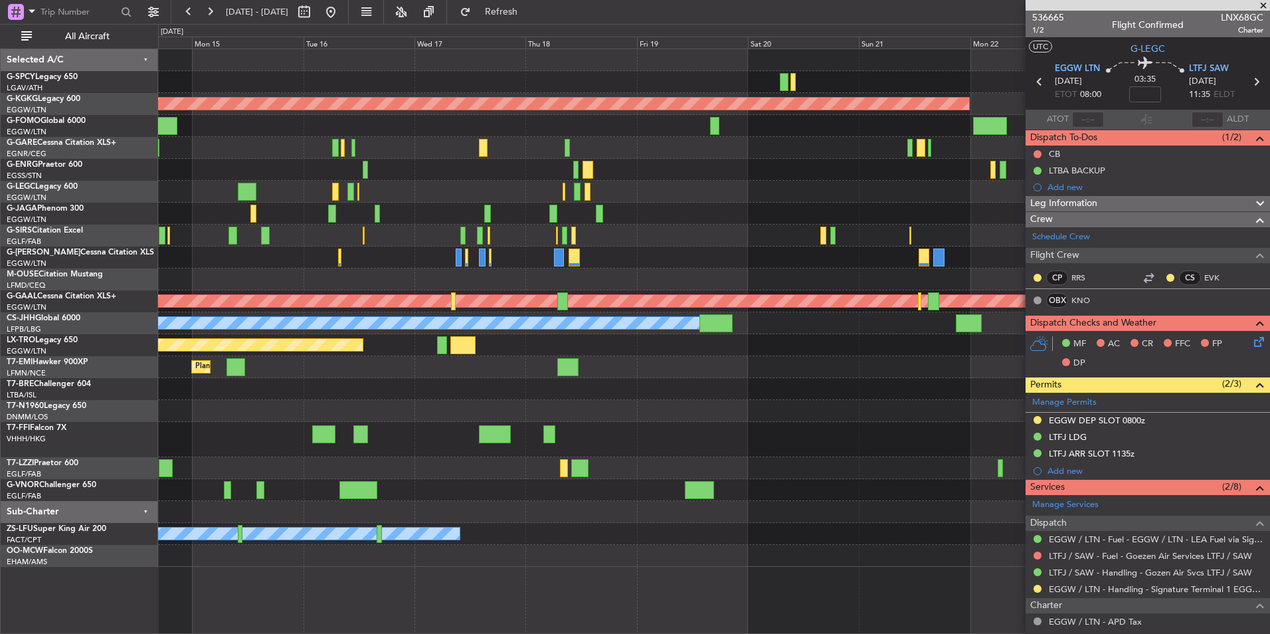
click at [263, 381] on div "AOG Maint Istanbul (Ataturk) A/C Unavailable London (Luton) Owner Planned Maint…" at bounding box center [713, 308] width 1111 height 518
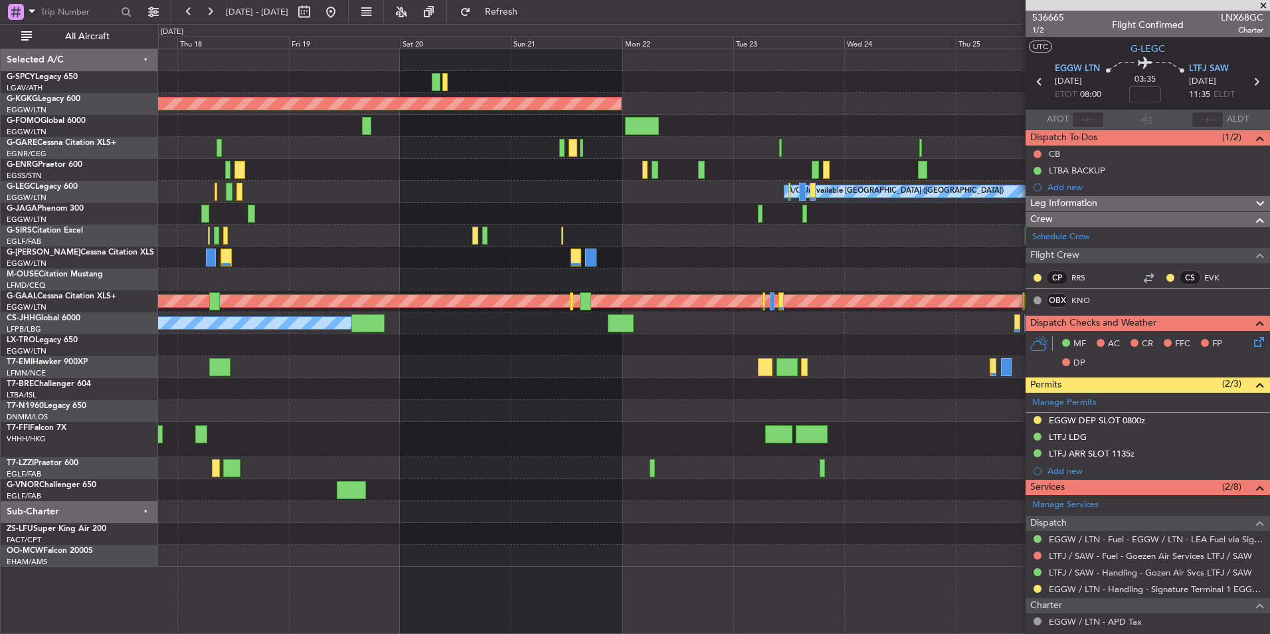
click at [376, 389] on div "AOG Maint Istanbul (Ataturk) A/C Unavailable London (Luton) Planned Maint Dusse…" at bounding box center [713, 308] width 1111 height 518
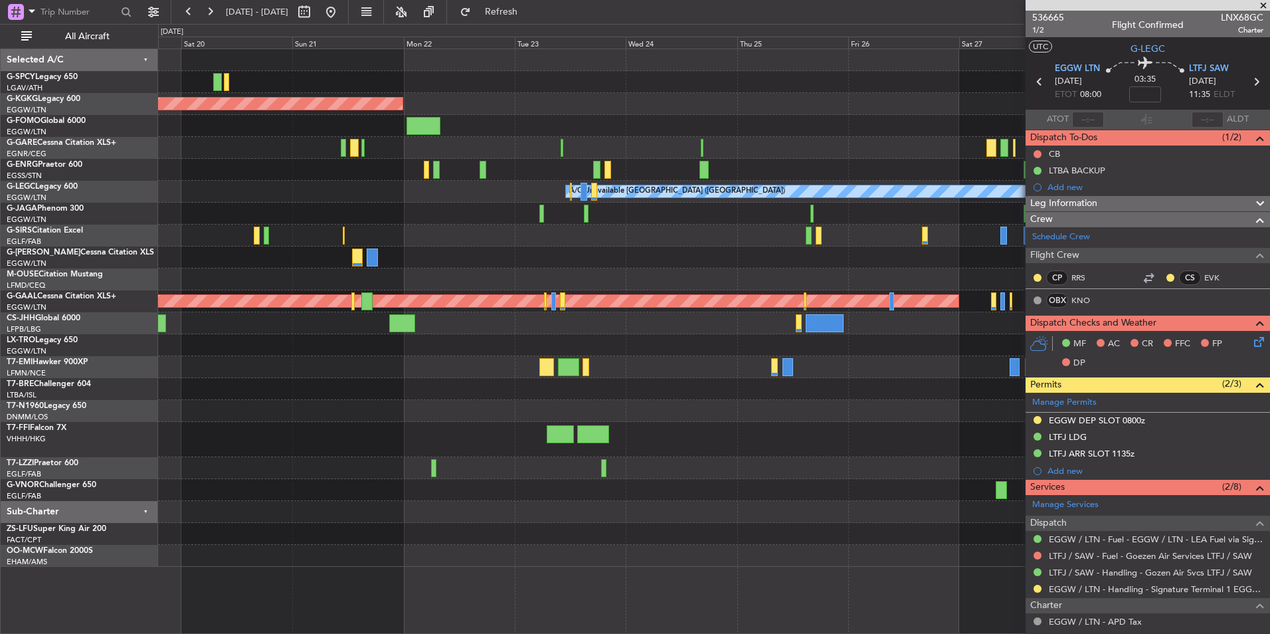
click at [363, 385] on div "AOG Maint Istanbul (Ataturk) A/C Unavailable London (Luton) Planned Maint Dusse…" at bounding box center [713, 308] width 1111 height 518
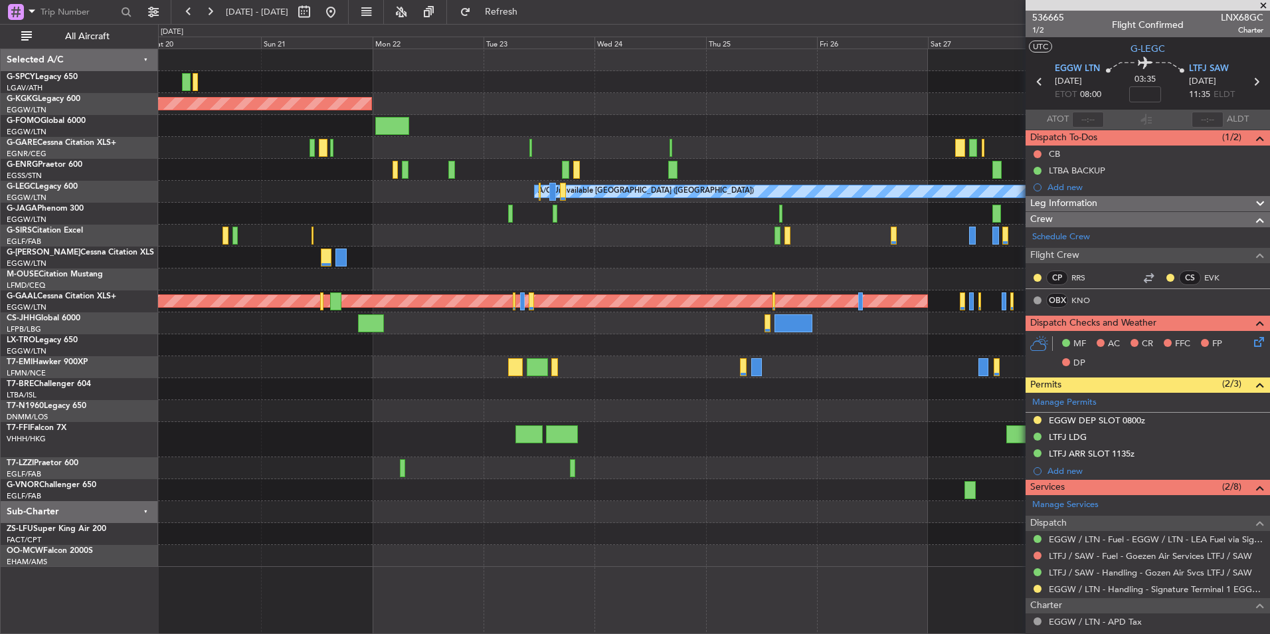
click at [644, 407] on div at bounding box center [713, 411] width 1111 height 22
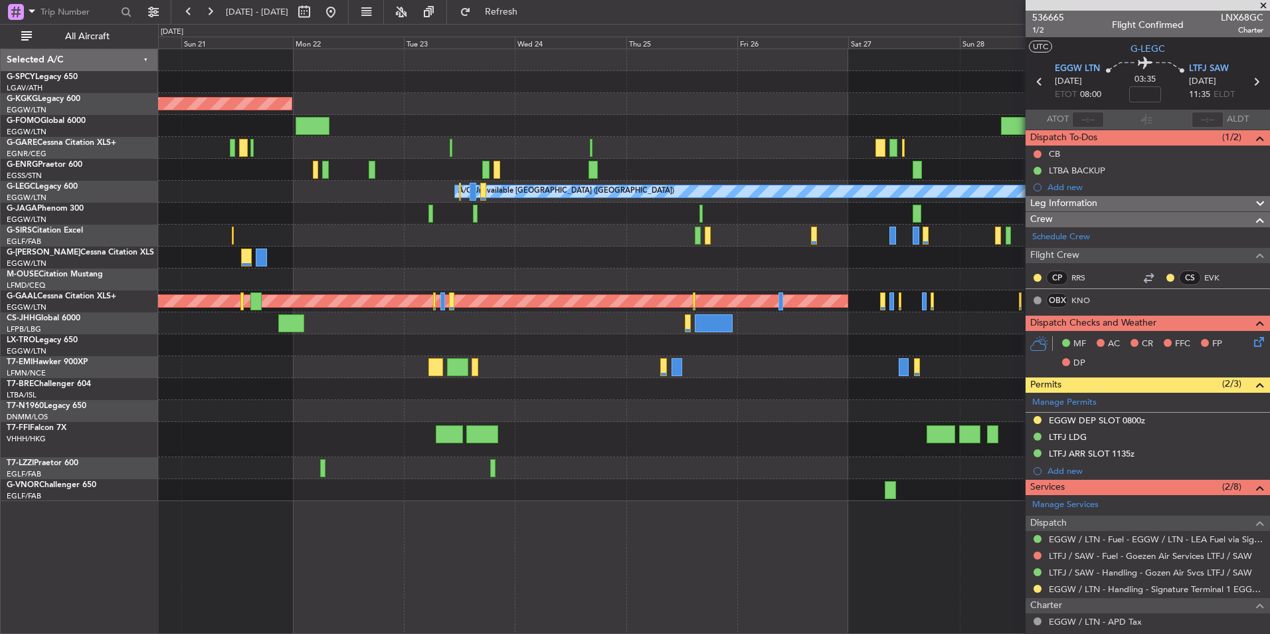
click at [478, 324] on div "AOG Maint Istanbul (Ataturk) A/C Unavailable London (Luton) Planned Maint Dusse…" at bounding box center [713, 275] width 1111 height 452
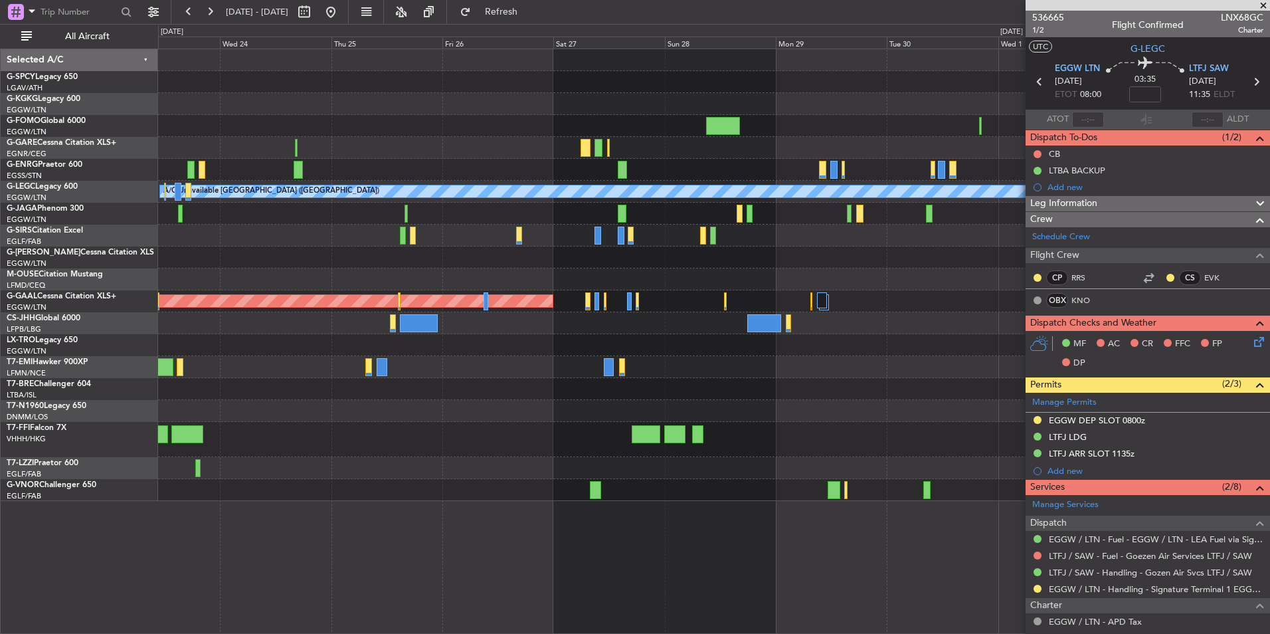
click at [498, 327] on div "AOG Maint Istanbul (Ataturk) A/C Unavailable London (Luton) Planned Maint Dusse…" at bounding box center [713, 275] width 1111 height 452
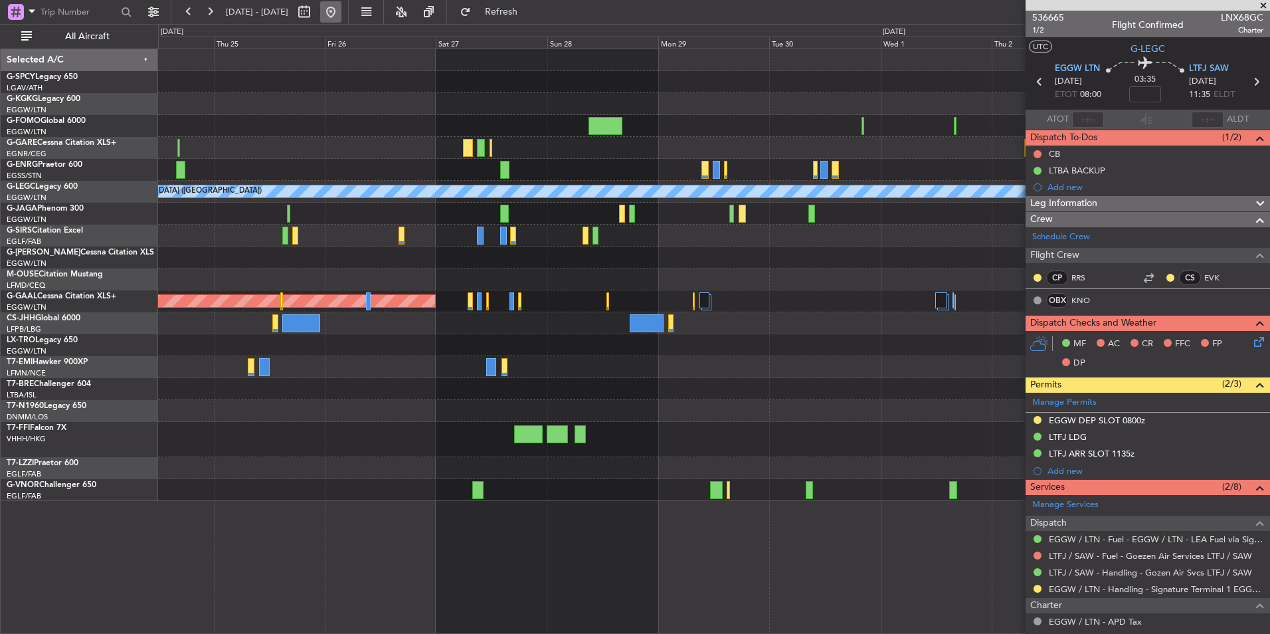
click at [341, 15] on button at bounding box center [330, 11] width 21 height 21
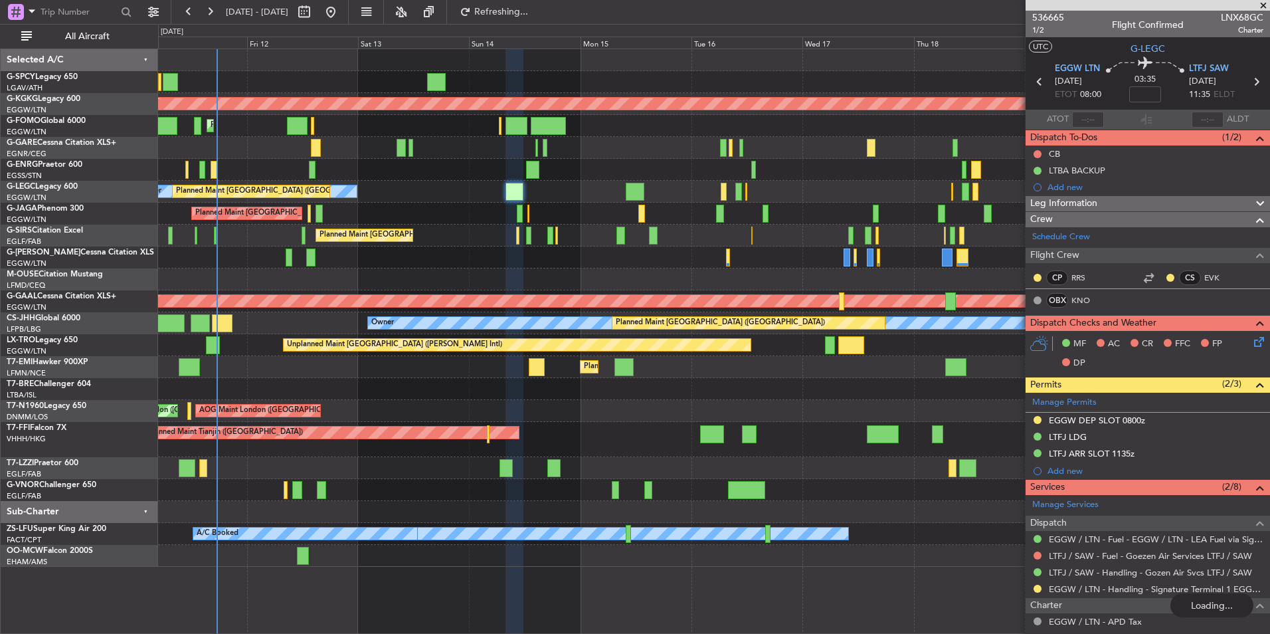
click at [237, 240] on div "Unplanned Maint Athens (Eleftherios Venizelos Intl) AOG Maint Istanbul (Ataturk…" at bounding box center [713, 308] width 1111 height 518
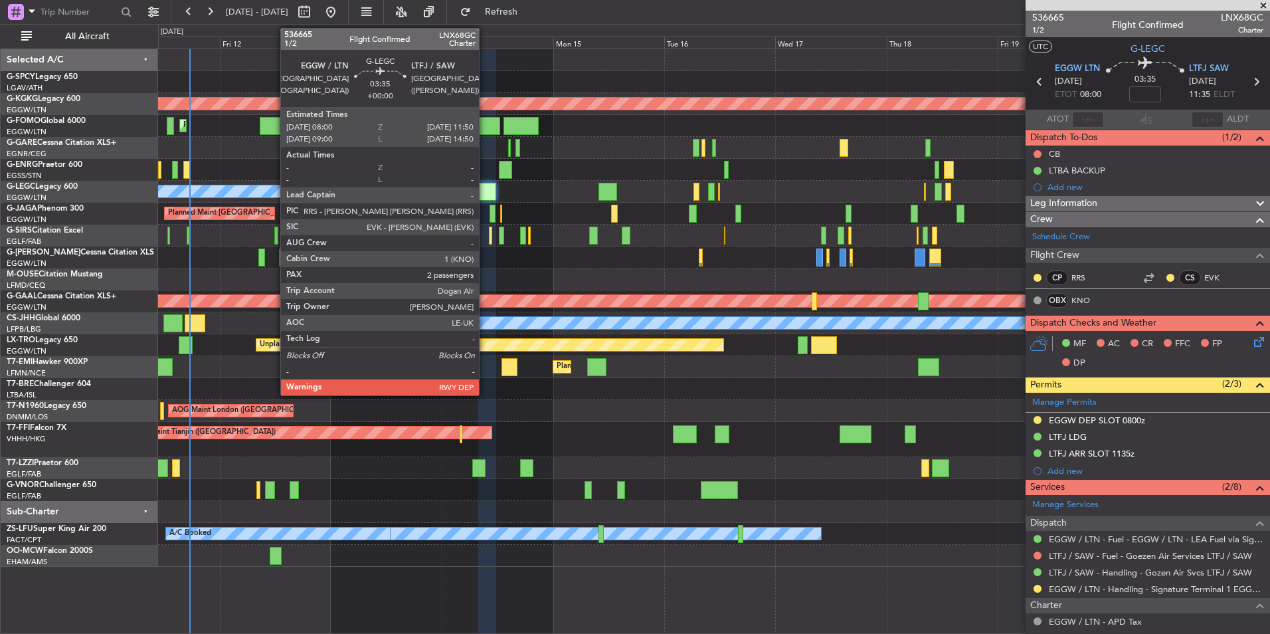
click at [485, 192] on div at bounding box center [487, 192] width 18 height 18
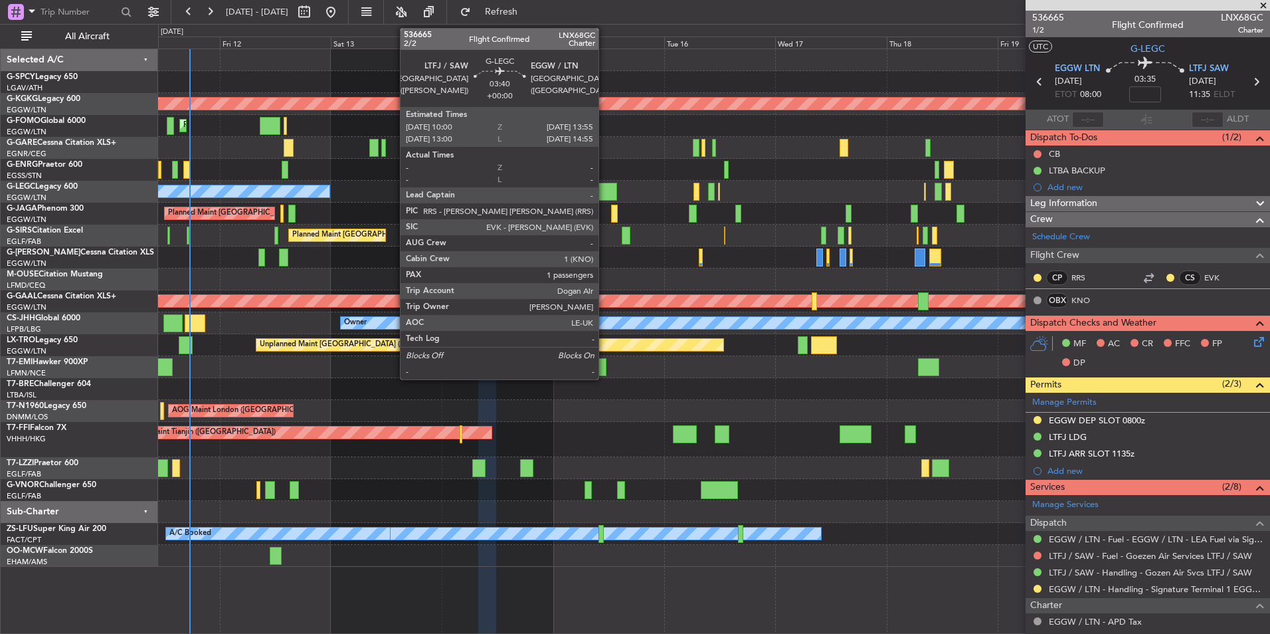
click at [605, 194] on div at bounding box center [608, 192] width 19 height 18
type input "1"
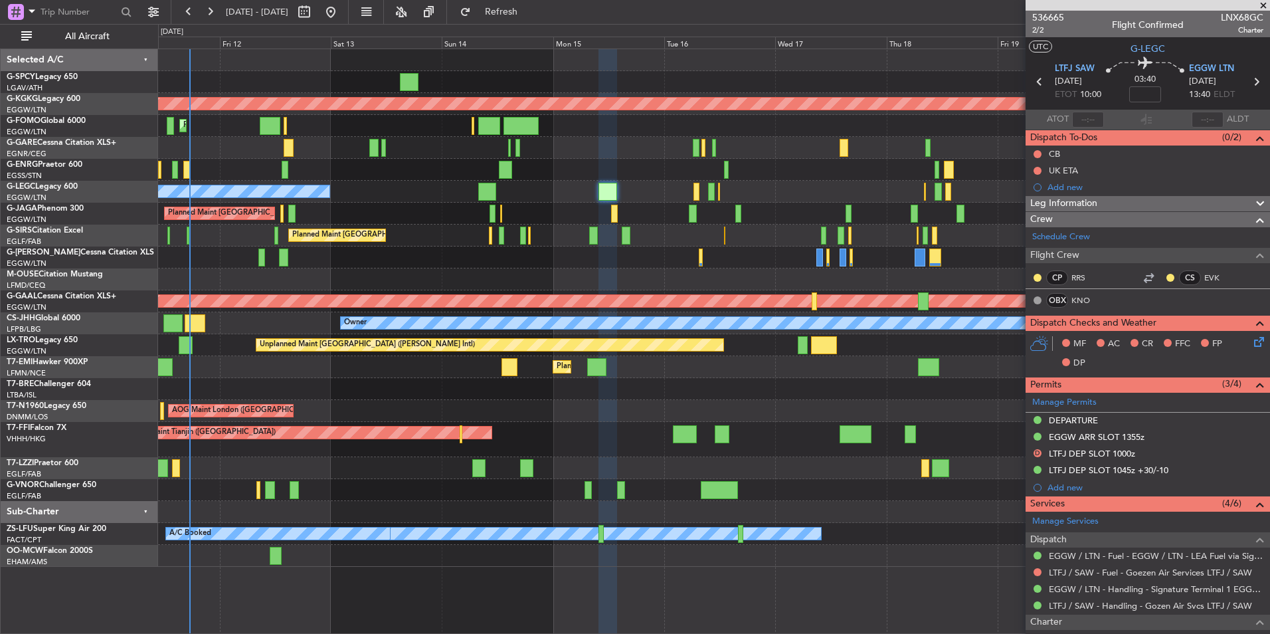
click at [114, 438] on div "Unplanned Maint Athens (Eleftherios Venizelos Intl) AOG Maint Istanbul (Ataturk…" at bounding box center [635, 329] width 1270 height 610
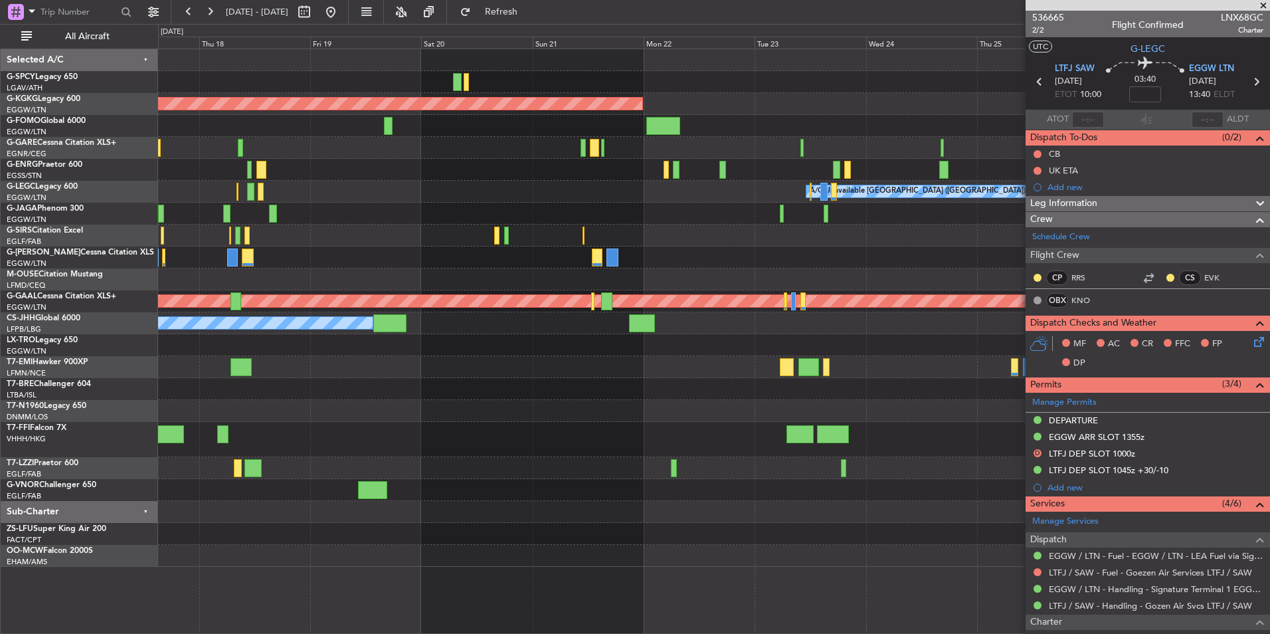
click at [127, 444] on div "AOG Maint Istanbul (Ataturk) A/C Unavailable London (Luton) Planned Maint Dusse…" at bounding box center [635, 329] width 1270 height 610
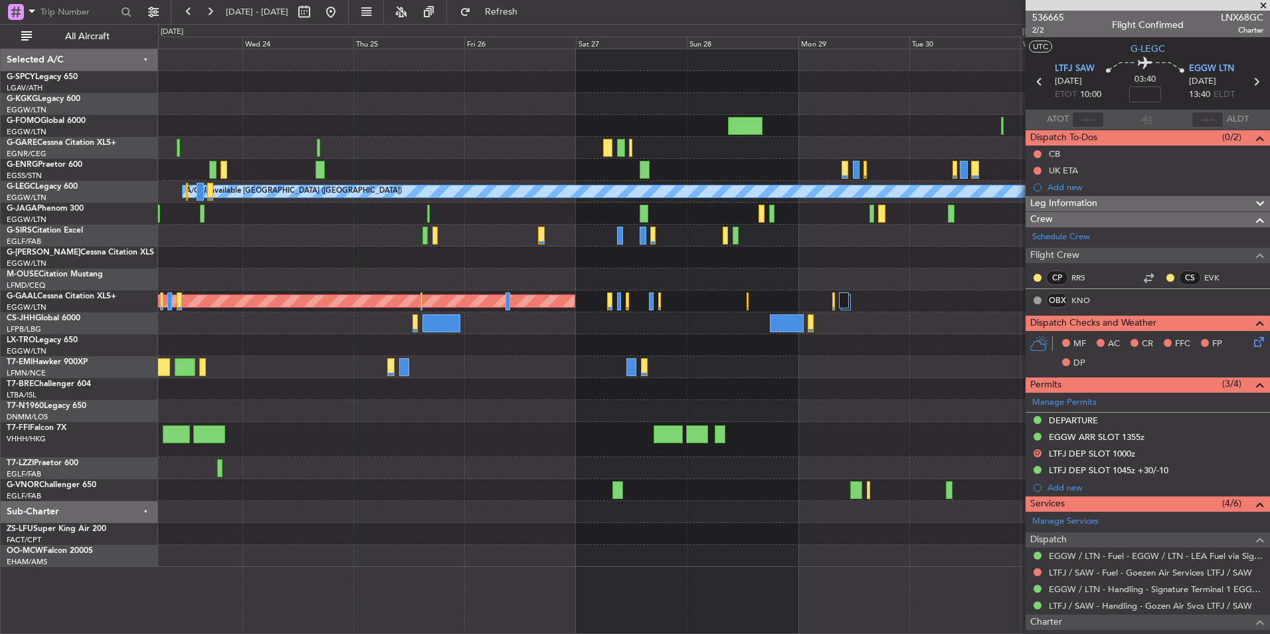
click at [213, 458] on div "AOG Maint [GEOGRAPHIC_DATA] (Ataturk) A/C Unavailable [GEOGRAPHIC_DATA] ([GEOGR…" at bounding box center [713, 308] width 1111 height 518
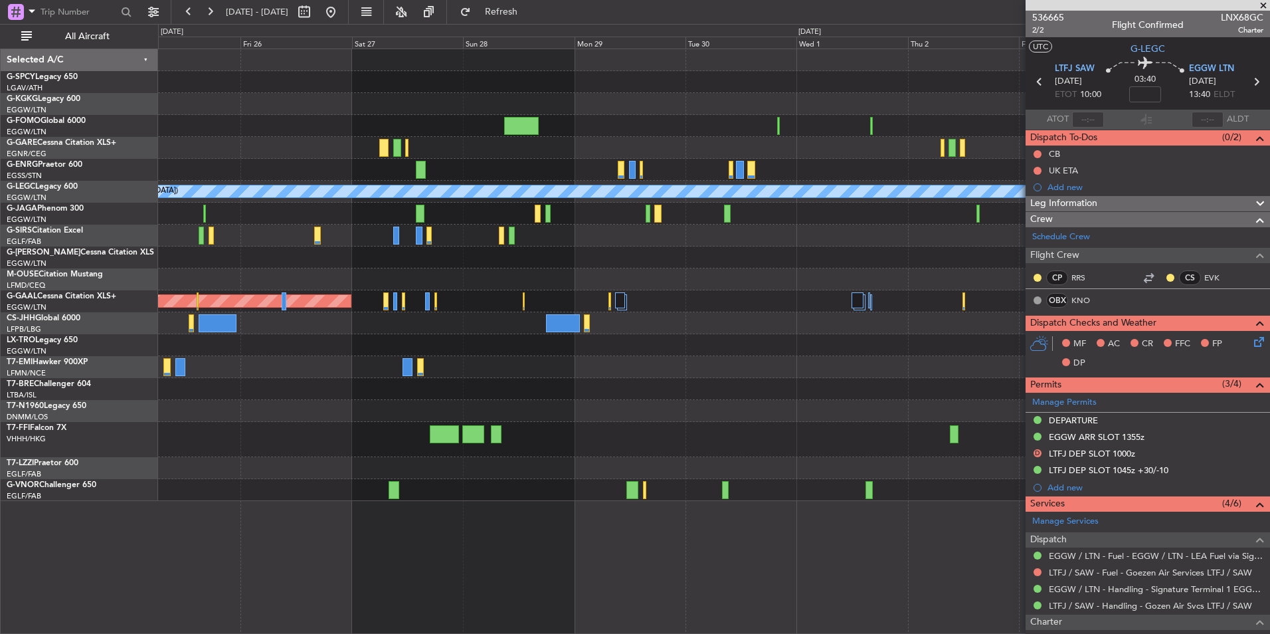
click at [1252, 407] on fb-app "25 Sep 2025 - 05 Oct 2025 Refresh Quick Links All Aircraft A/C Unavailable Lond…" at bounding box center [635, 322] width 1270 height 624
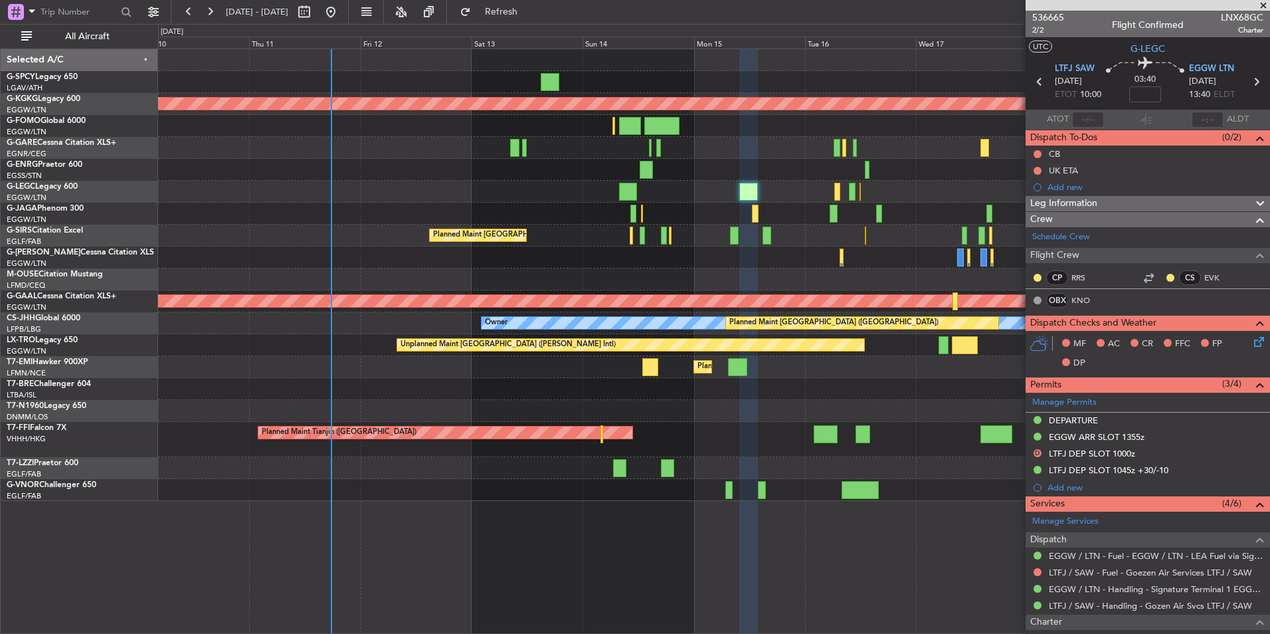
click at [1270, 467] on html "25 Sep 2025 - 05 Oct 2025 Refresh Quick Links All Aircraft AOG Maint Istanbul (…" at bounding box center [635, 317] width 1270 height 634
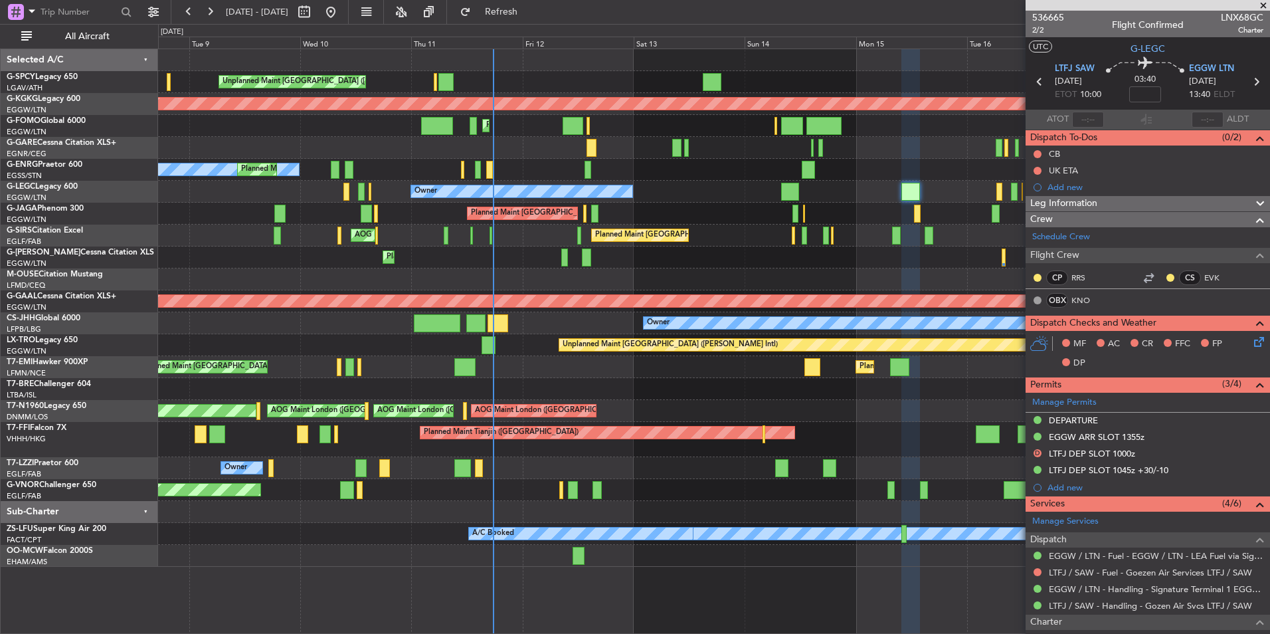
click at [417, 506] on div "Unplanned Maint Athens (Eleftherios Venizelos Intl) AOG Maint Istanbul (Ataturk…" at bounding box center [713, 308] width 1111 height 518
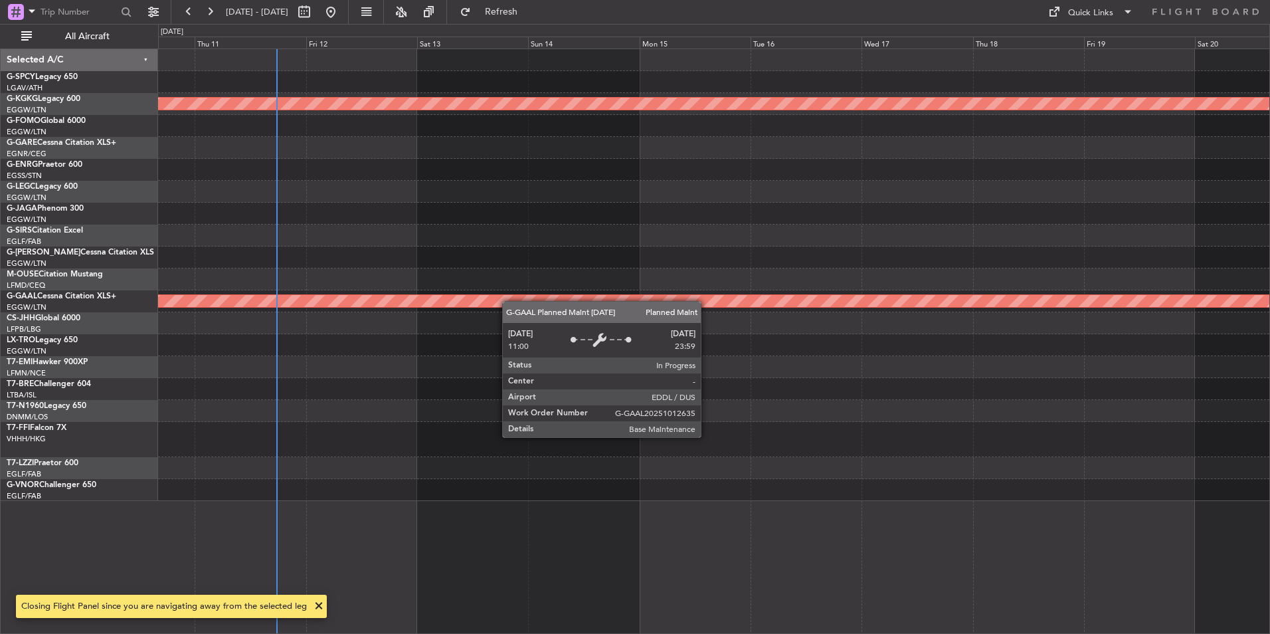
click at [320, 325] on div "AOG Maint Istanbul (Ataturk) Planned Maint Dusseldorf" at bounding box center [713, 275] width 1111 height 452
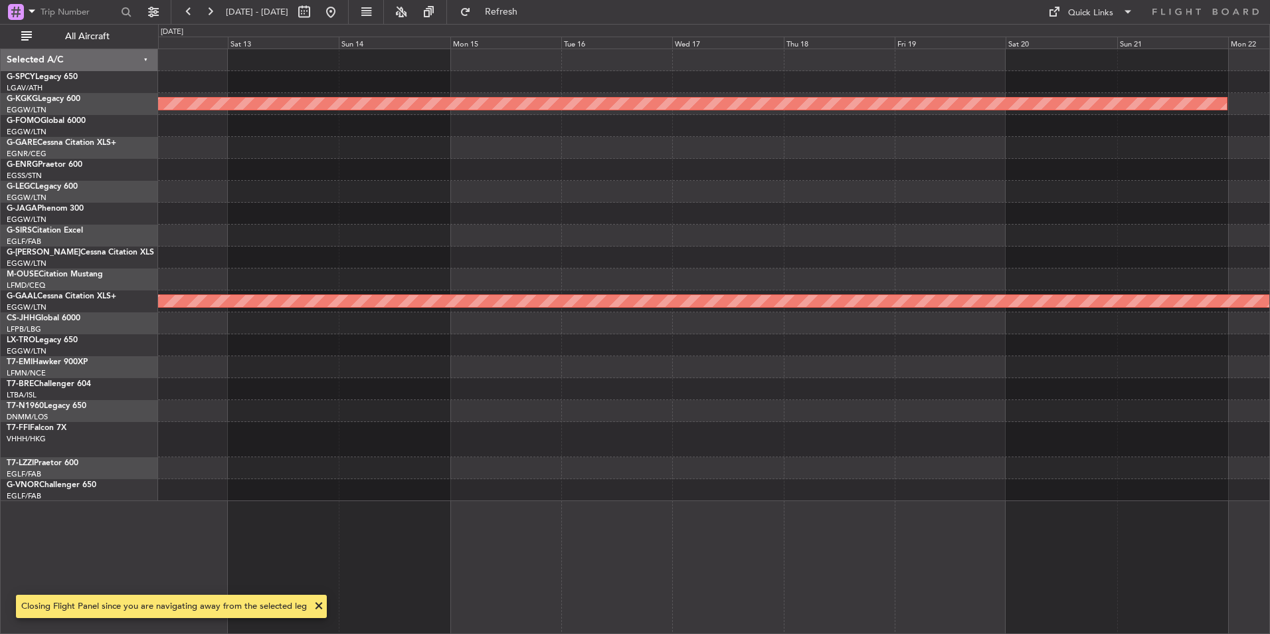
click at [454, 276] on div "AOG Maint Istanbul (Ataturk) Planned Maint Dusseldorf" at bounding box center [713, 275] width 1111 height 452
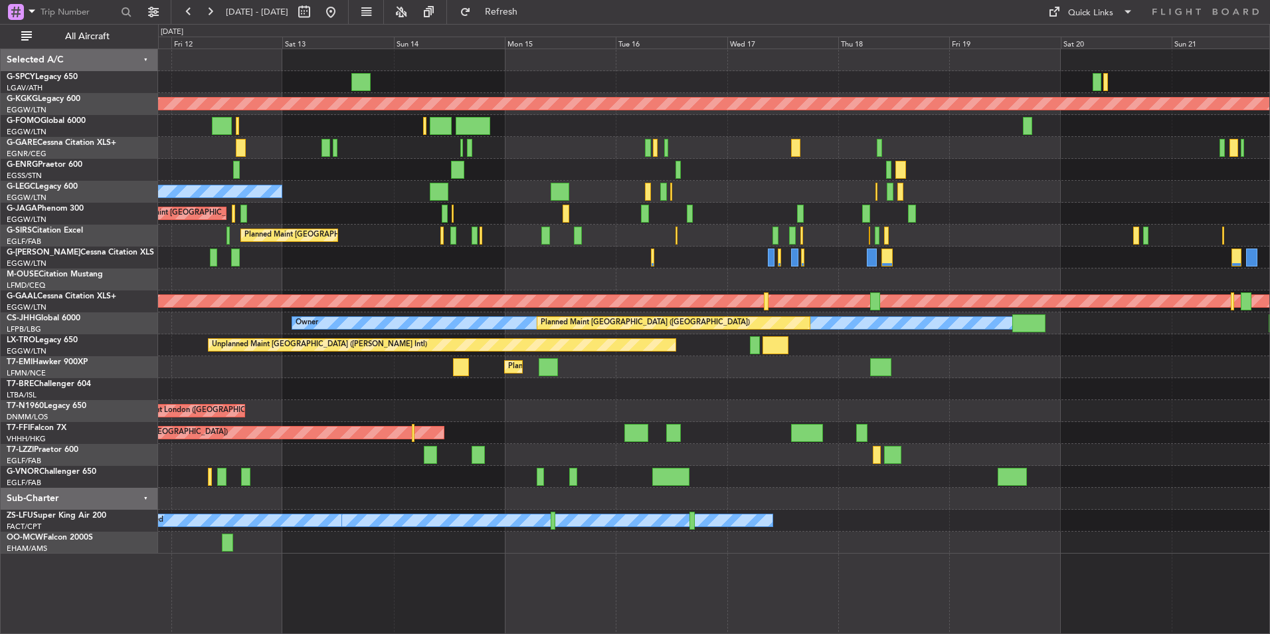
click at [585, 252] on div "Unplanned Maint [GEOGRAPHIC_DATA] ([PERSON_NAME] Intl) AOG Maint [GEOGRAPHIC_DA…" at bounding box center [713, 301] width 1111 height 504
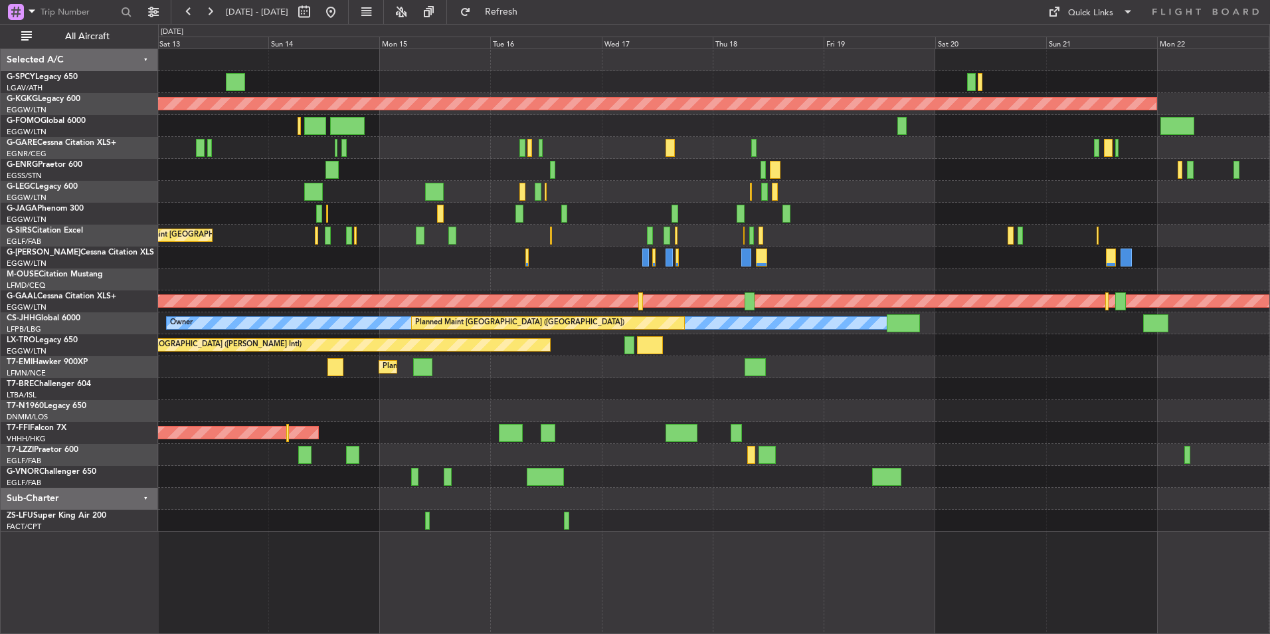
click at [15, 339] on div "Unplanned Maint [GEOGRAPHIC_DATA] ([PERSON_NAME] Intl) AOG Maint [GEOGRAPHIC_DA…" at bounding box center [635, 329] width 1270 height 610
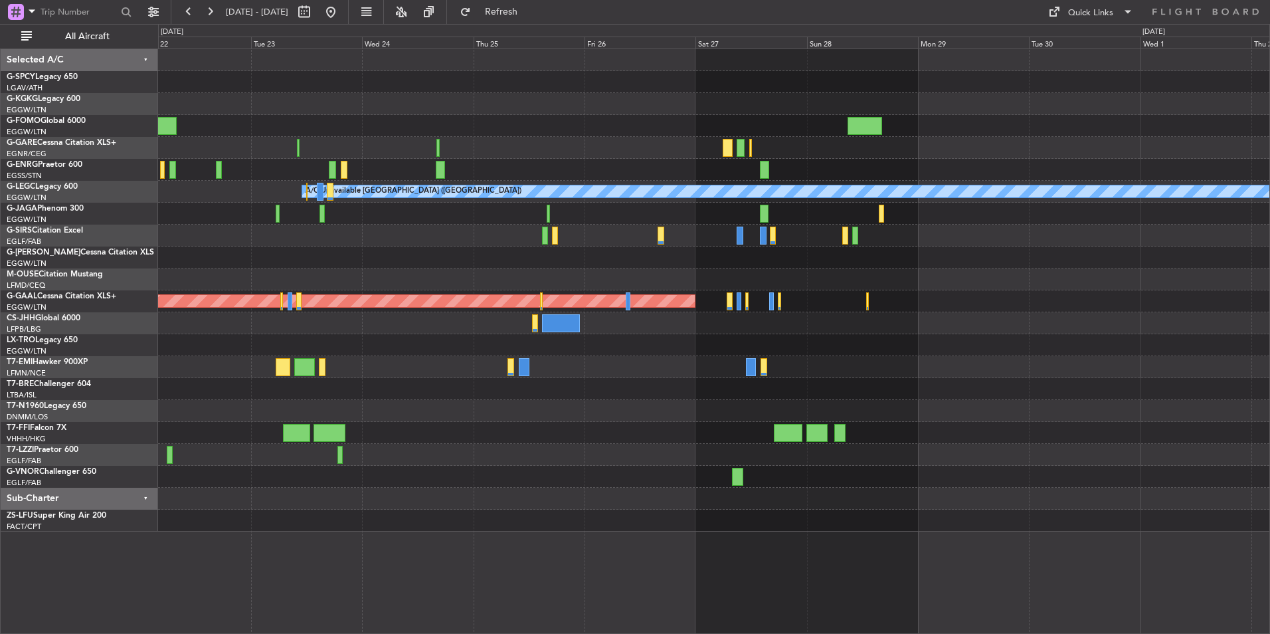
click at [373, 428] on div "AOG Maint [GEOGRAPHIC_DATA] (Ataturk) A/C Unavailable [GEOGRAPHIC_DATA] ([GEOGR…" at bounding box center [713, 290] width 1111 height 482
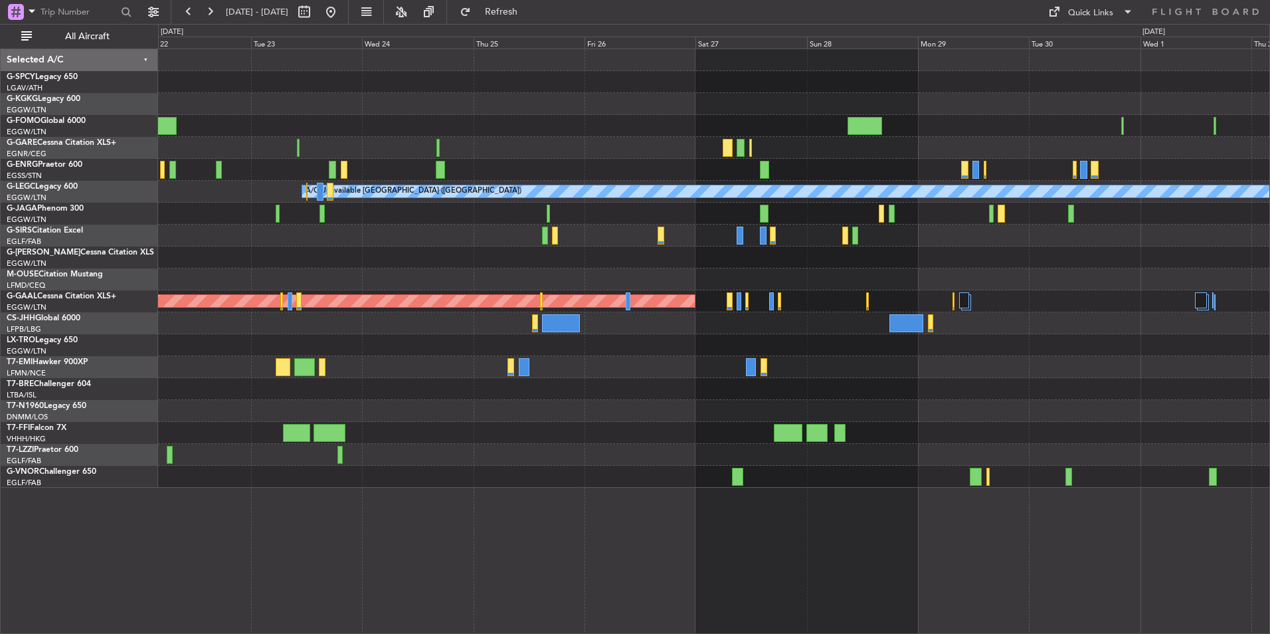
click at [1078, 240] on div at bounding box center [713, 236] width 1111 height 22
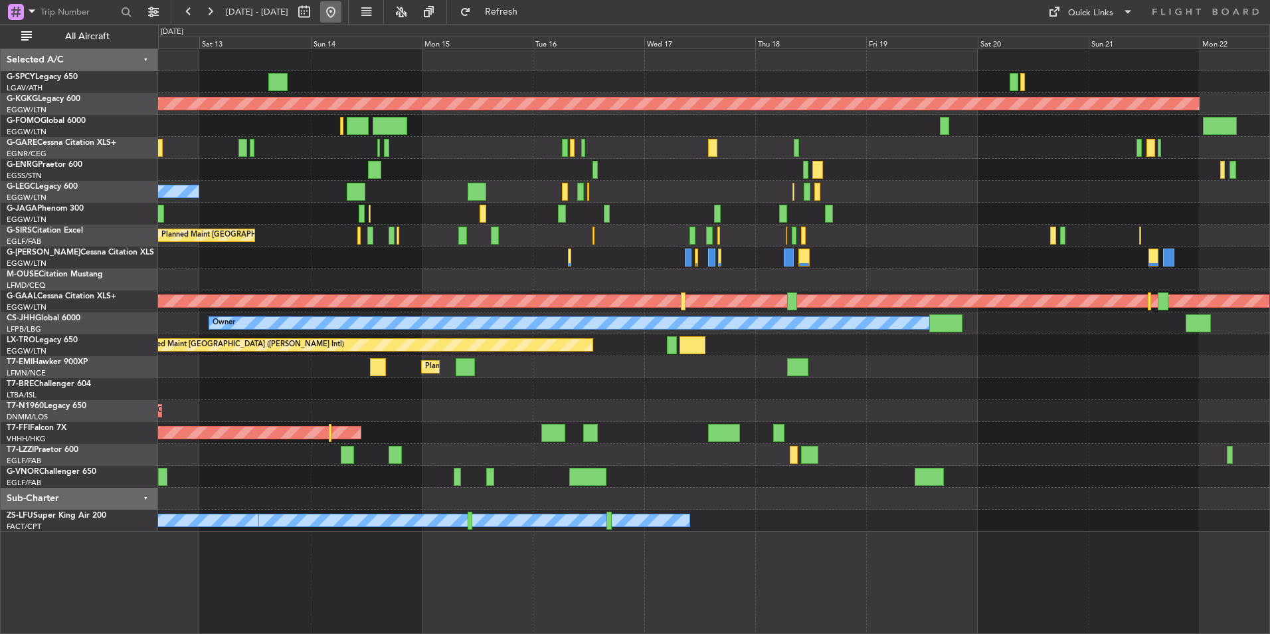
click at [341, 11] on button at bounding box center [330, 11] width 21 height 21
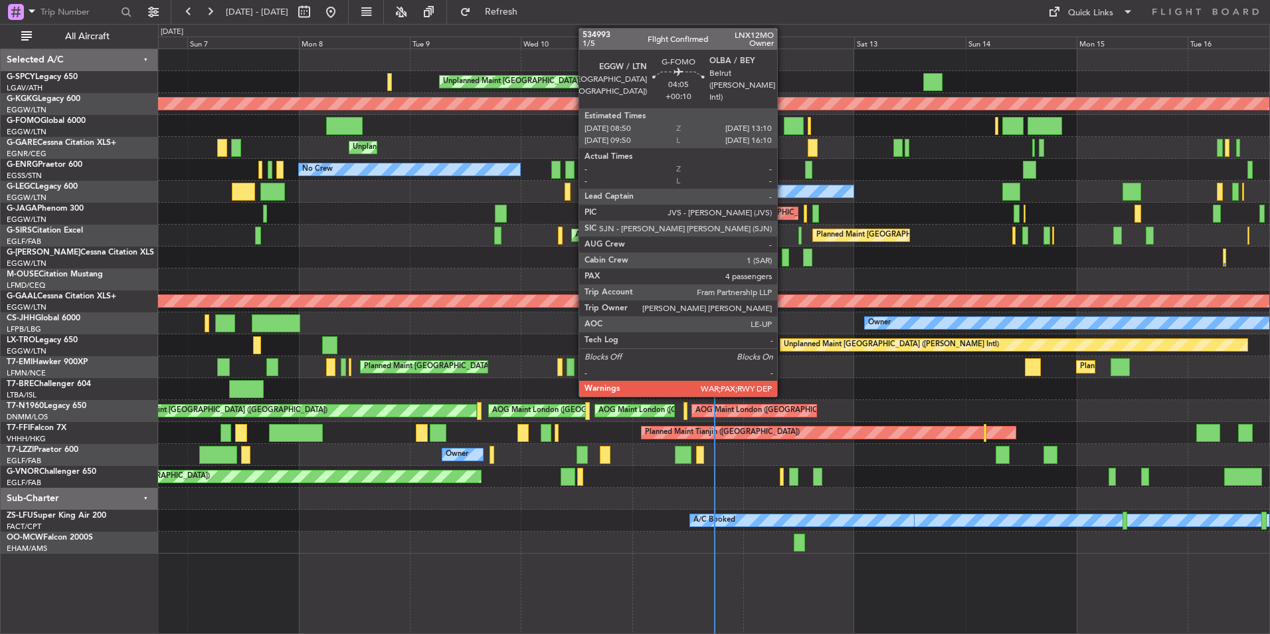
click at [784, 128] on div at bounding box center [794, 126] width 21 height 18
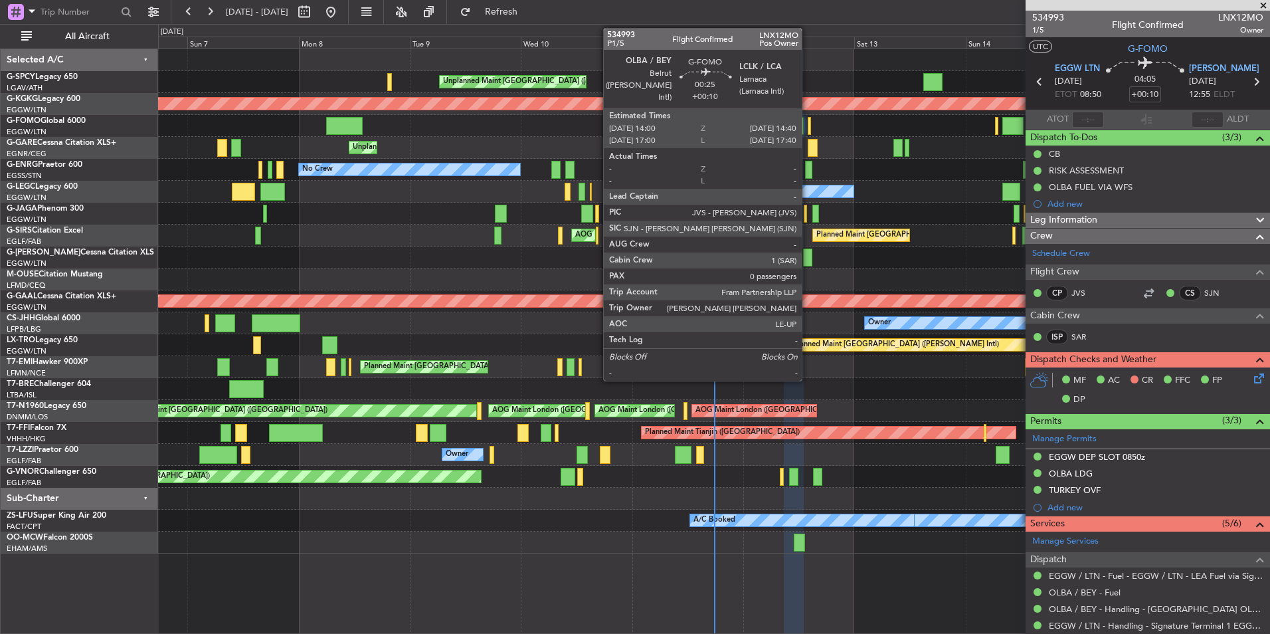
click at [808, 122] on div at bounding box center [809, 126] width 3 height 18
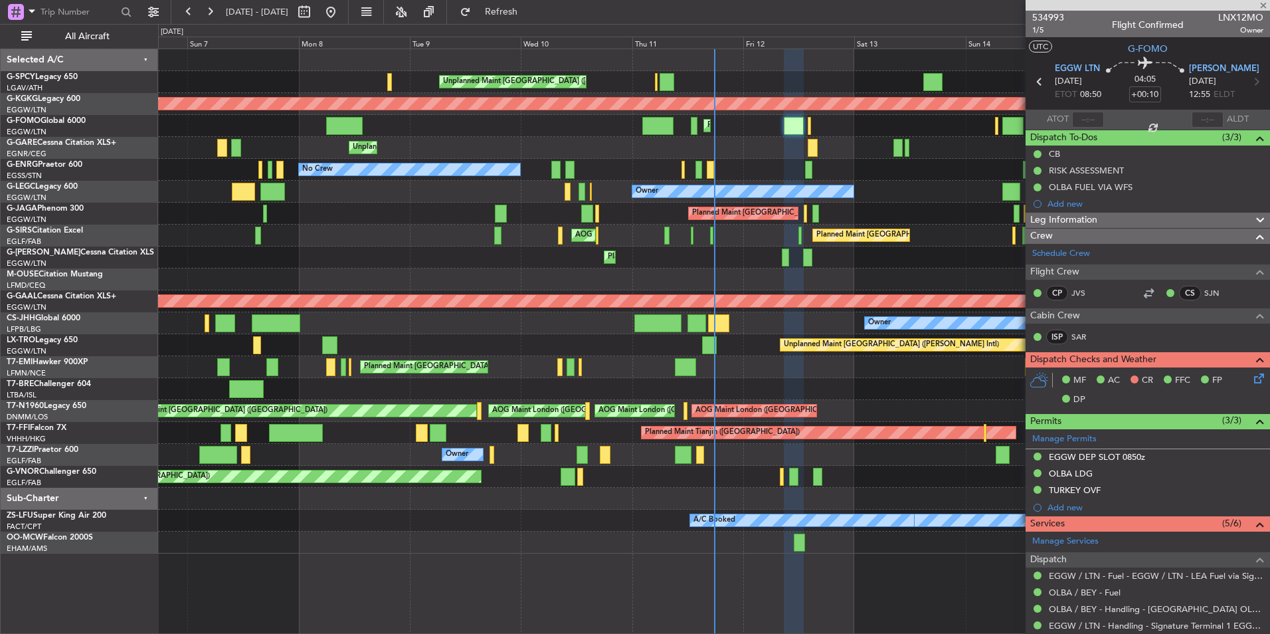
type input "0"
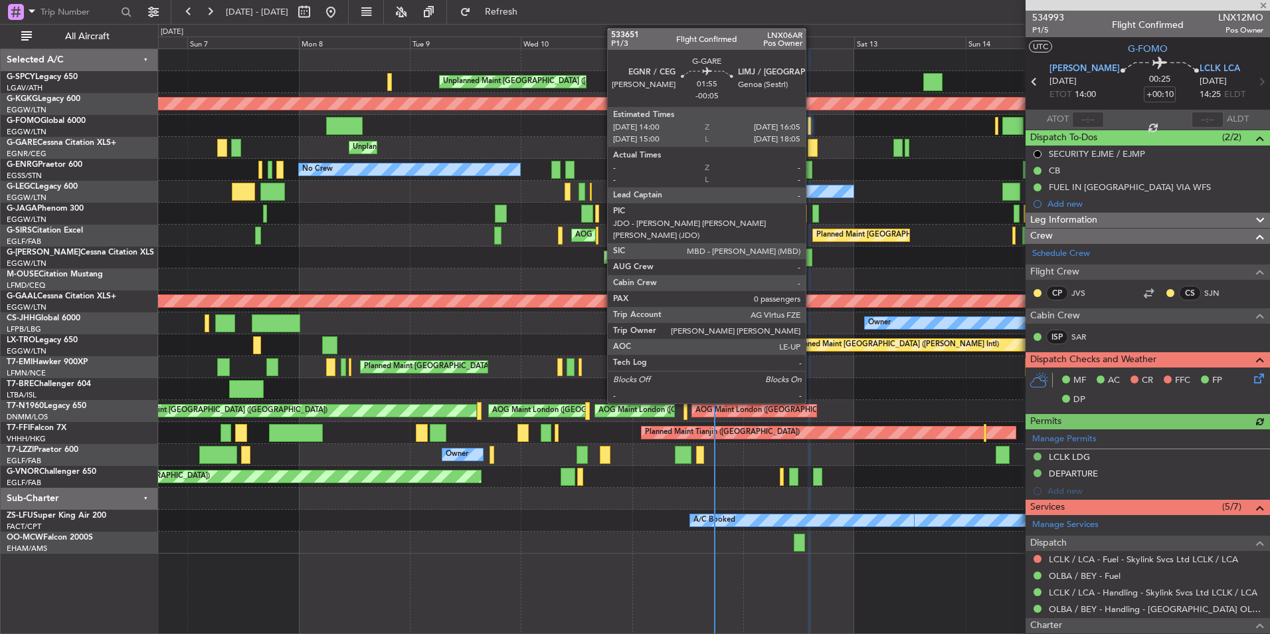
click at [812, 145] on div at bounding box center [813, 148] width 10 height 18
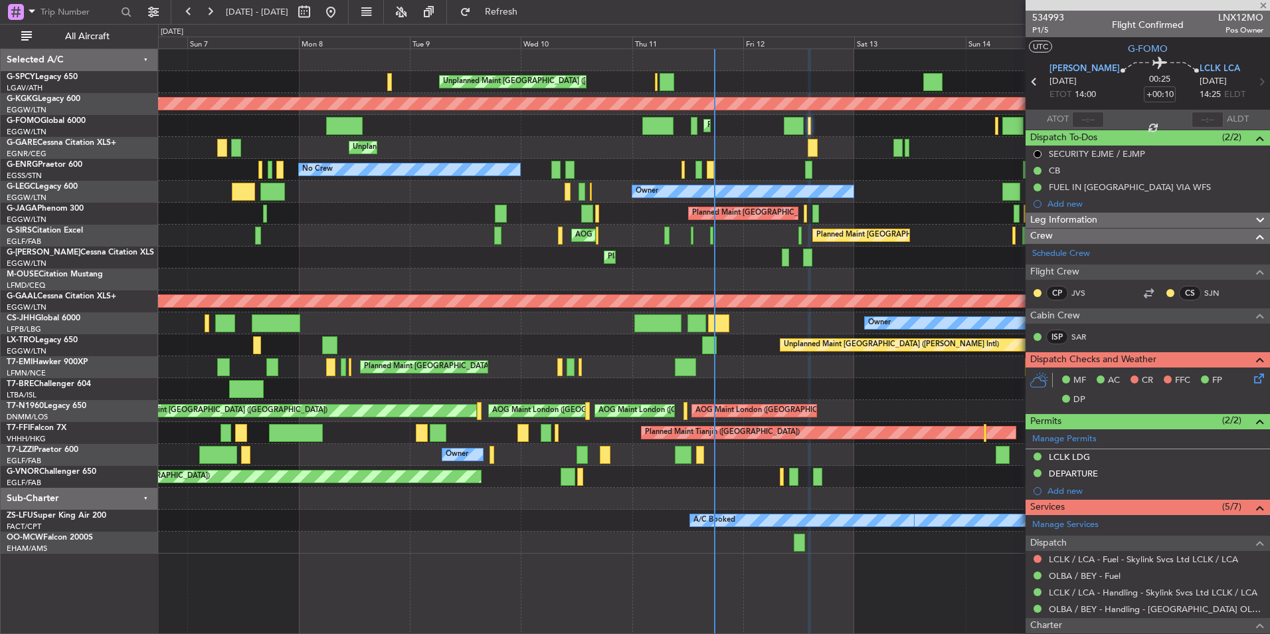
type input "-00:05"
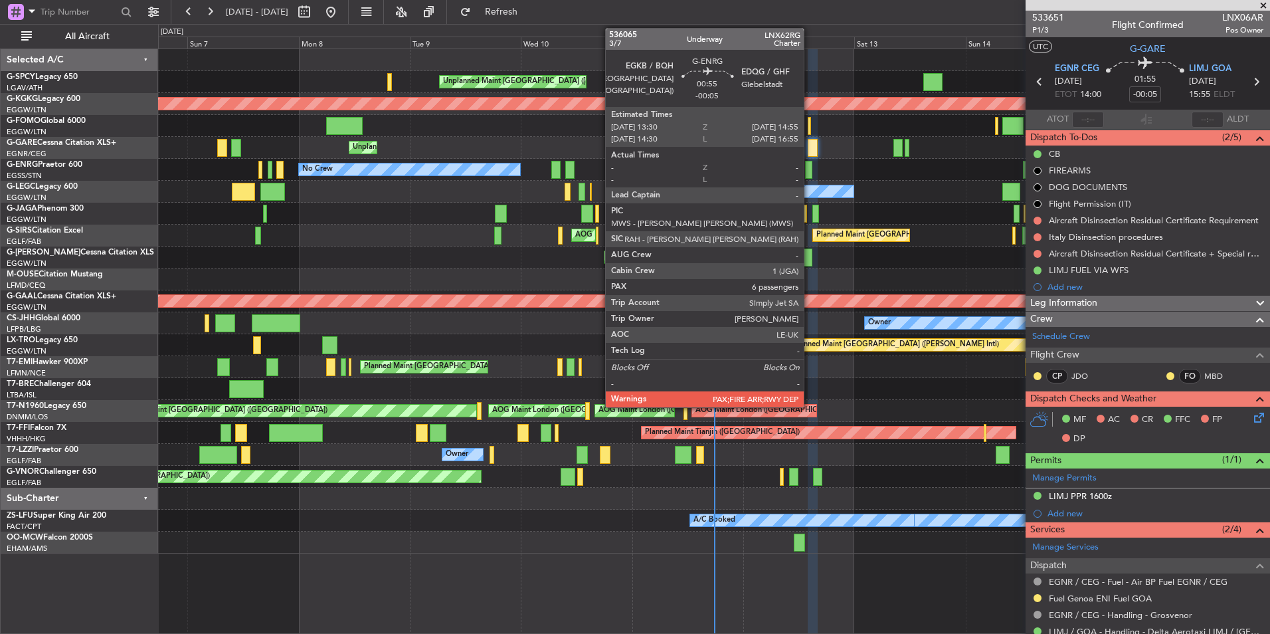
click at [810, 170] on div at bounding box center [808, 170] width 7 height 18
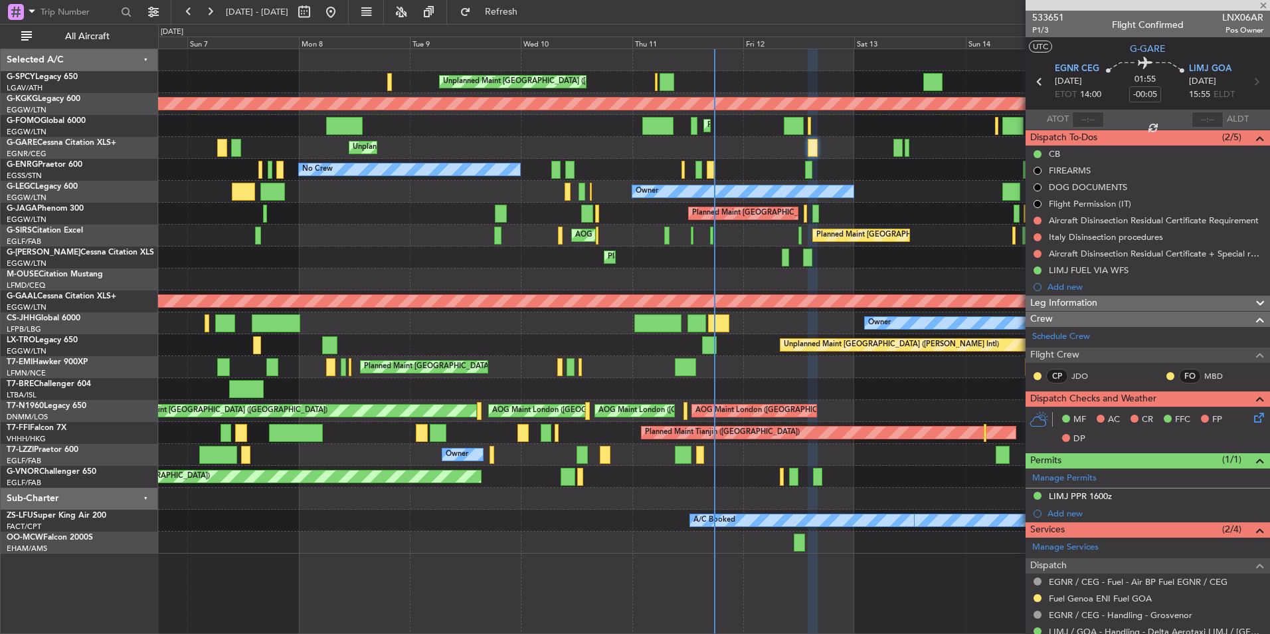
type input "6"
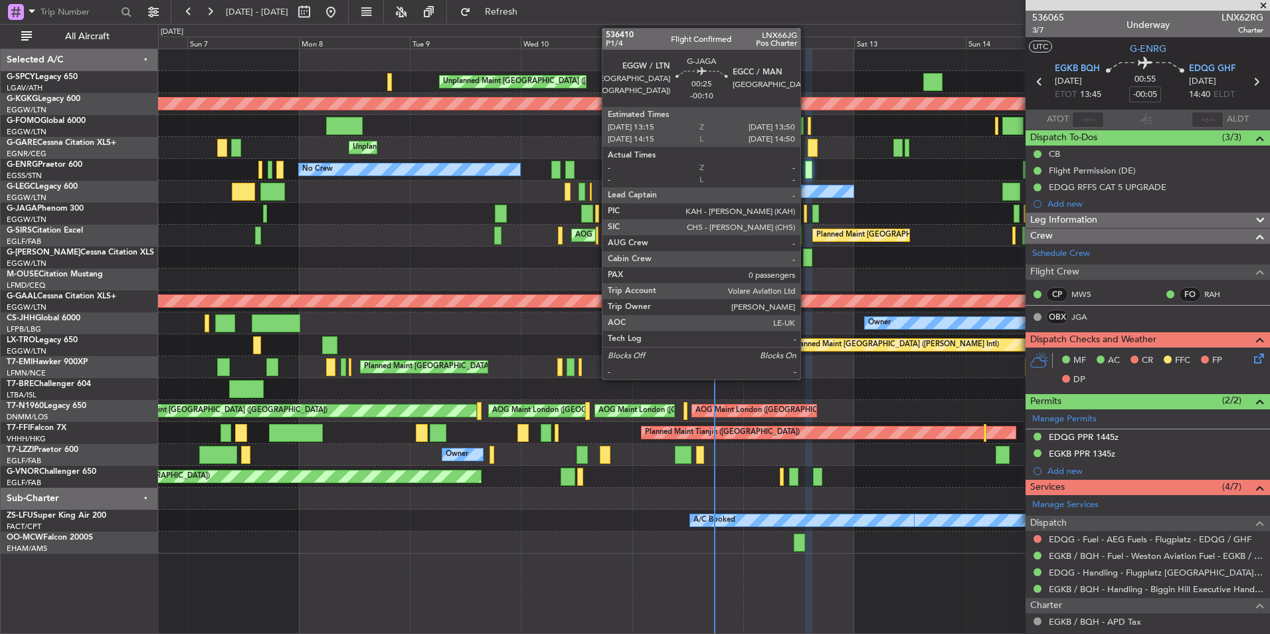
click at [806, 215] on div at bounding box center [805, 214] width 3 height 18
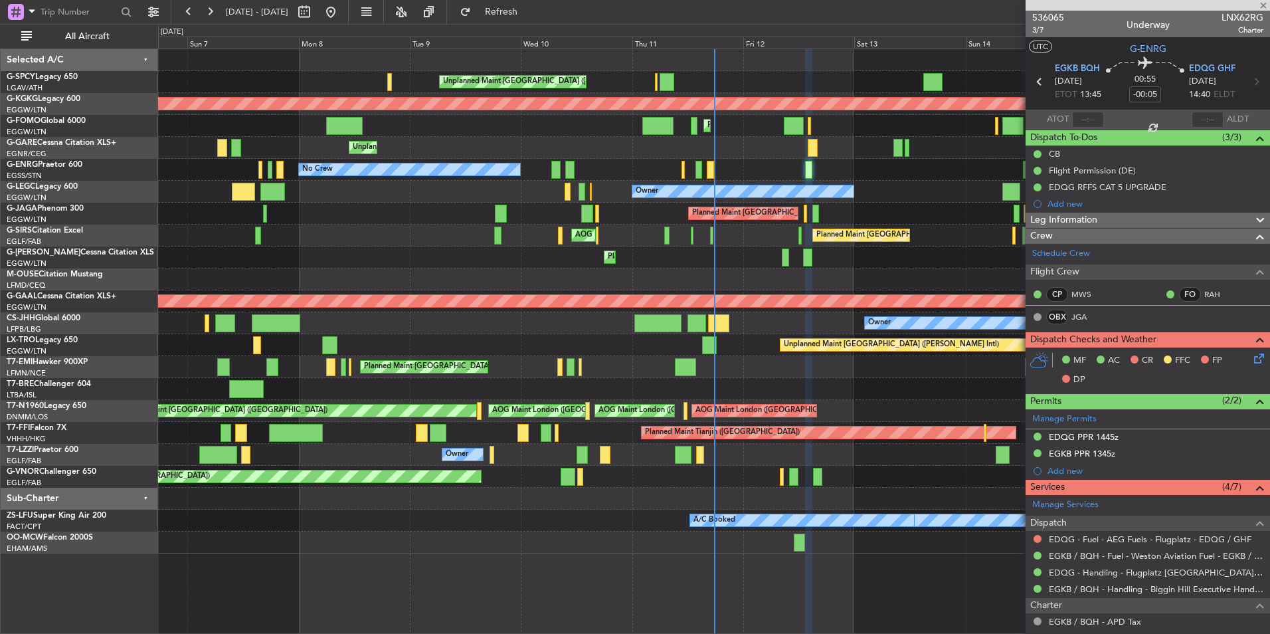
type input "-00:10"
type input "0"
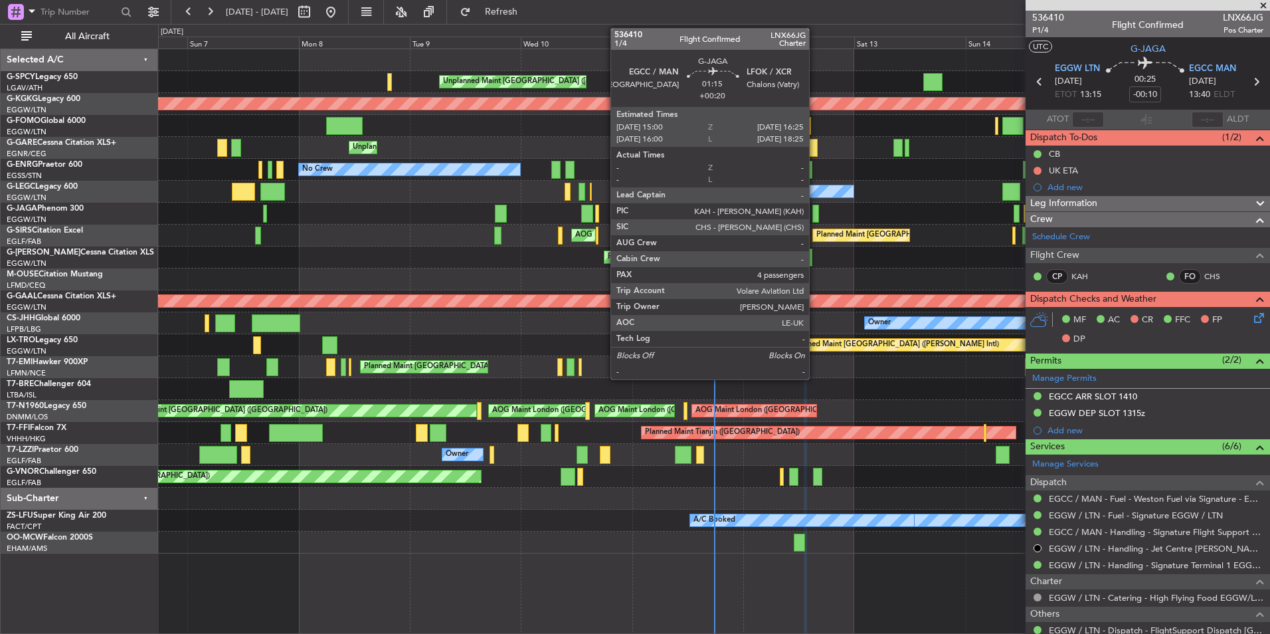
click at [815, 220] on div at bounding box center [815, 214] width 7 height 18
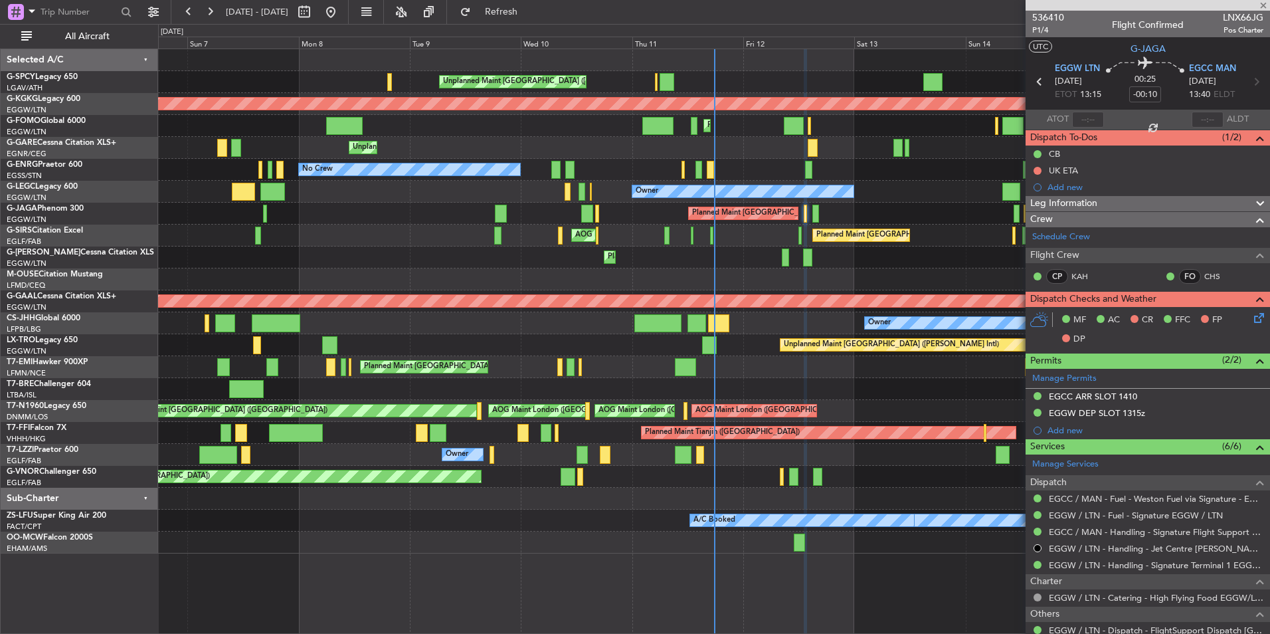
type input "+00:20"
type input "4"
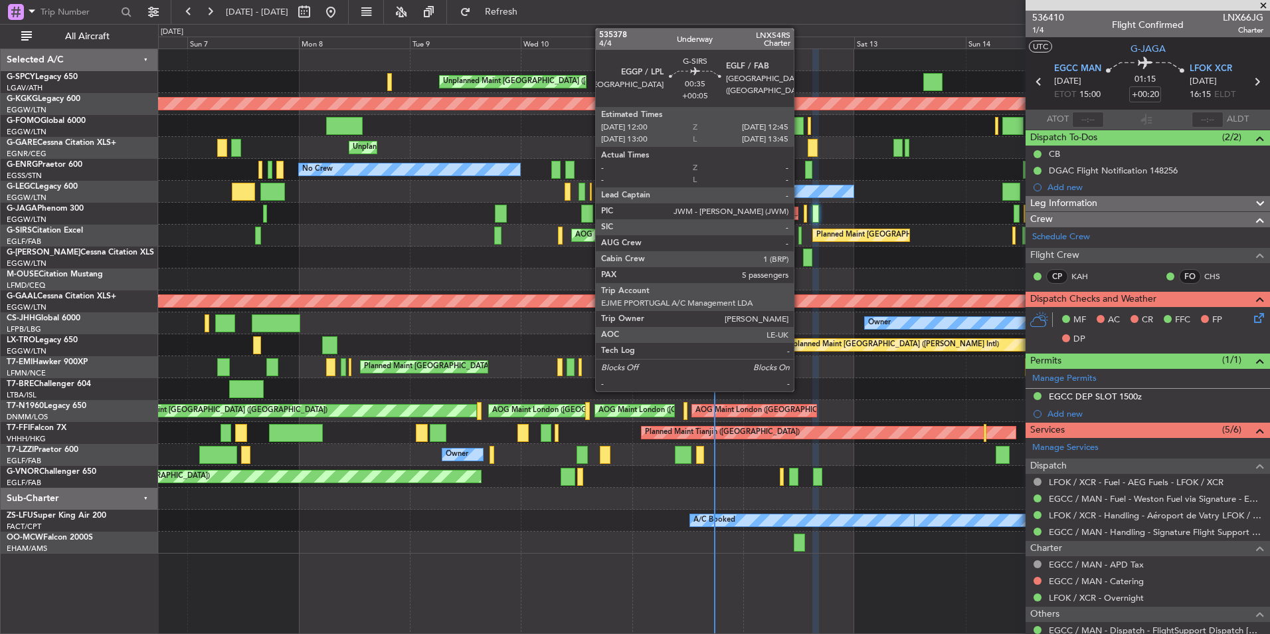
click at [801, 233] on div at bounding box center [801, 236] width 4 height 18
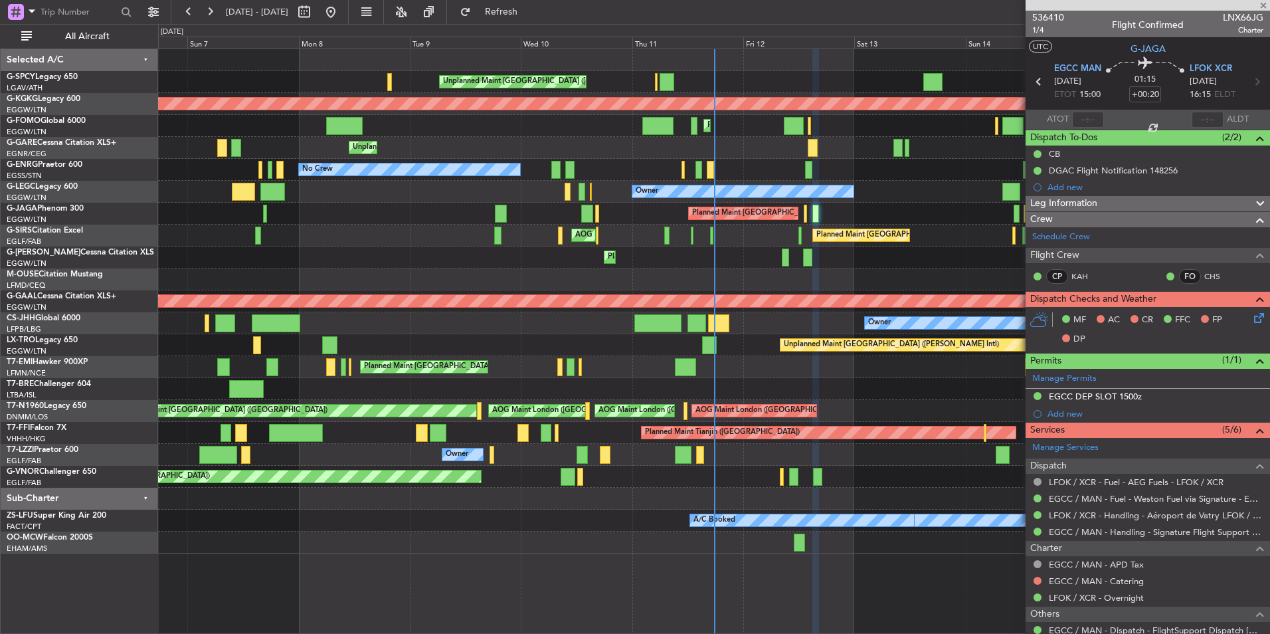
type input "+00:05"
type input "5"
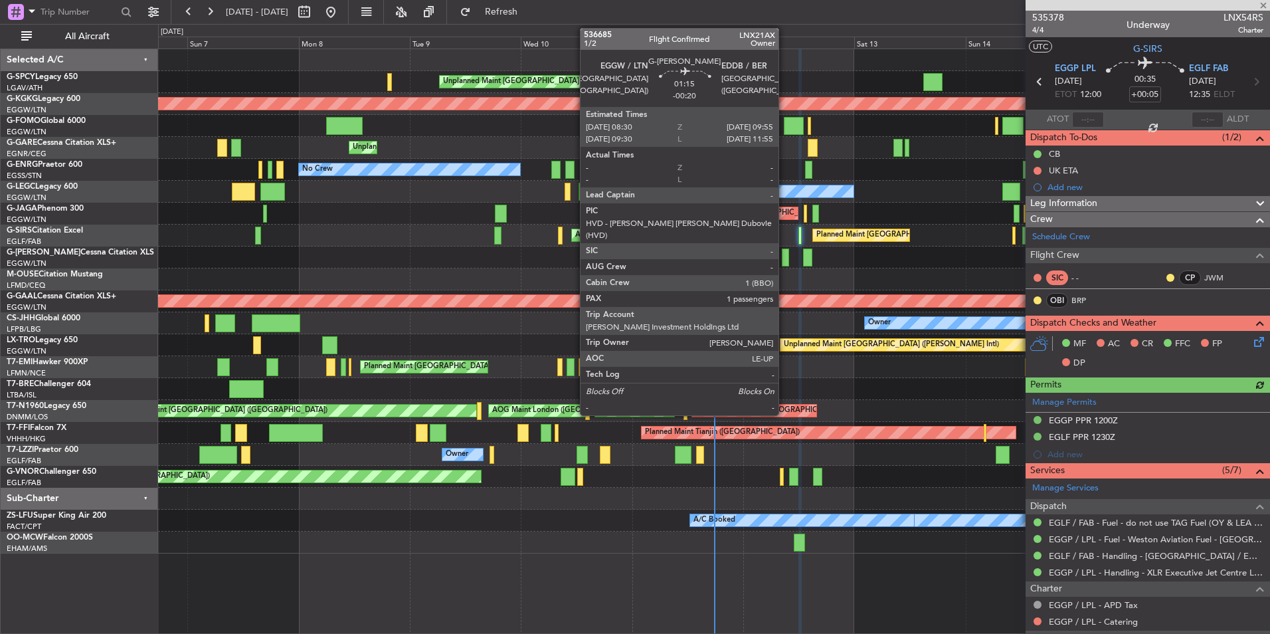
click at [785, 260] on div at bounding box center [785, 257] width 7 height 18
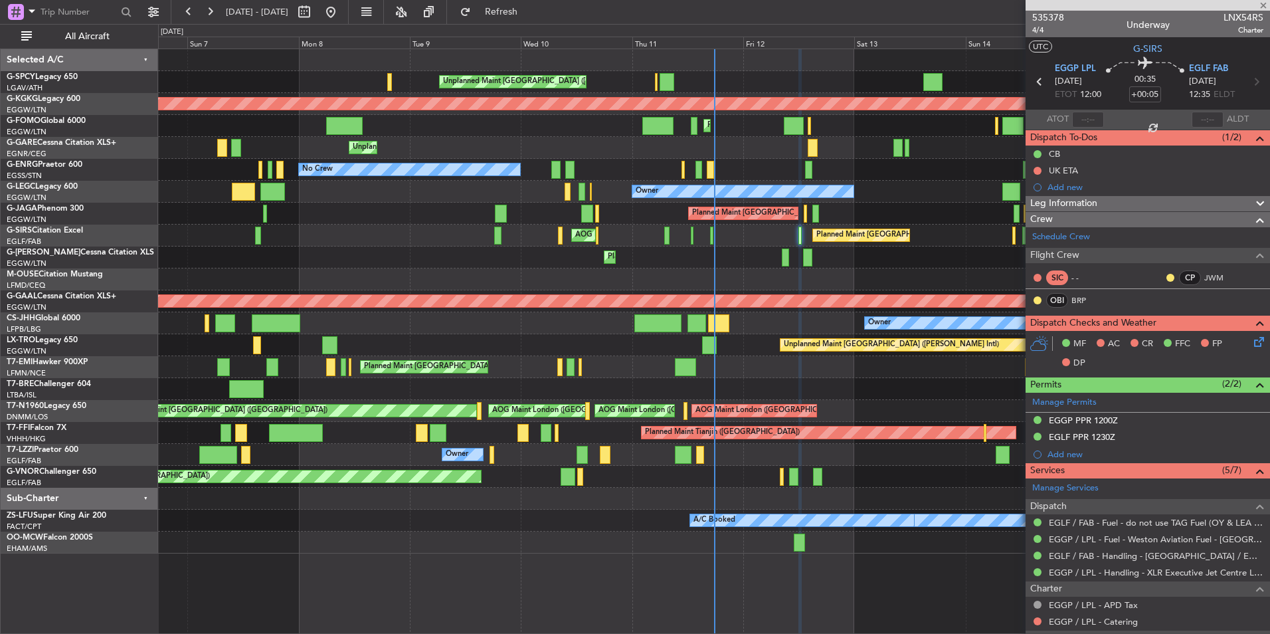
type input "-00:20"
type input "1"
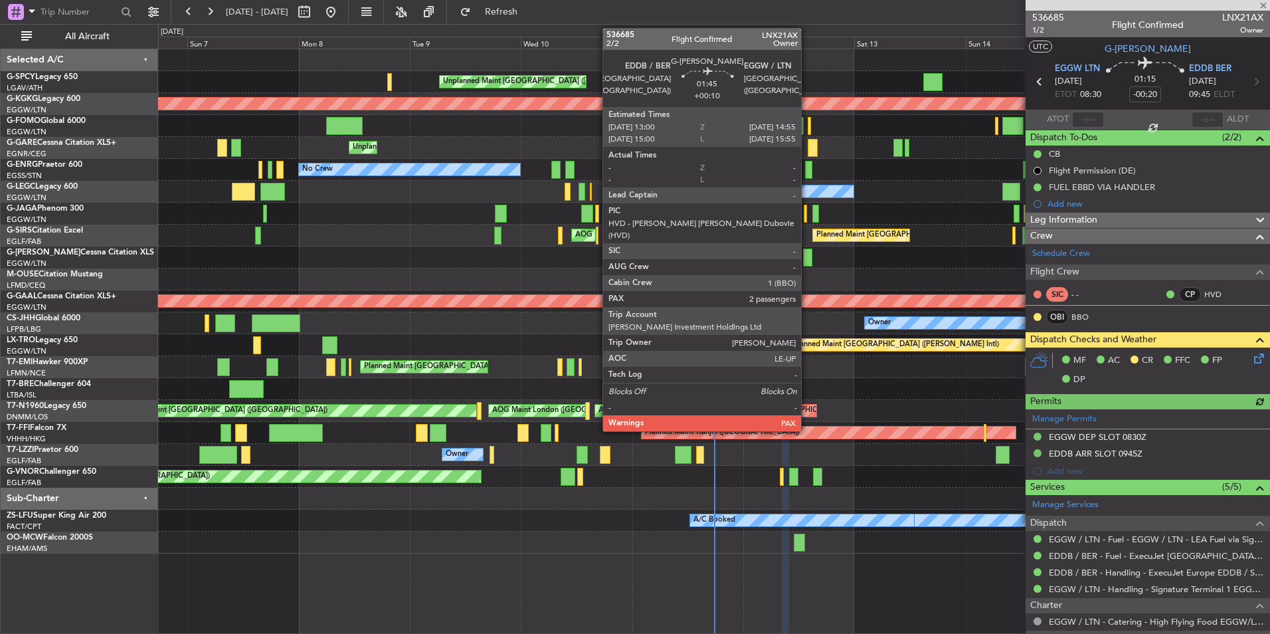
click at [807, 261] on div at bounding box center [807, 257] width 9 height 18
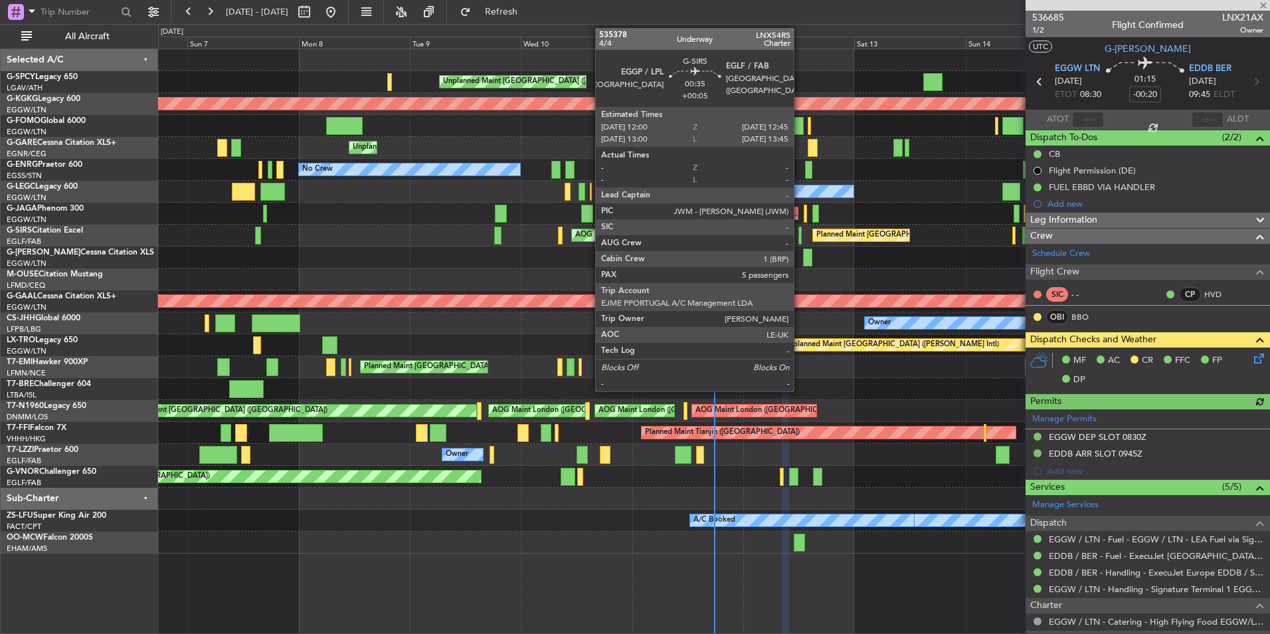
type input "+00:10"
type input "2"
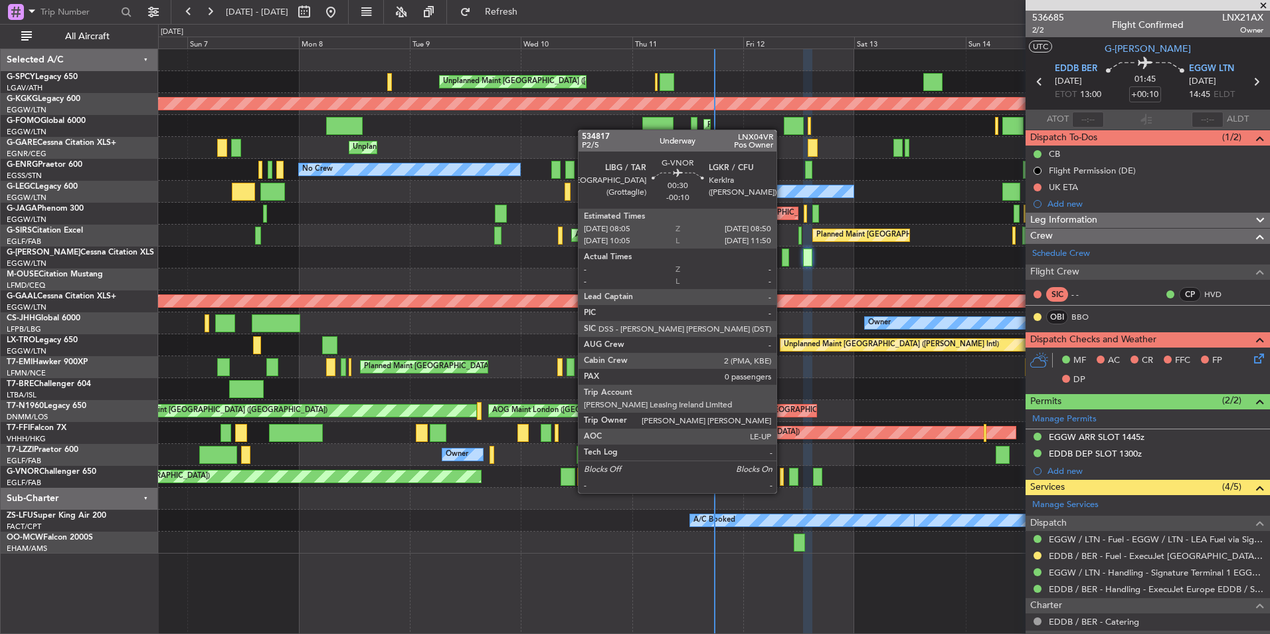
click at [783, 480] on div at bounding box center [782, 477] width 4 height 18
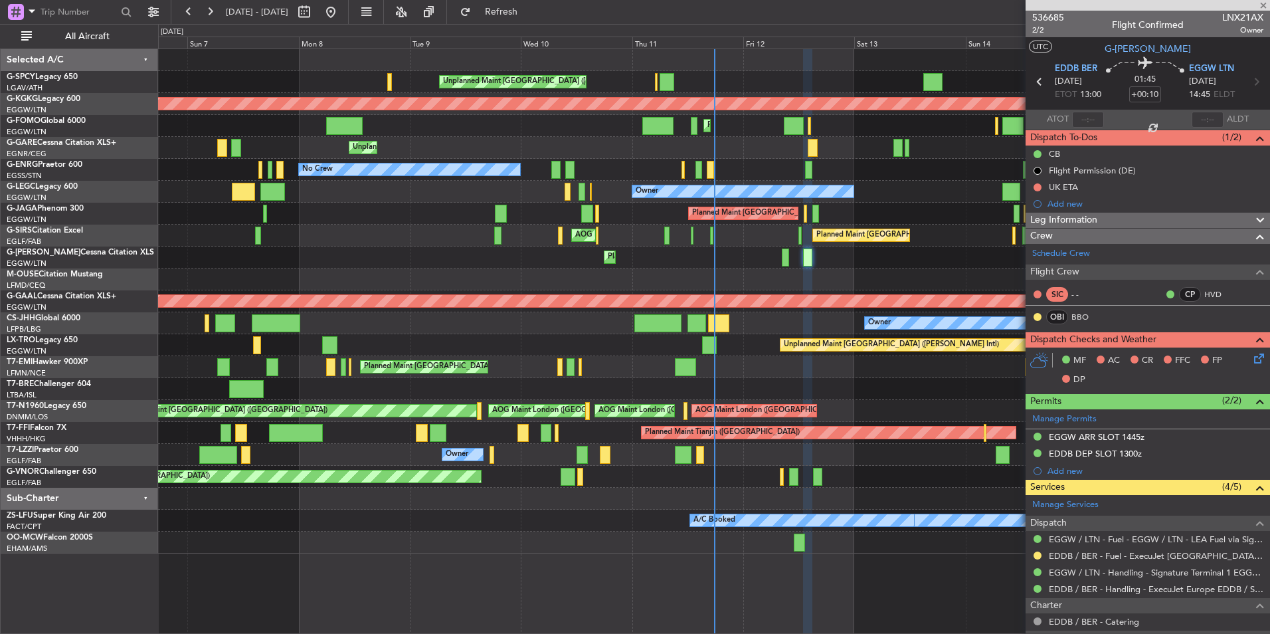
type input "-00:10"
type input "0"
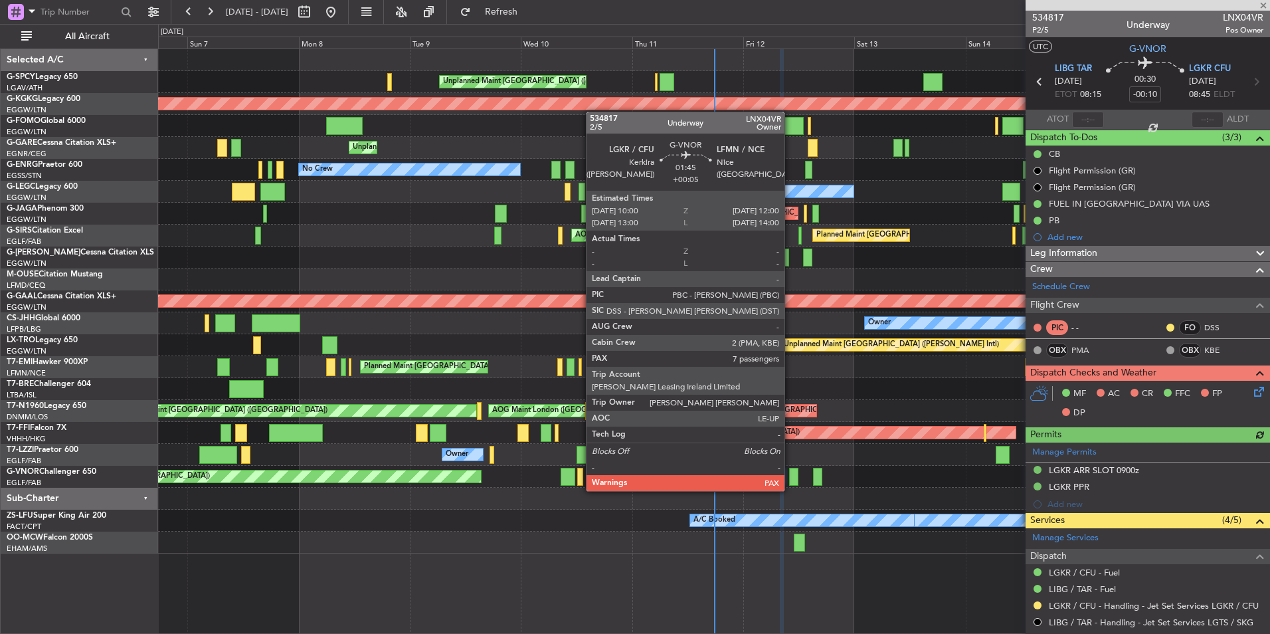
click at [792, 477] on div at bounding box center [793, 477] width 9 height 18
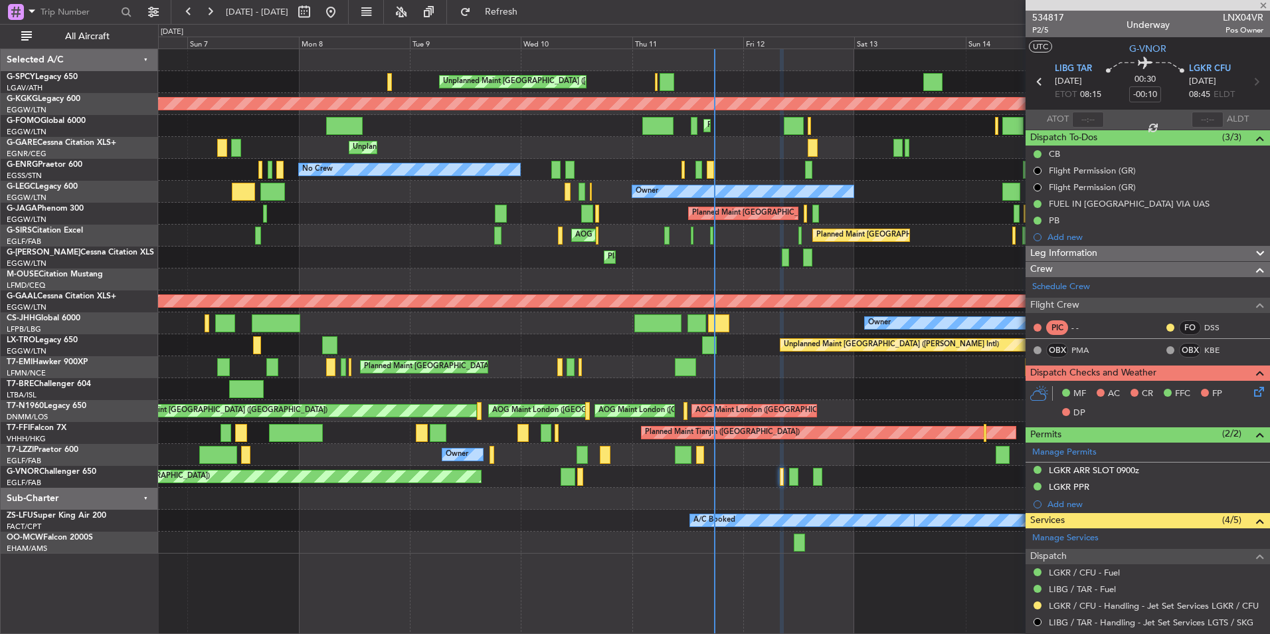
type input "+00:05"
type input "7"
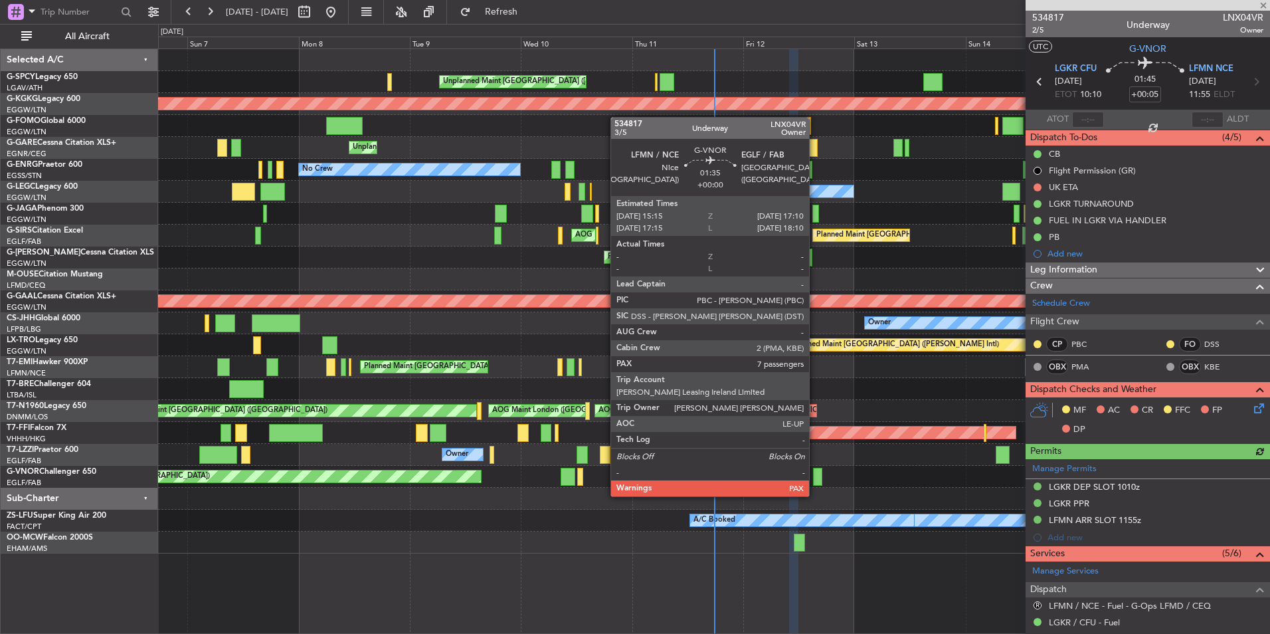
click at [815, 483] on div at bounding box center [817, 477] width 9 height 18
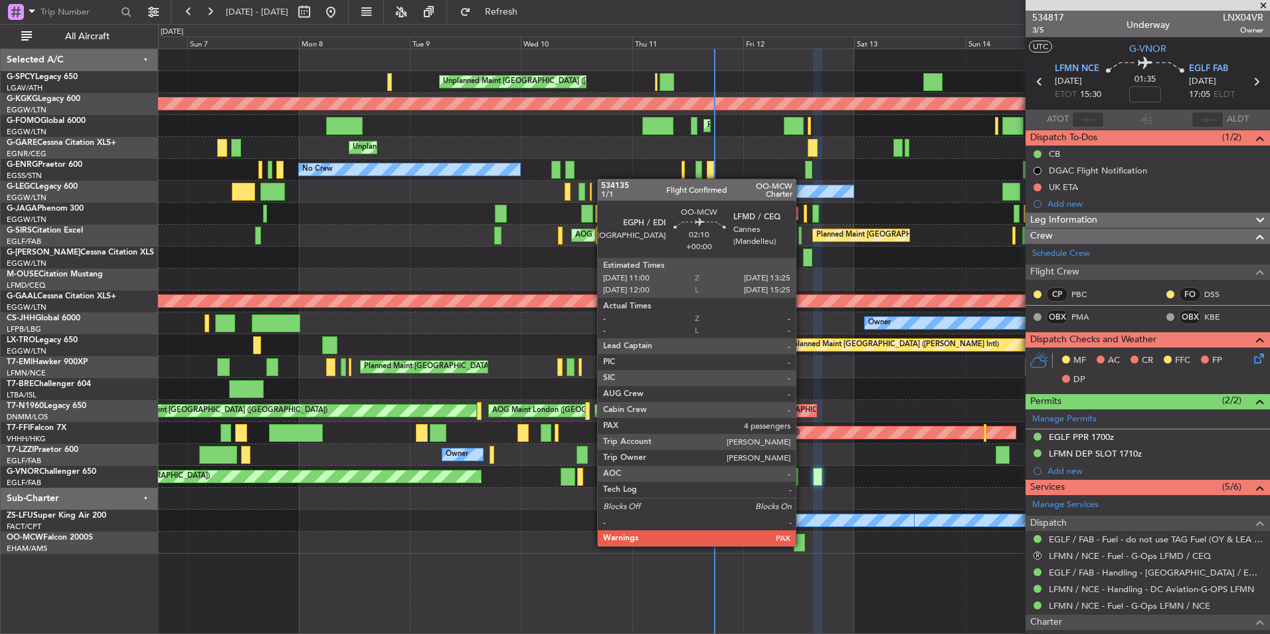
click at [802, 545] on div at bounding box center [799, 542] width 11 height 18
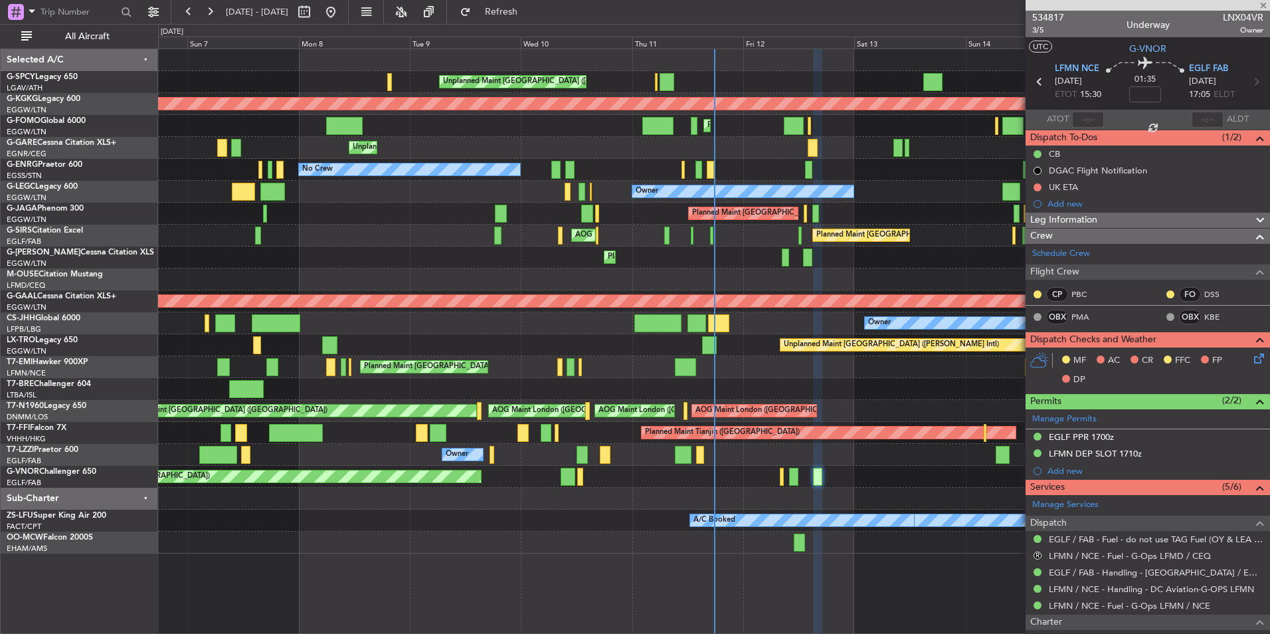
type input "4"
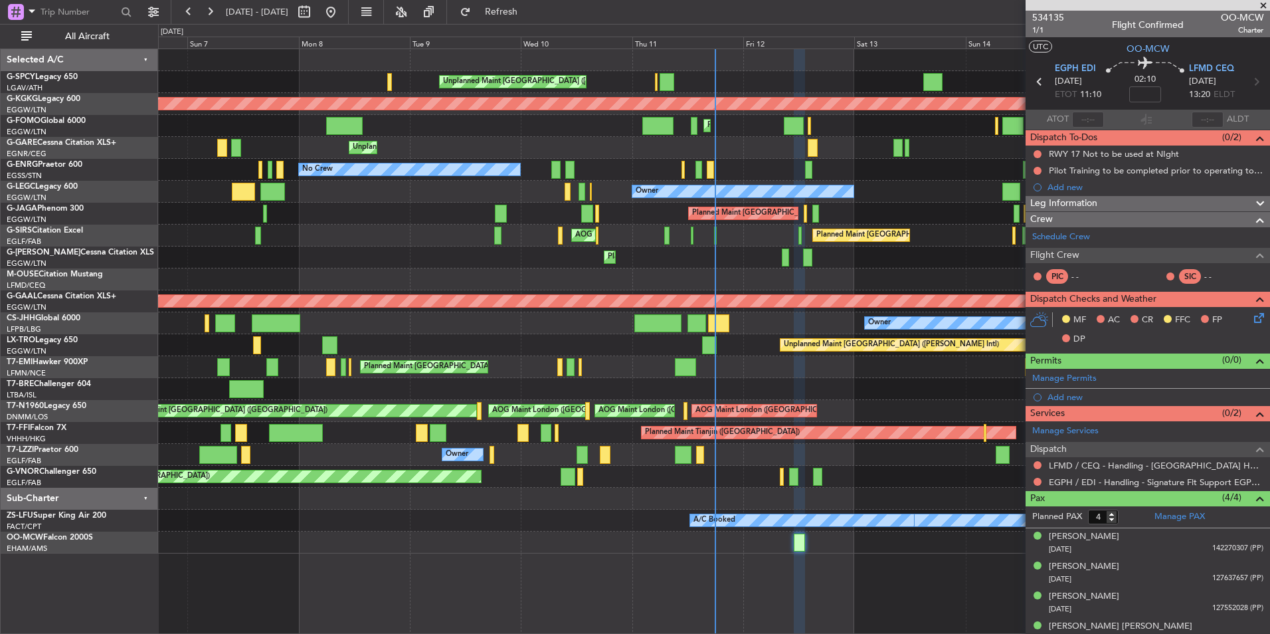
click at [719, 161] on div "Unplanned Maint [GEOGRAPHIC_DATA] ([PERSON_NAME] Intl) AOG Maint [GEOGRAPHIC_DA…" at bounding box center [713, 301] width 1111 height 504
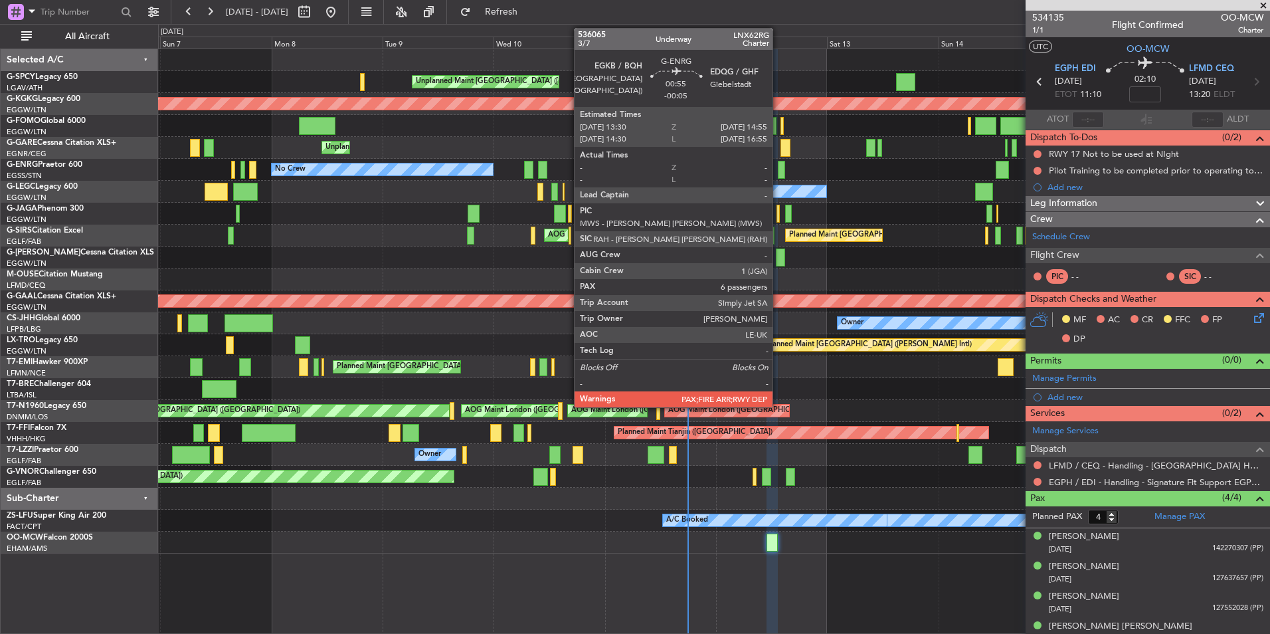
click at [779, 175] on div at bounding box center [781, 170] width 7 height 18
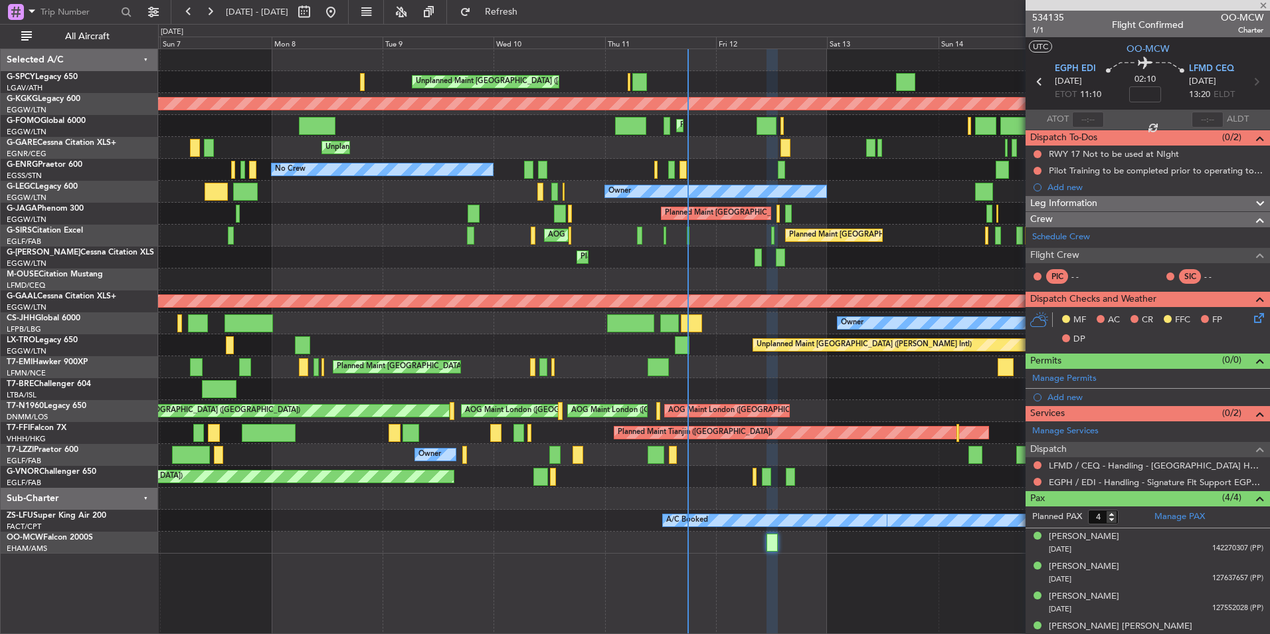
type input "-00:05"
type input "6"
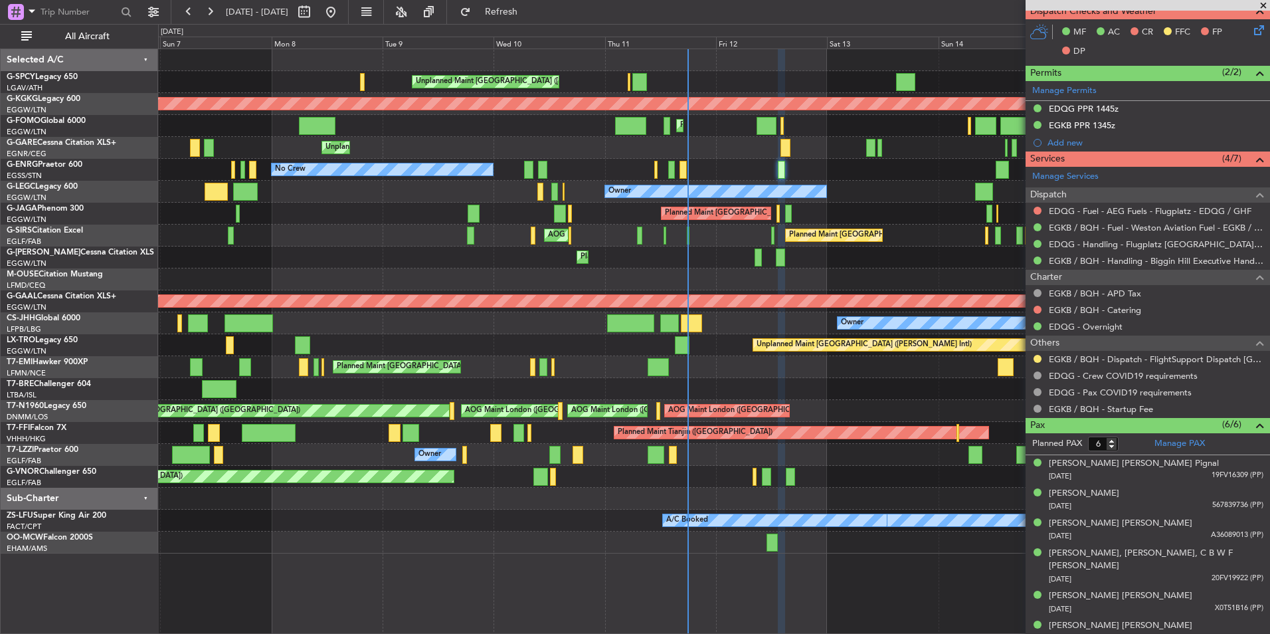
scroll to position [315, 0]
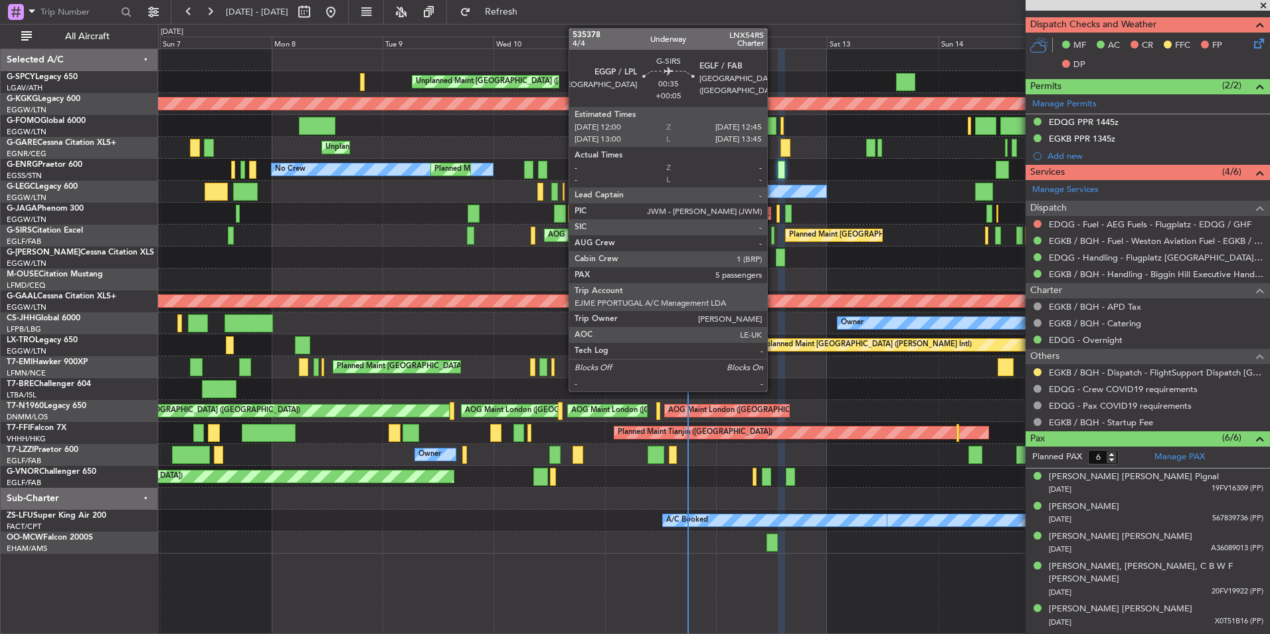
click at [773, 242] on div at bounding box center [773, 236] width 4 height 18
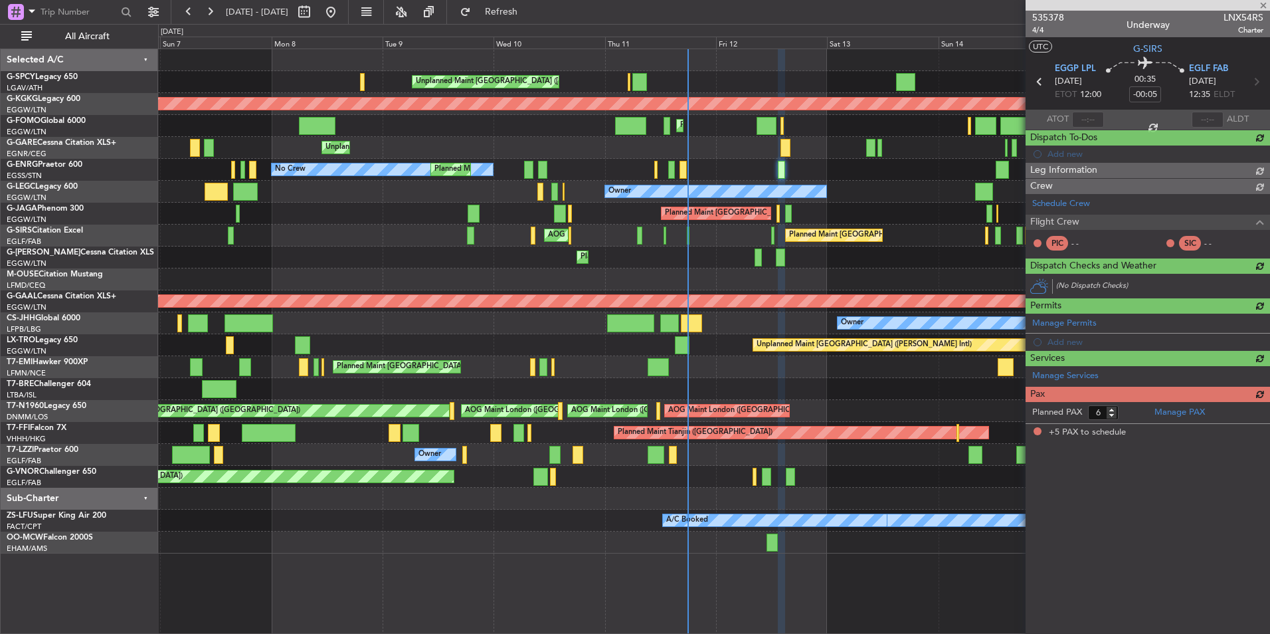
type input "+00:05"
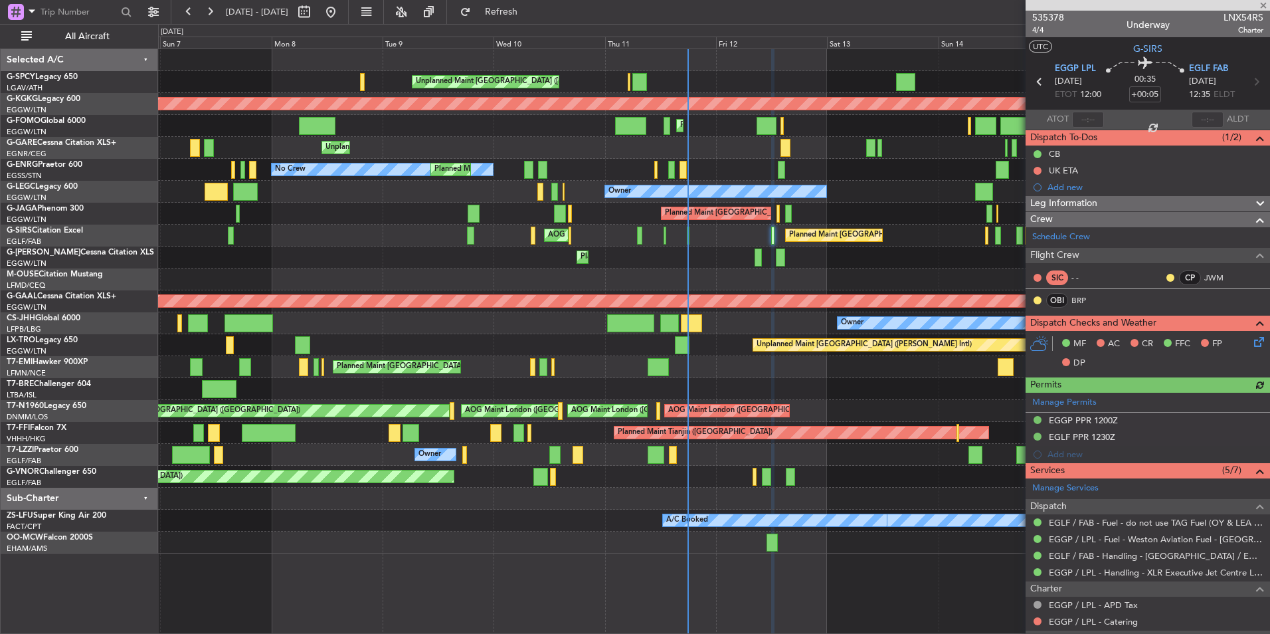
scroll to position [199, 0]
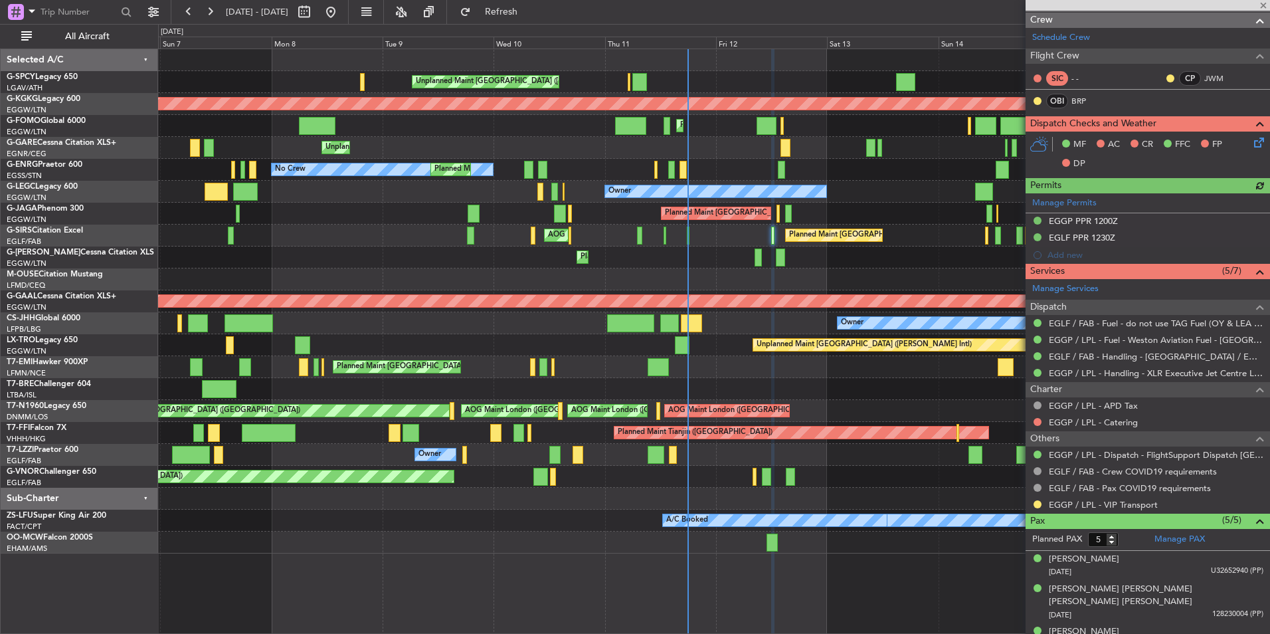
click at [1038, 417] on div at bounding box center [1037, 422] width 11 height 11
click at [1038, 423] on button at bounding box center [1038, 422] width 8 height 8
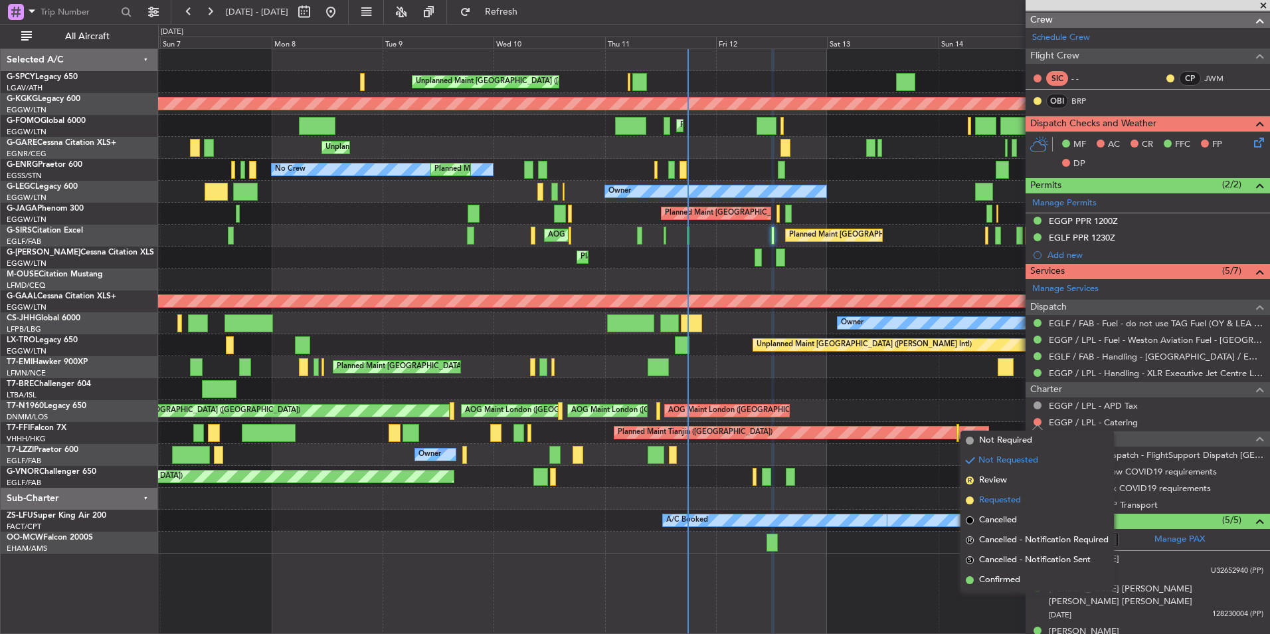
click at [1029, 503] on li "Requested" at bounding box center [1037, 500] width 153 height 20
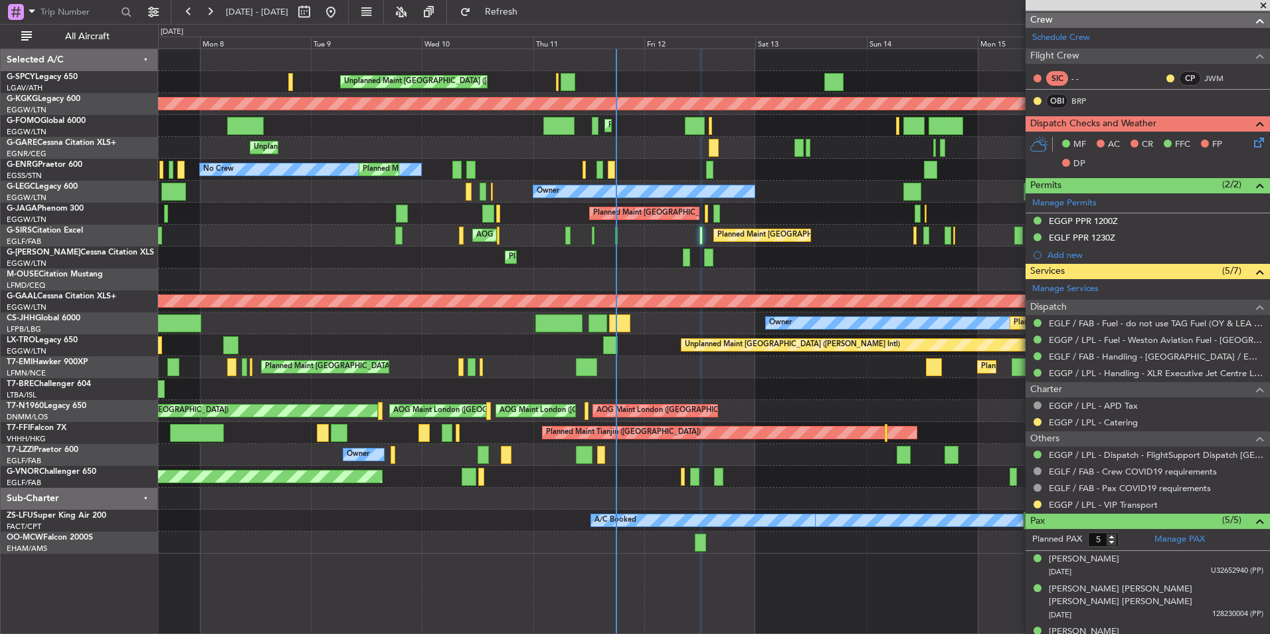
click at [772, 262] on div "Planned Maint [GEOGRAPHIC_DATA] ([GEOGRAPHIC_DATA])" at bounding box center [713, 257] width 1111 height 22
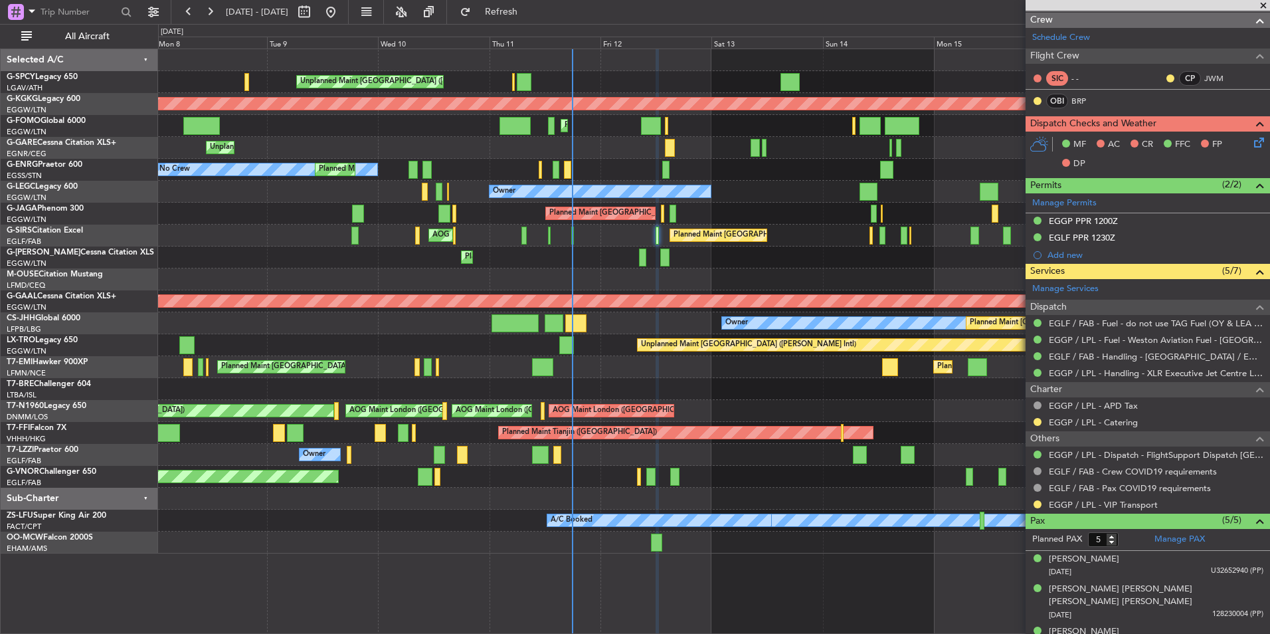
click at [609, 325] on div "Owner Planned Maint [GEOGRAPHIC_DATA] ([GEOGRAPHIC_DATA])" at bounding box center [713, 323] width 1111 height 22
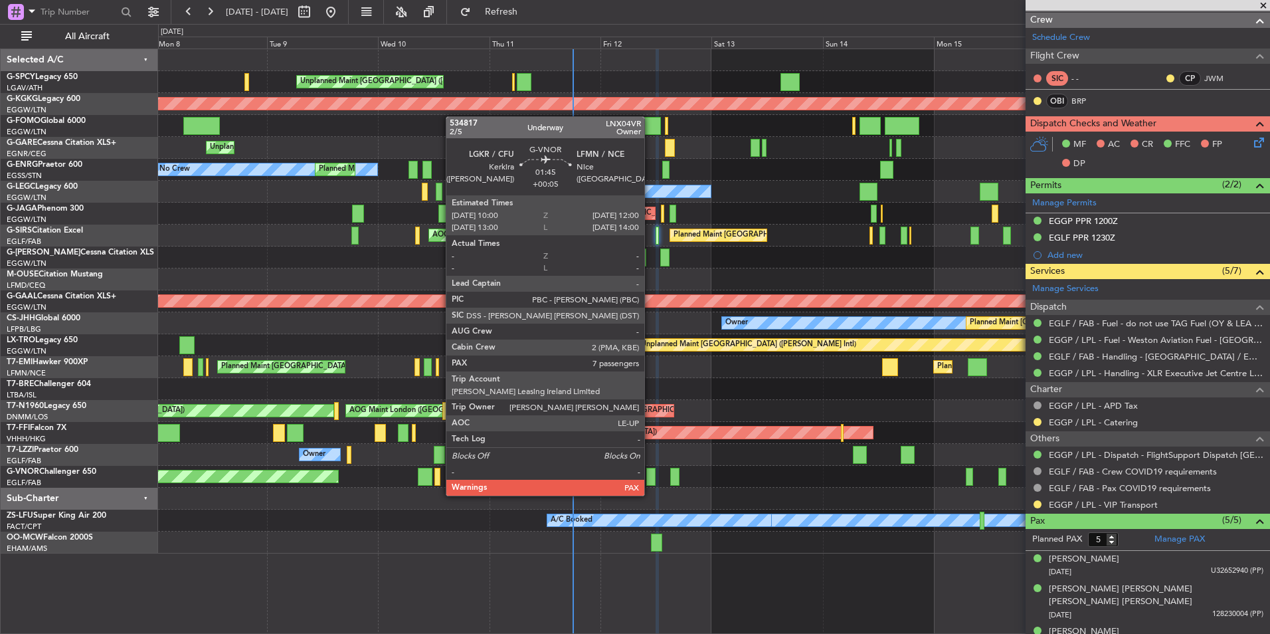
click at [650, 482] on div at bounding box center [650, 477] width 9 height 18
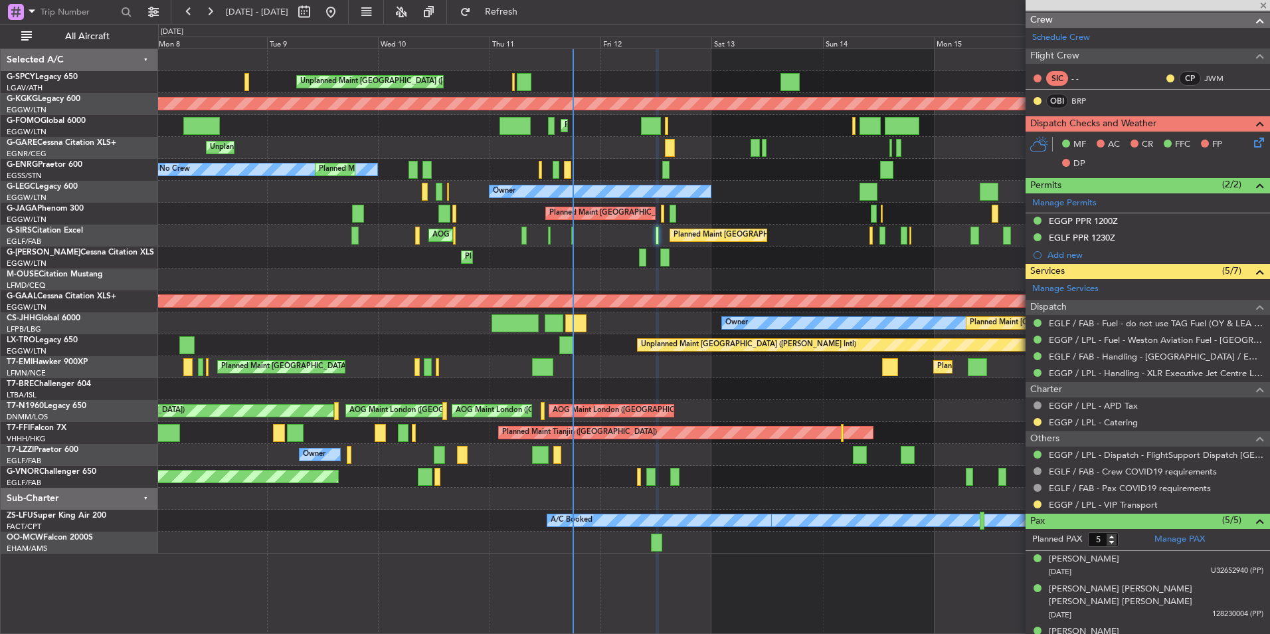
type input "7"
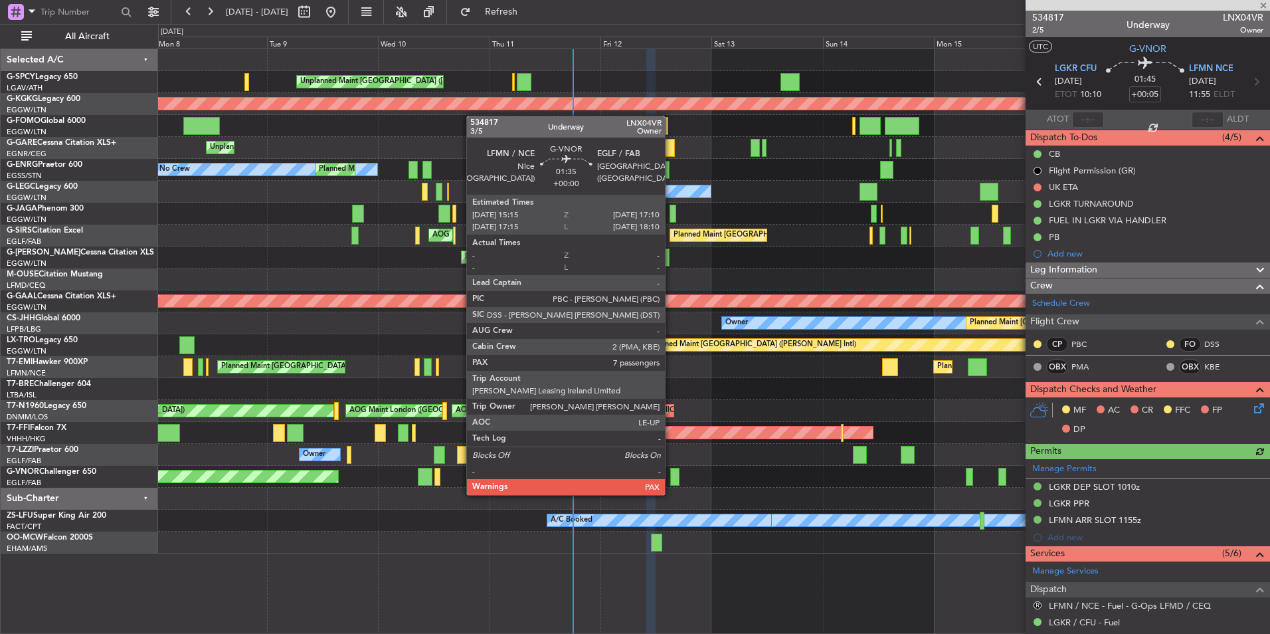
click at [671, 482] on div at bounding box center [674, 477] width 9 height 18
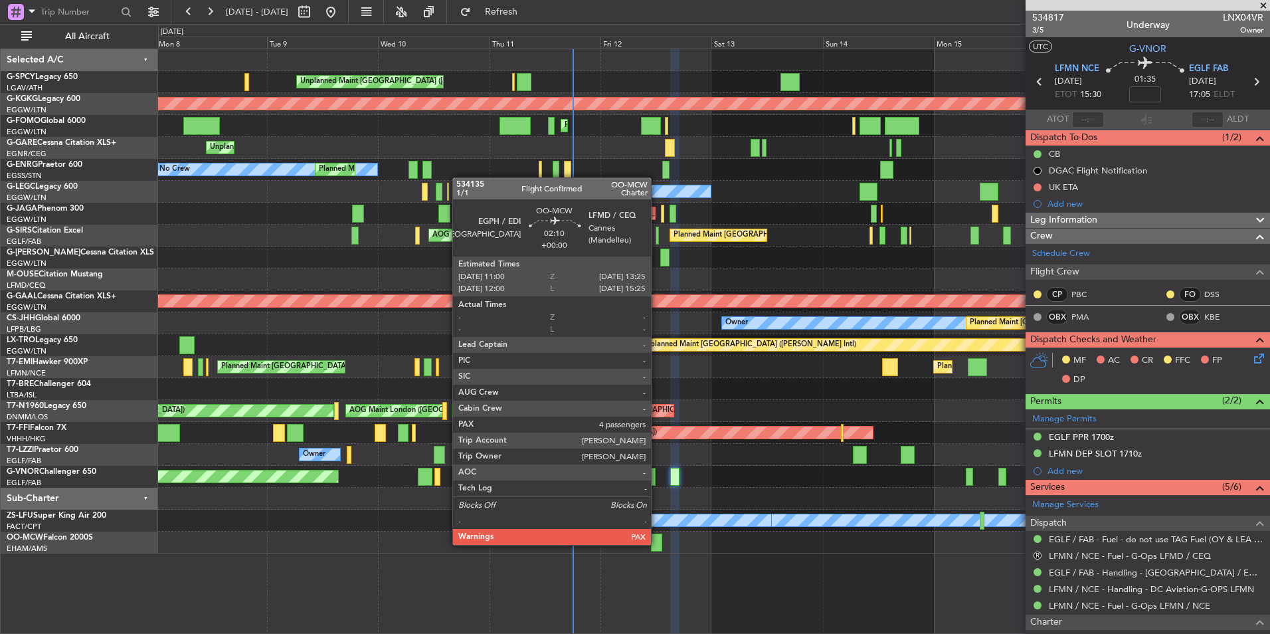
click at [657, 543] on div at bounding box center [656, 542] width 11 height 18
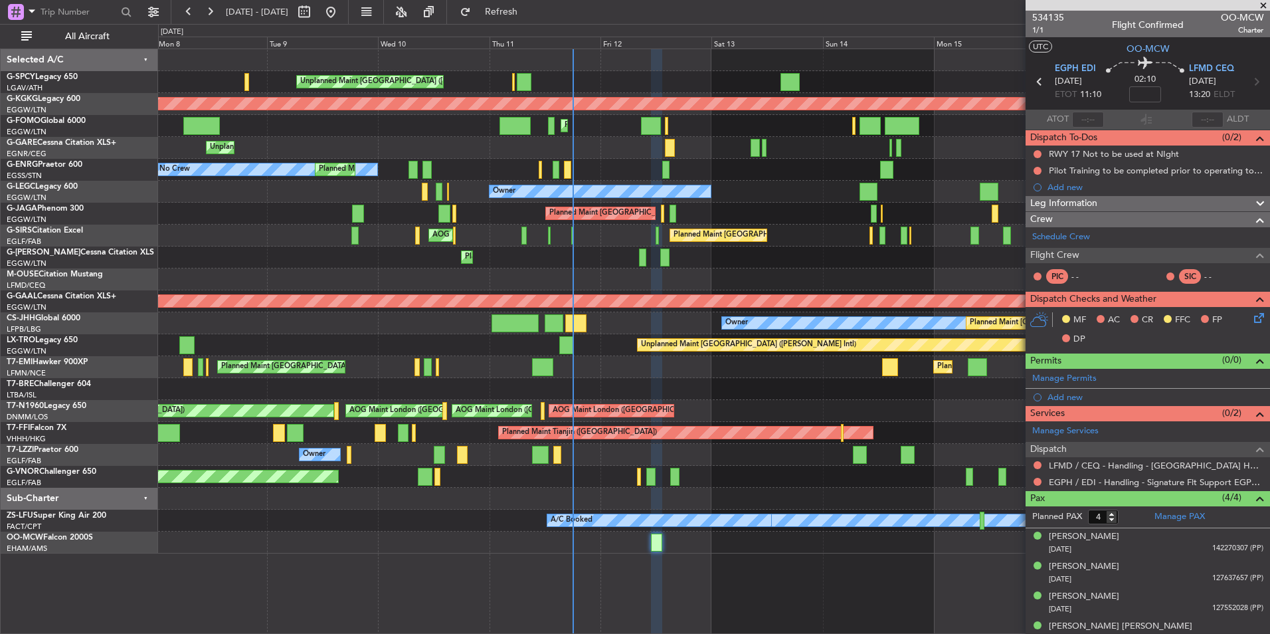
click at [1264, 8] on span at bounding box center [1263, 6] width 13 height 12
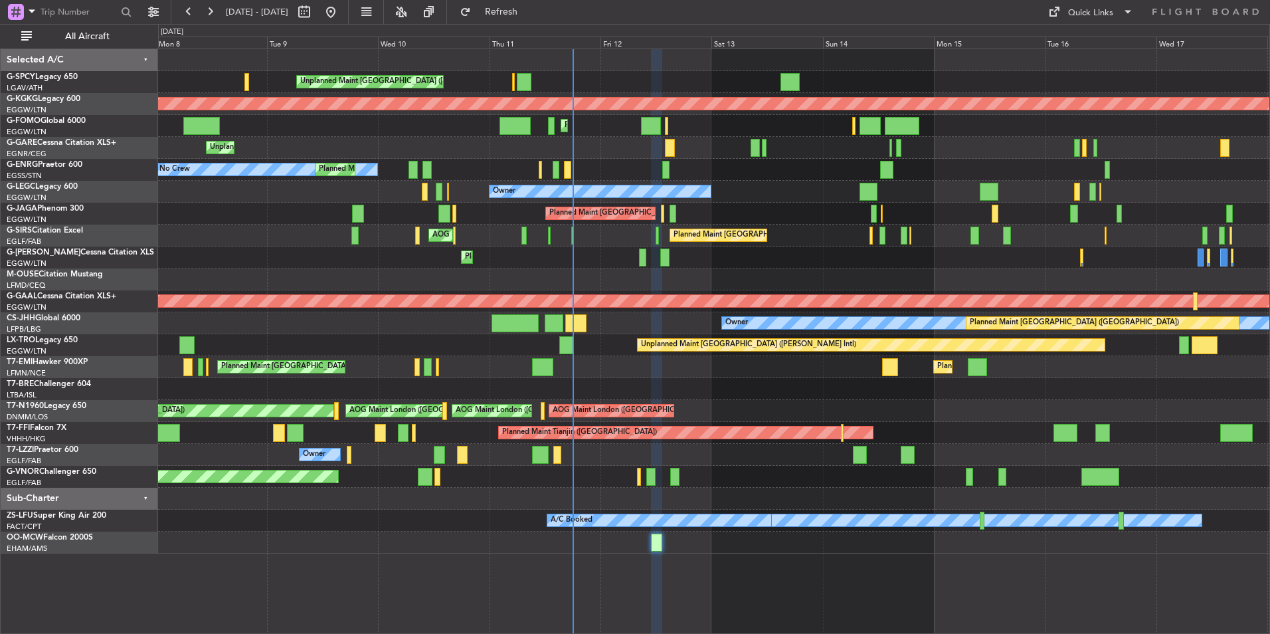
type input "0"
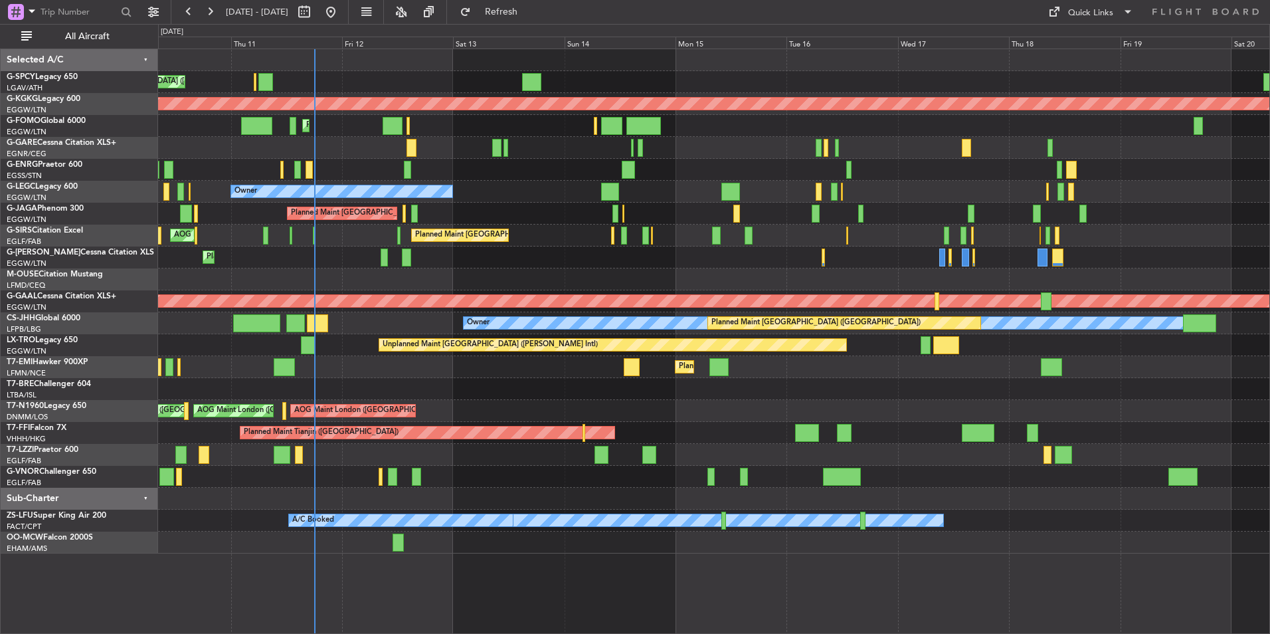
click at [659, 480] on div "Unplanned Maint [GEOGRAPHIC_DATA] ([PERSON_NAME] Intl) AOG Maint [GEOGRAPHIC_DA…" at bounding box center [713, 301] width 1111 height 504
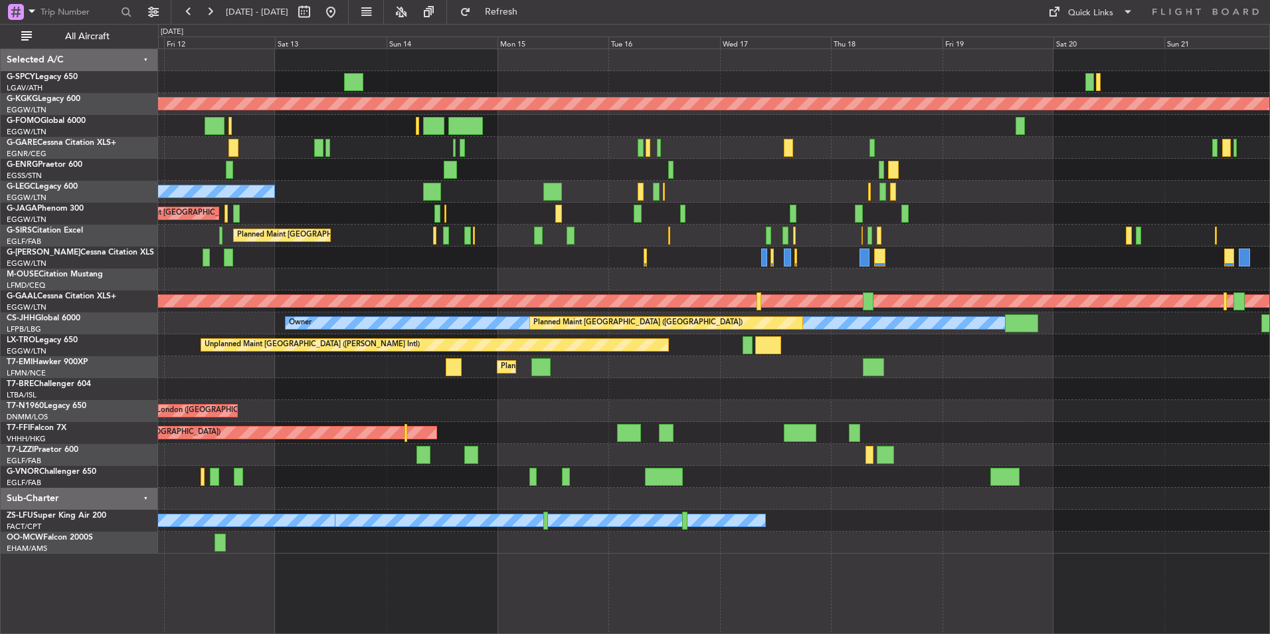
click at [592, 450] on div "Owner" at bounding box center [713, 455] width 1111 height 22
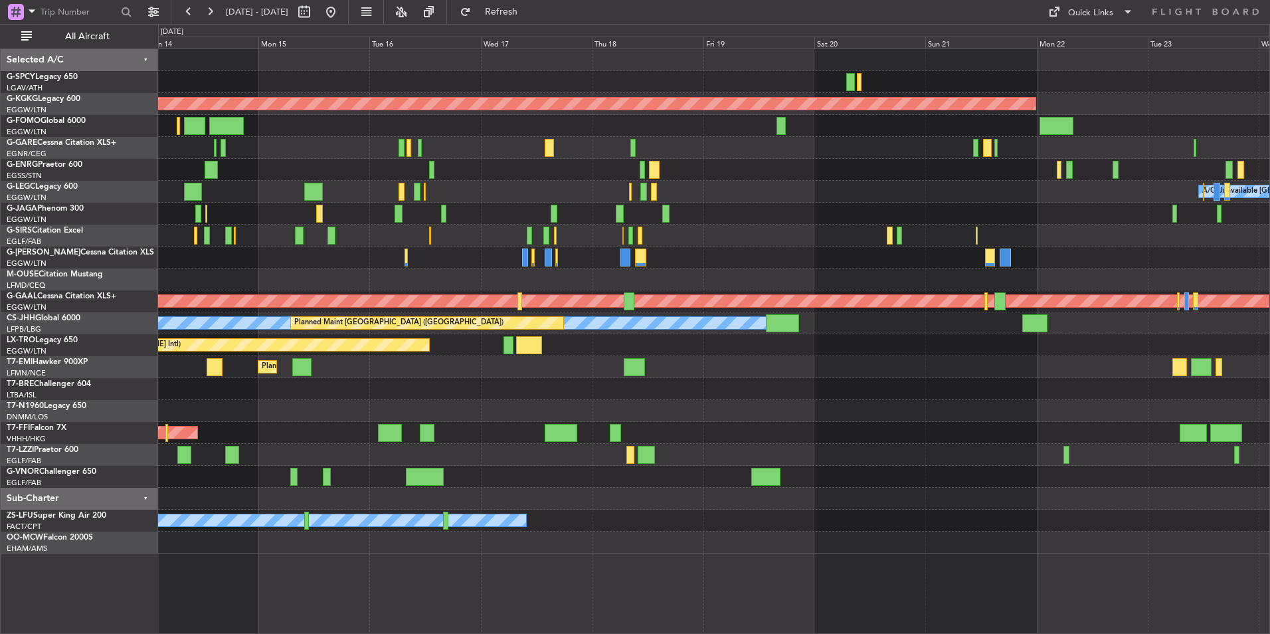
click at [552, 492] on div "AOG Maint [GEOGRAPHIC_DATA] (Ataturk) Planned Maint [GEOGRAPHIC_DATA] ([GEOGRAP…" at bounding box center [713, 301] width 1111 height 504
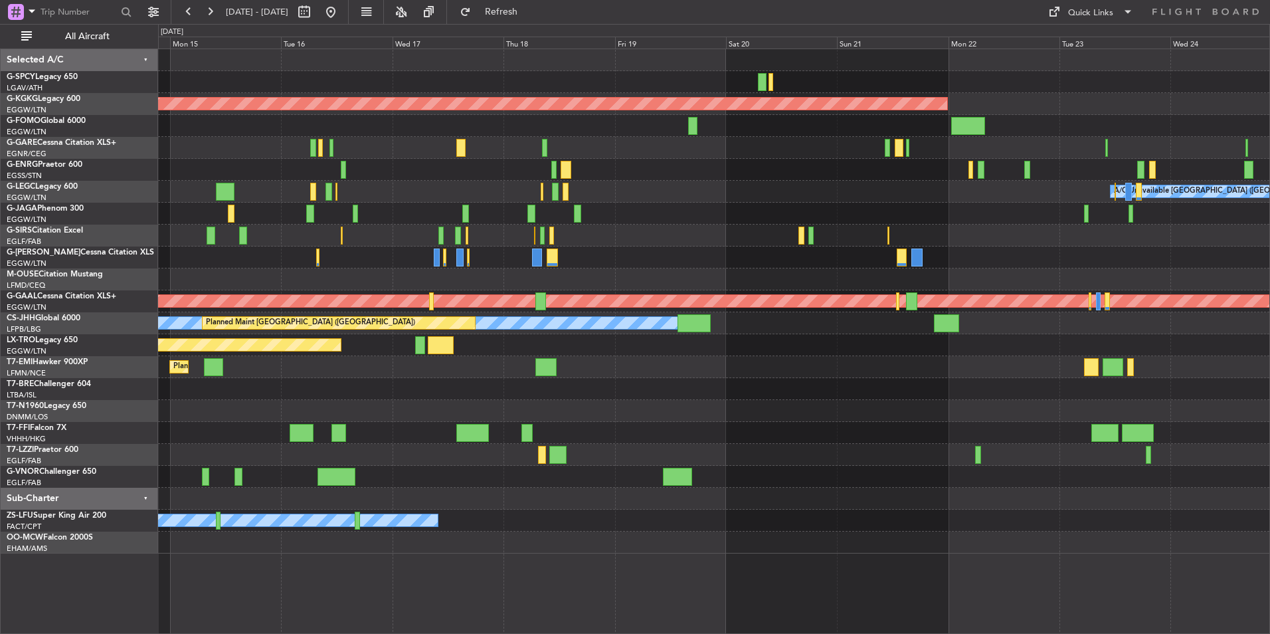
click at [636, 447] on div at bounding box center [713, 455] width 1111 height 22
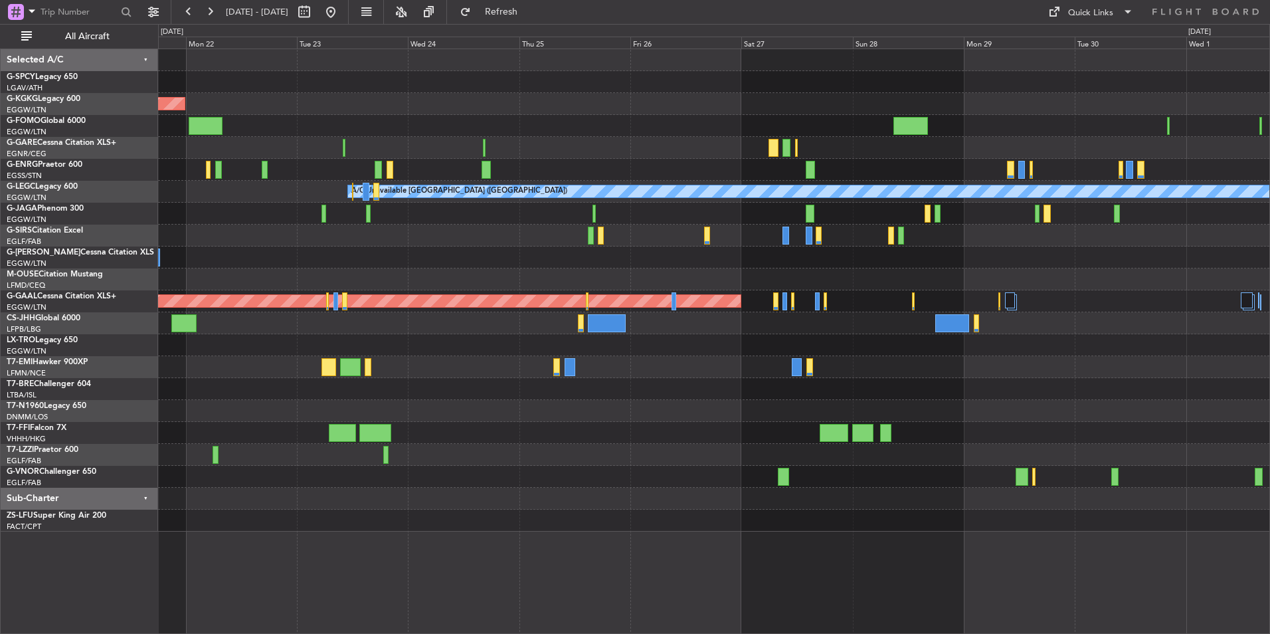
click at [474, 510] on div "AOG Maint [GEOGRAPHIC_DATA] (Ataturk) A/C Unavailable [GEOGRAPHIC_DATA] ([GEOGR…" at bounding box center [713, 290] width 1111 height 482
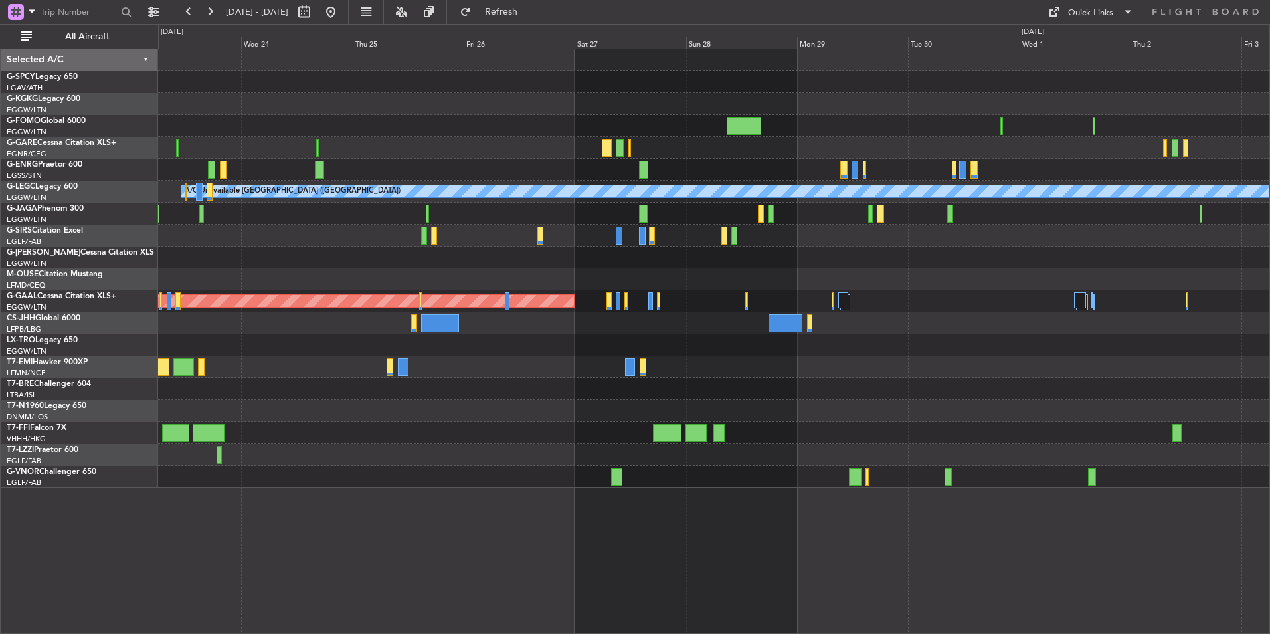
click at [739, 450] on div "AOG Maint [GEOGRAPHIC_DATA] (Ataturk) A/C Unavailable [GEOGRAPHIC_DATA] ([GEOGR…" at bounding box center [713, 268] width 1111 height 438
click at [341, 13] on button at bounding box center [330, 11] width 21 height 21
